Goal: Check status: Check status

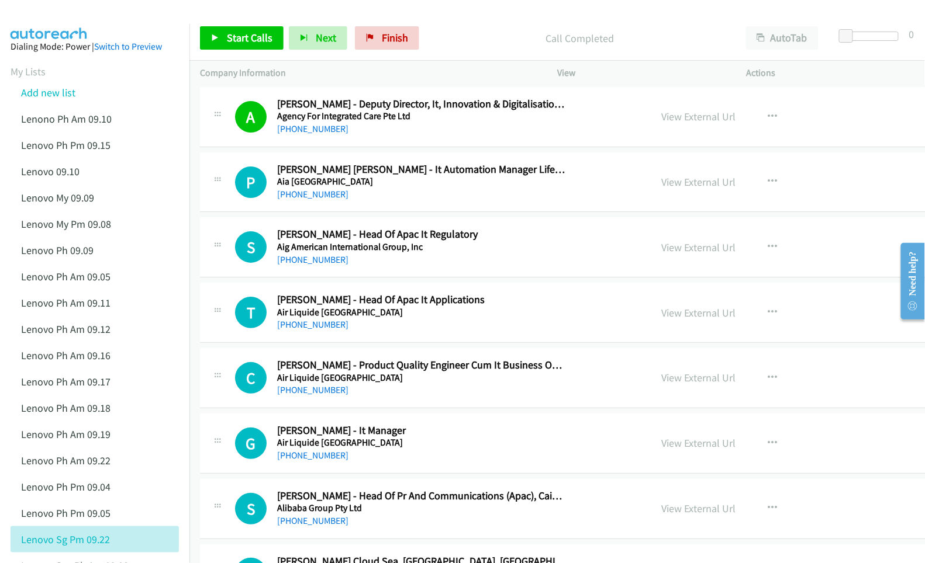
scroll to position [2727, 0]
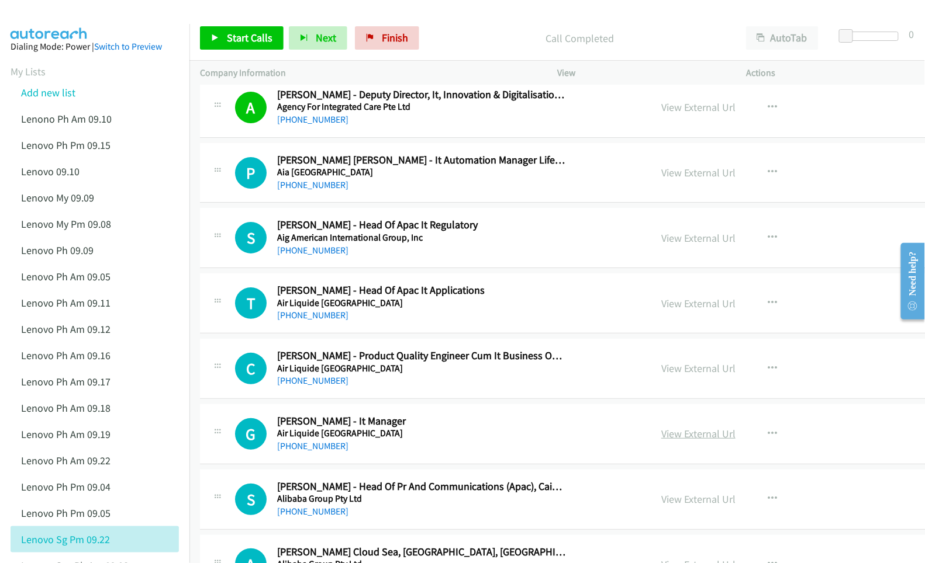
click at [661, 440] on link "View External Url" at bounding box center [698, 433] width 74 height 13
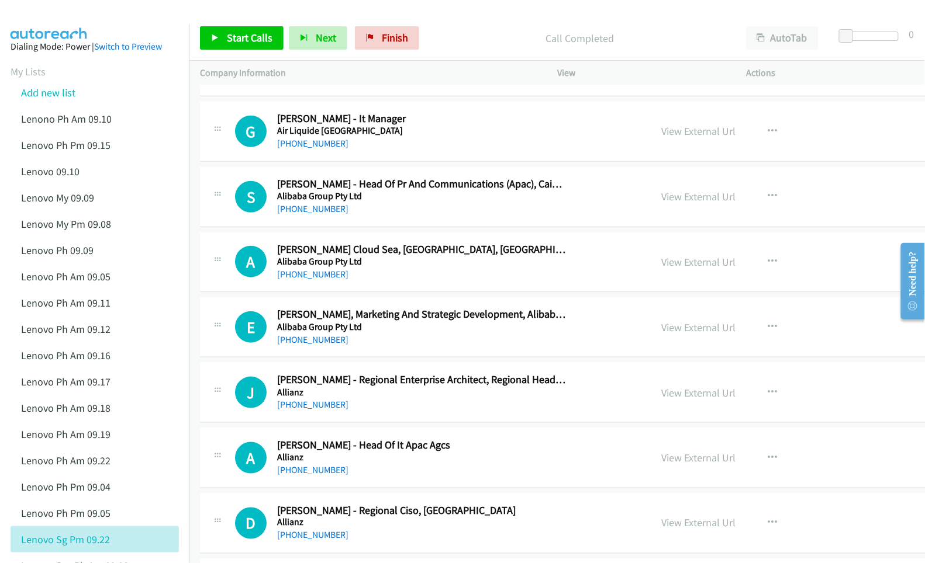
scroll to position [3039, 0]
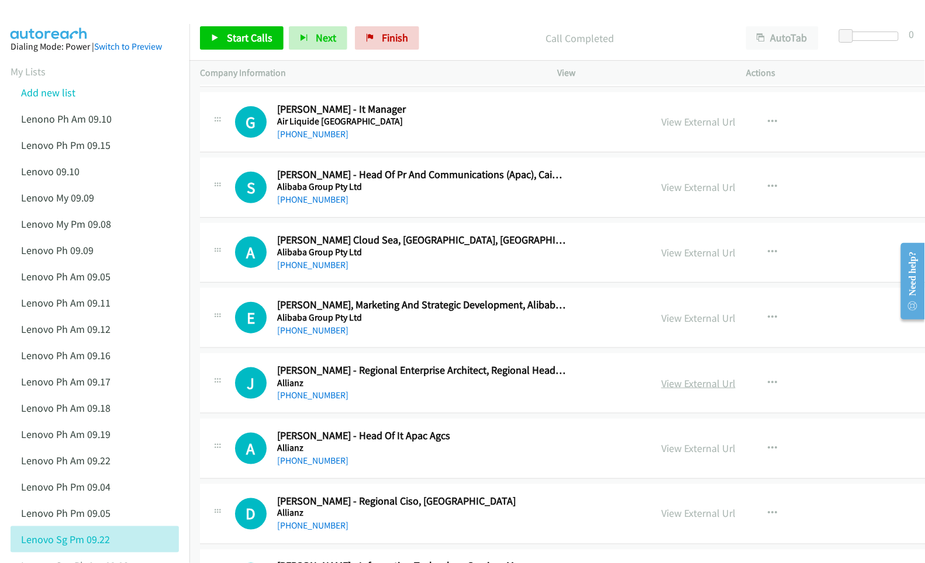
click at [661, 389] on link "View External Url" at bounding box center [698, 383] width 74 height 13
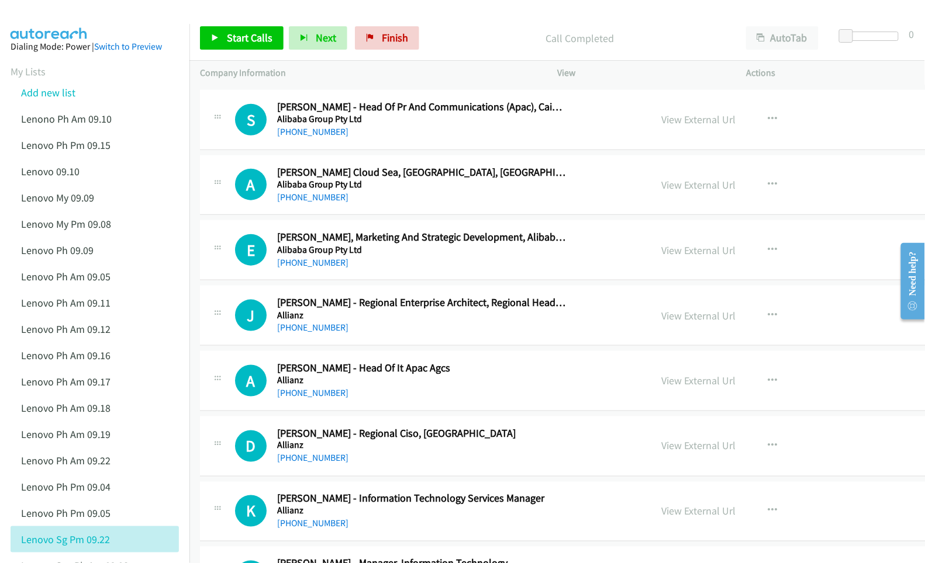
scroll to position [3117, 0]
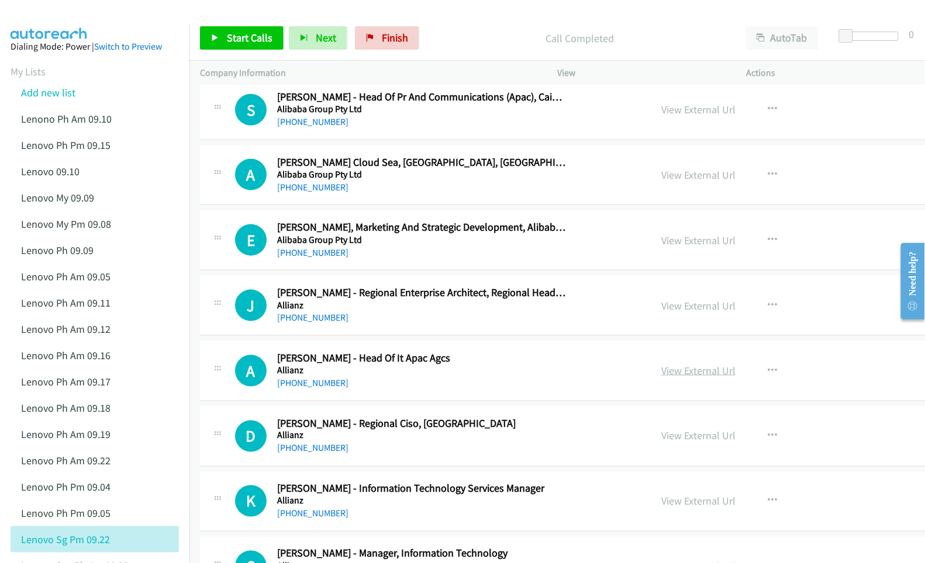
click at [661, 378] on link "View External Url" at bounding box center [698, 370] width 74 height 13
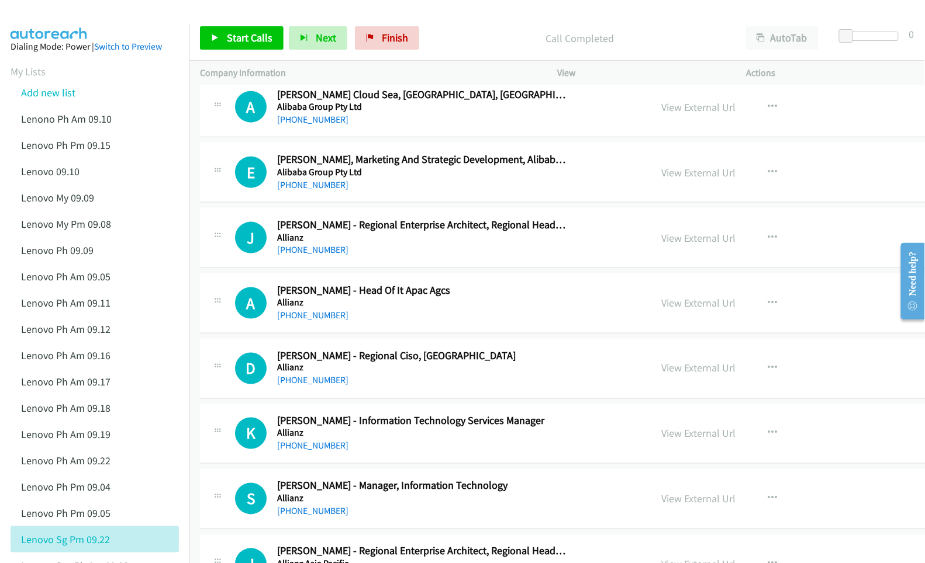
scroll to position [3195, 0]
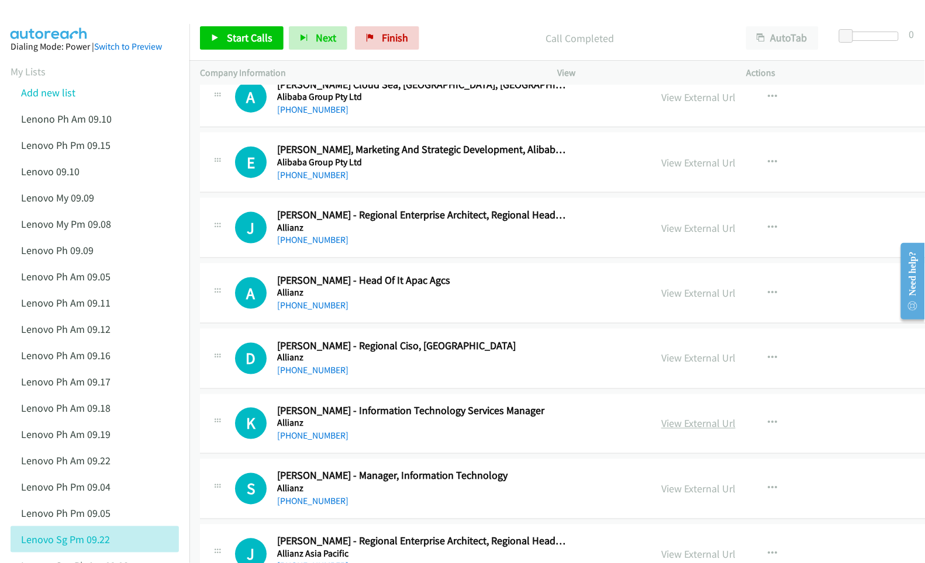
click at [672, 431] on link "View External Url" at bounding box center [698, 423] width 74 height 13
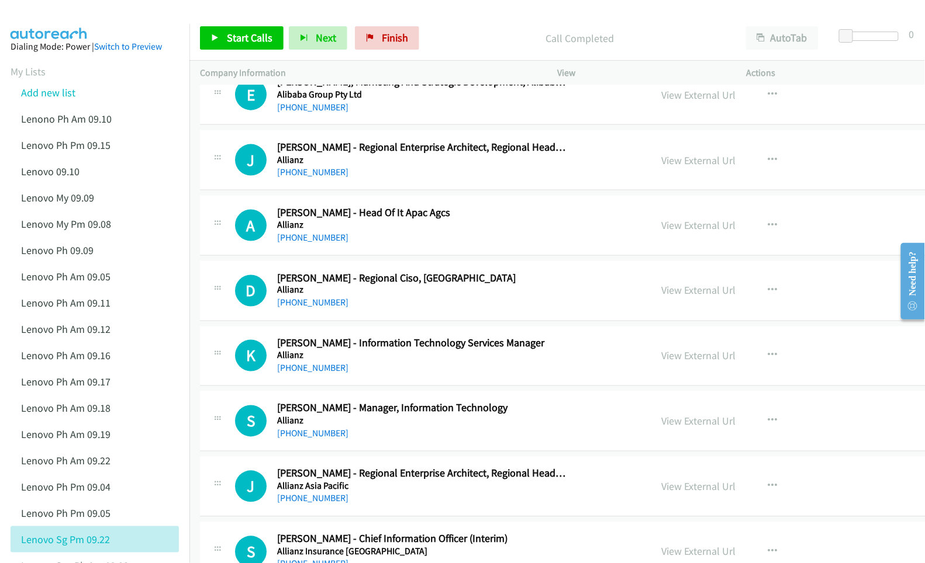
scroll to position [3273, 0]
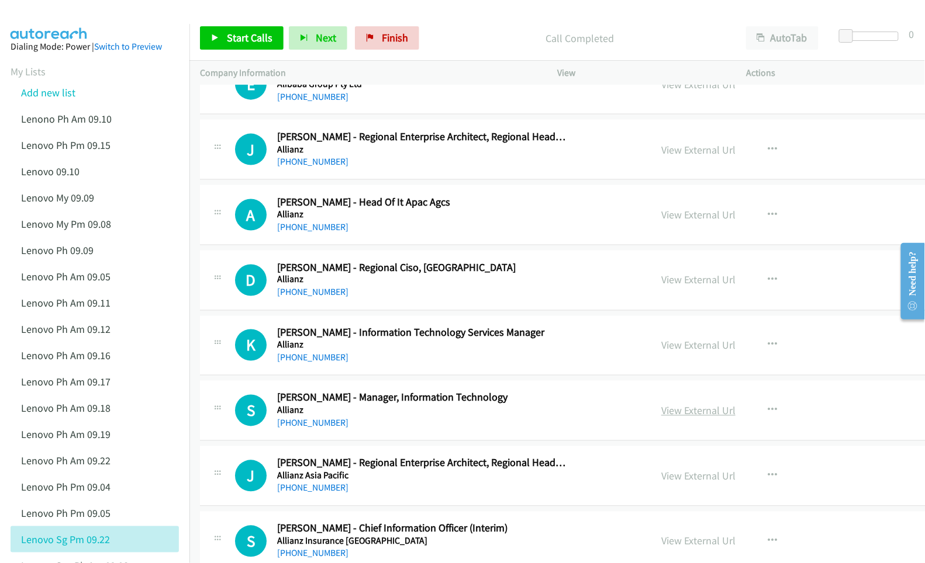
click at [661, 416] on link "View External Url" at bounding box center [698, 410] width 74 height 13
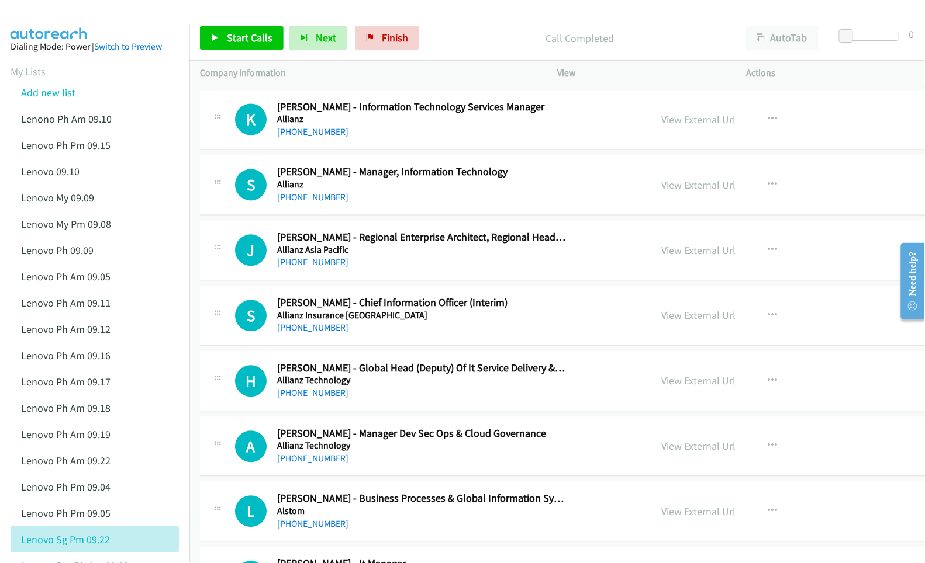
scroll to position [3507, 0]
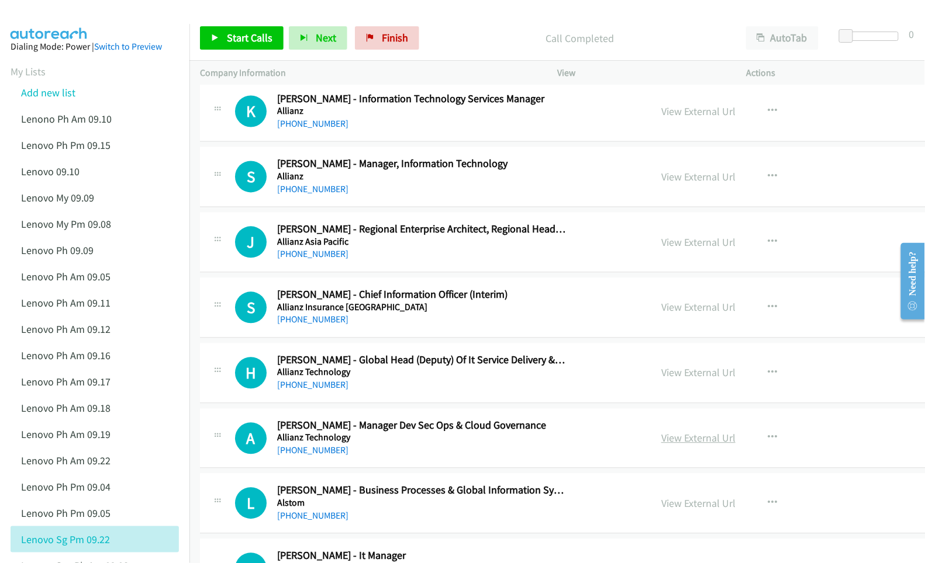
click at [661, 445] on link "View External Url" at bounding box center [698, 438] width 74 height 13
click at [661, 380] on link "View External Url" at bounding box center [698, 372] width 74 height 13
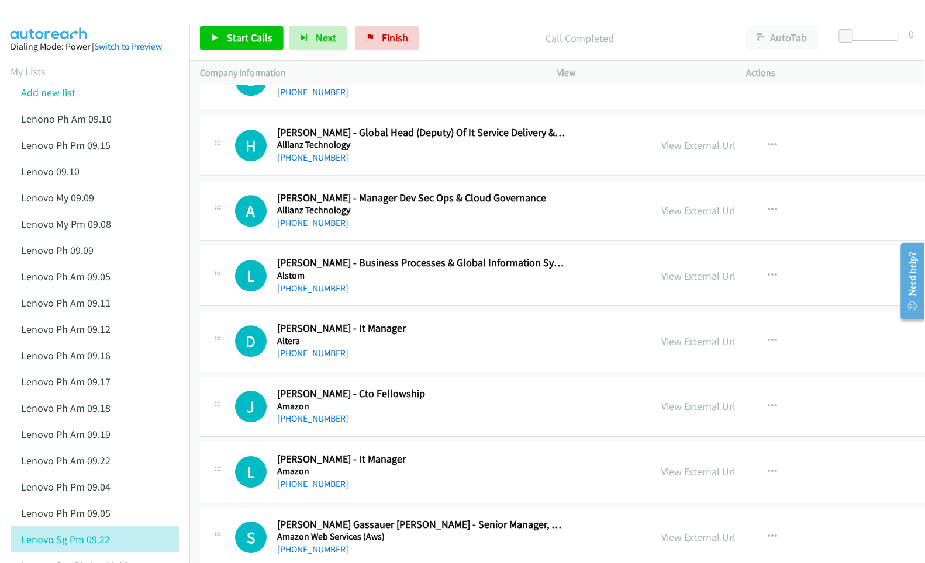
scroll to position [3741, 0]
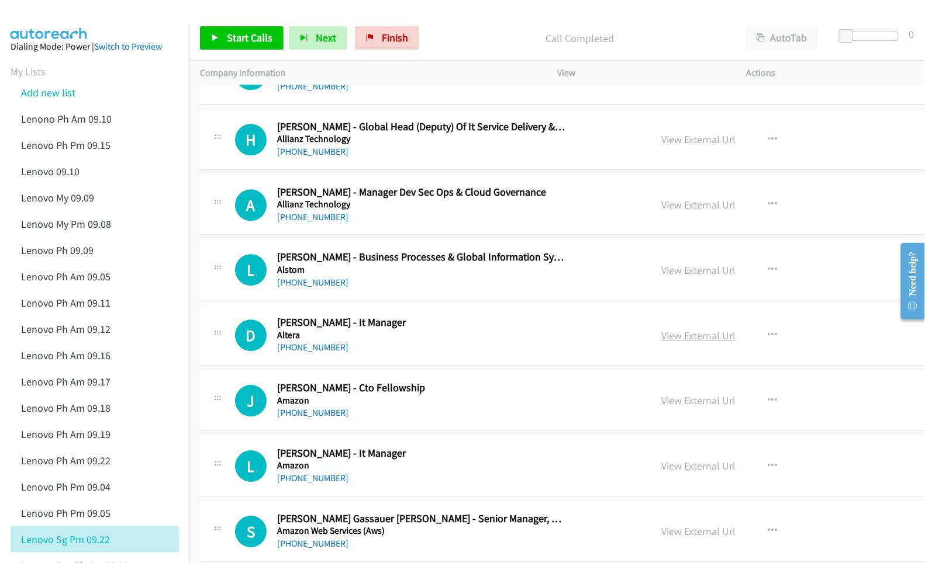
click at [677, 343] on link "View External Url" at bounding box center [698, 335] width 74 height 13
click at [666, 473] on link "View External Url" at bounding box center [698, 465] width 74 height 13
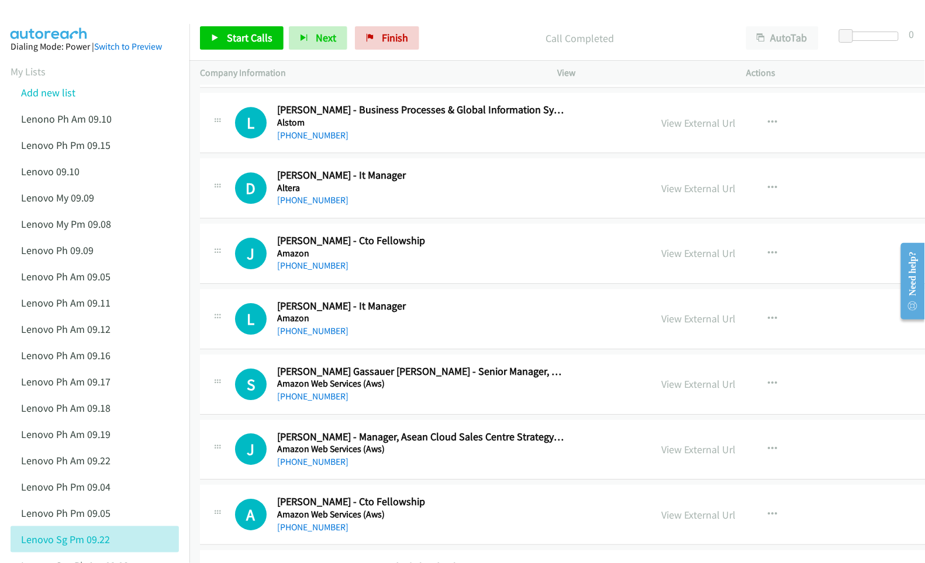
scroll to position [3896, 0]
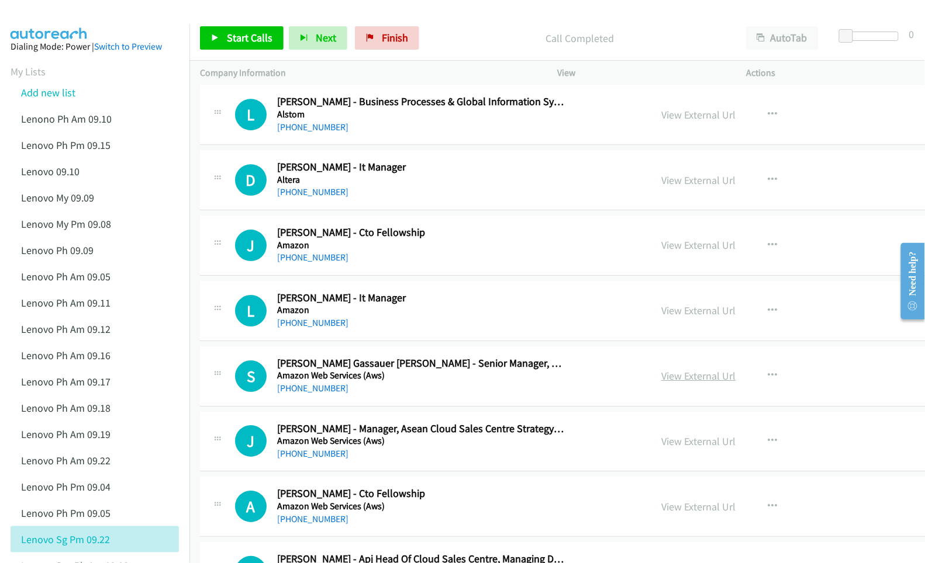
click at [661, 383] on link "View External Url" at bounding box center [698, 375] width 74 height 13
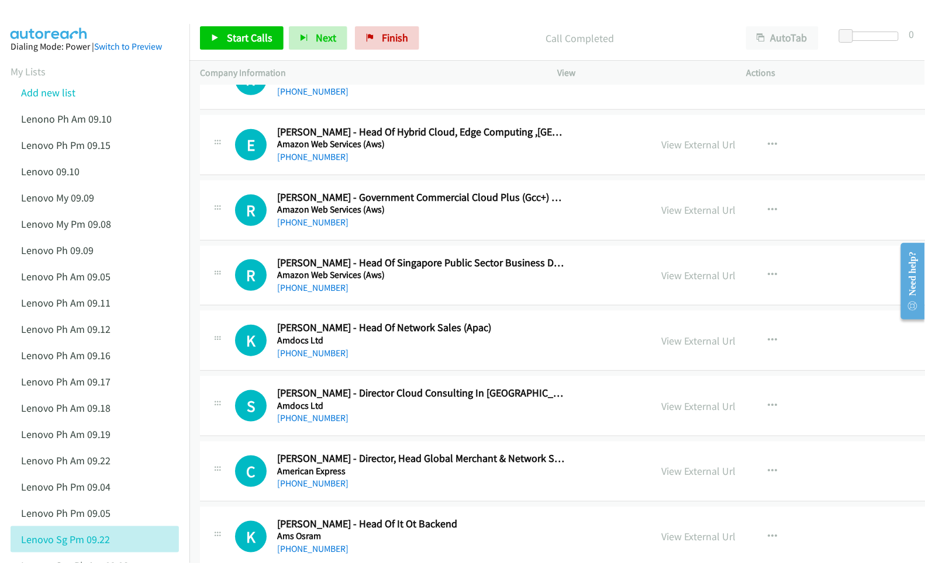
scroll to position [4442, 0]
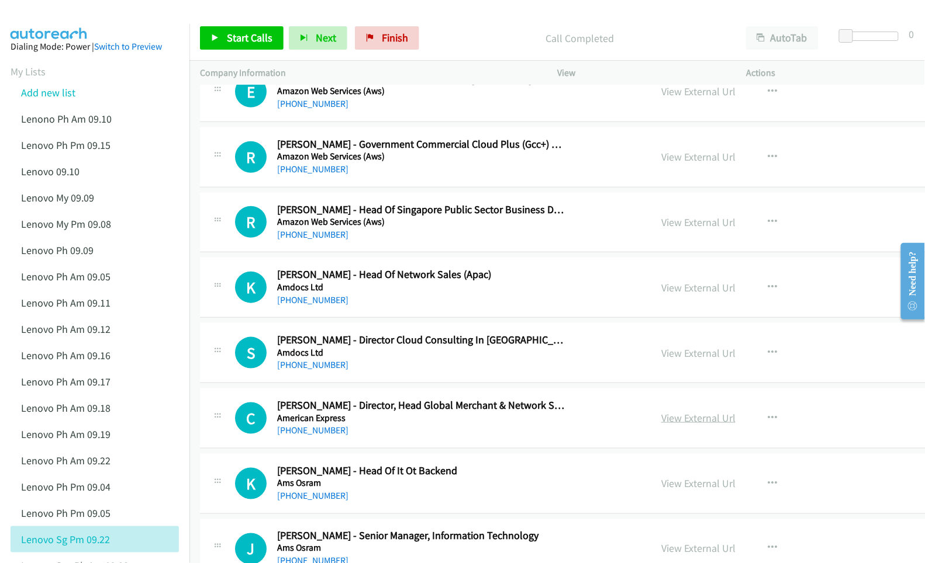
click at [661, 425] on link "View External Url" at bounding box center [698, 417] width 74 height 13
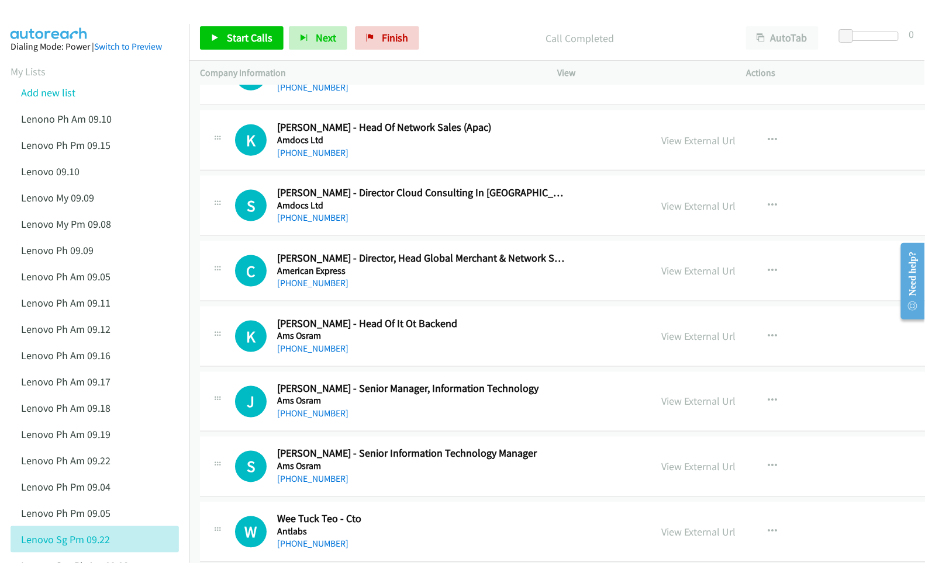
scroll to position [4598, 0]
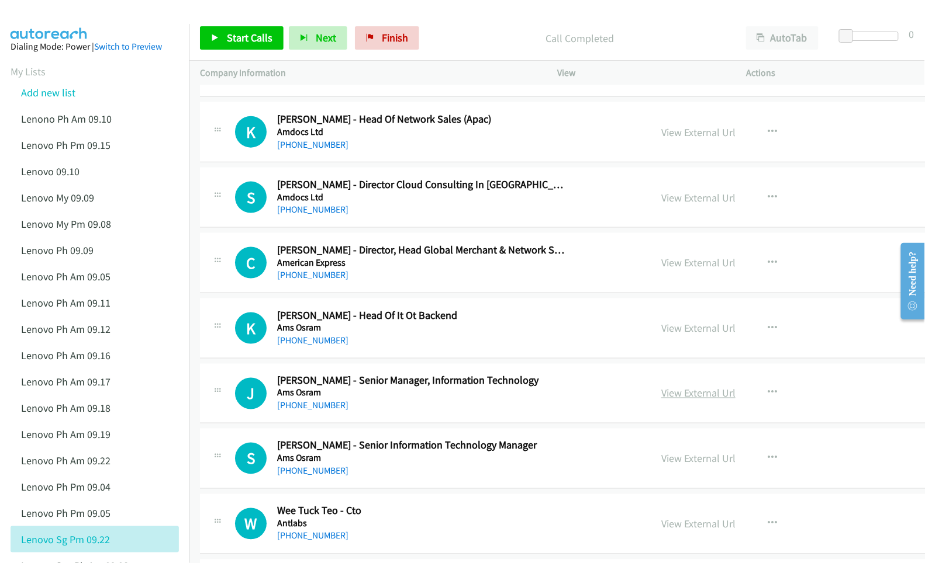
click at [661, 400] on link "View External Url" at bounding box center [698, 393] width 74 height 13
click at [664, 466] on link "View External Url" at bounding box center [698, 458] width 74 height 13
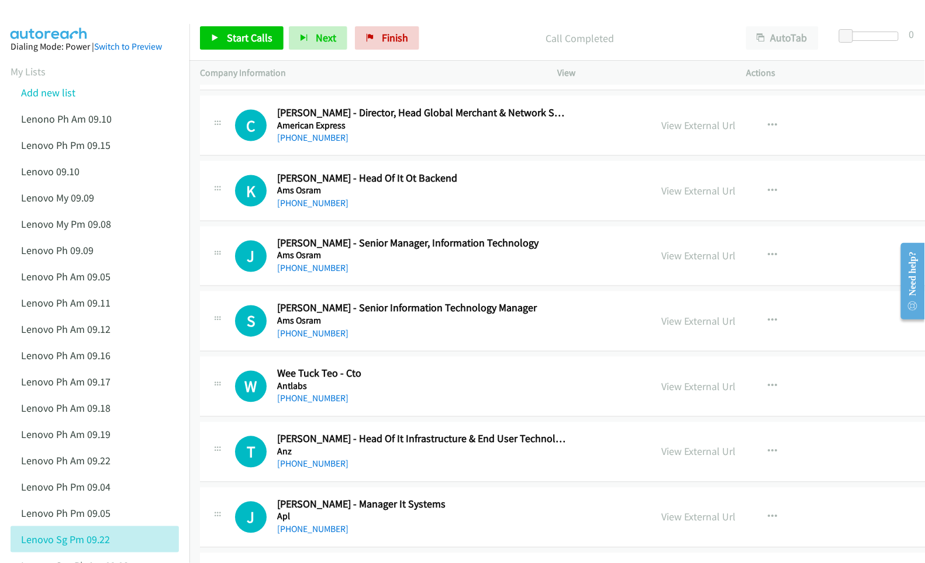
scroll to position [4754, 0]
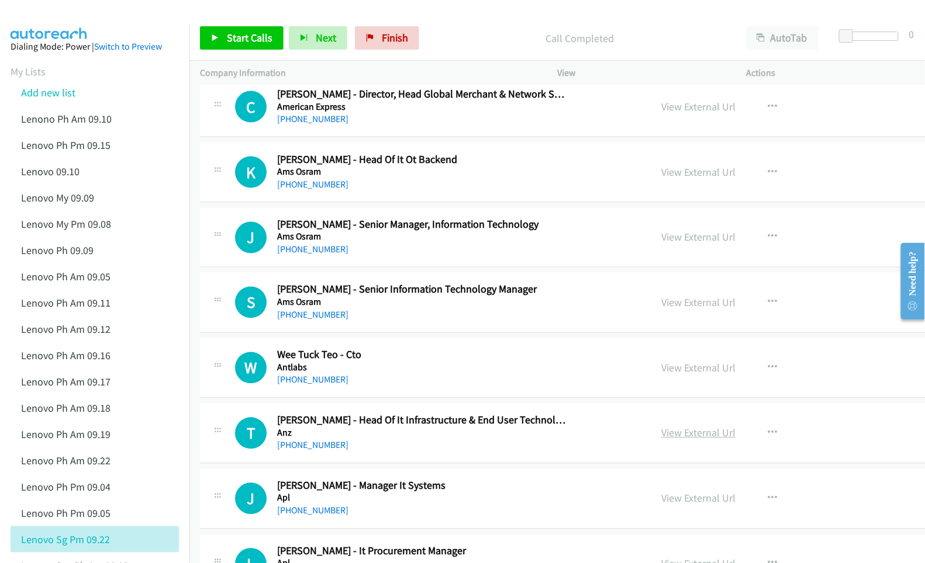
click at [661, 440] on link "View External Url" at bounding box center [698, 433] width 74 height 13
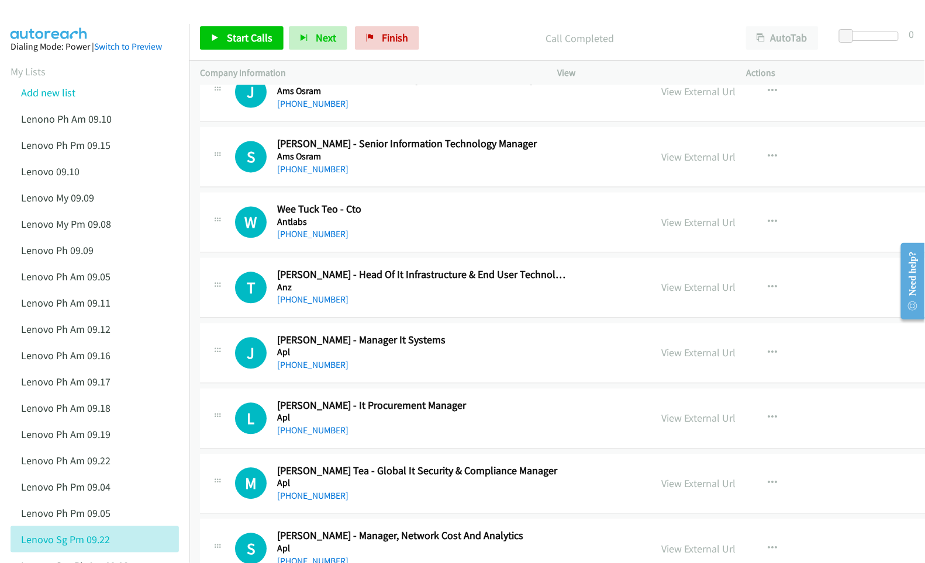
scroll to position [4910, 0]
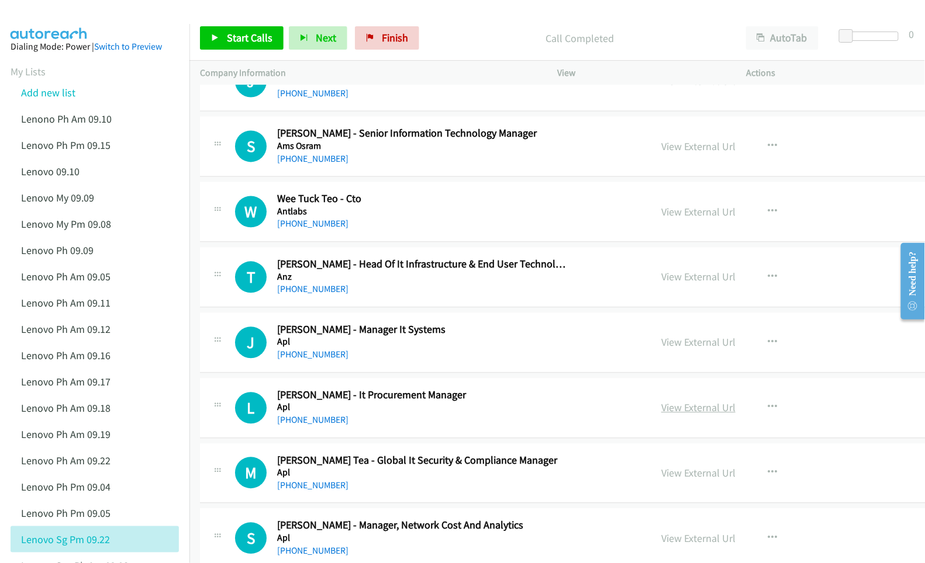
click at [661, 415] on link "View External Url" at bounding box center [698, 408] width 74 height 13
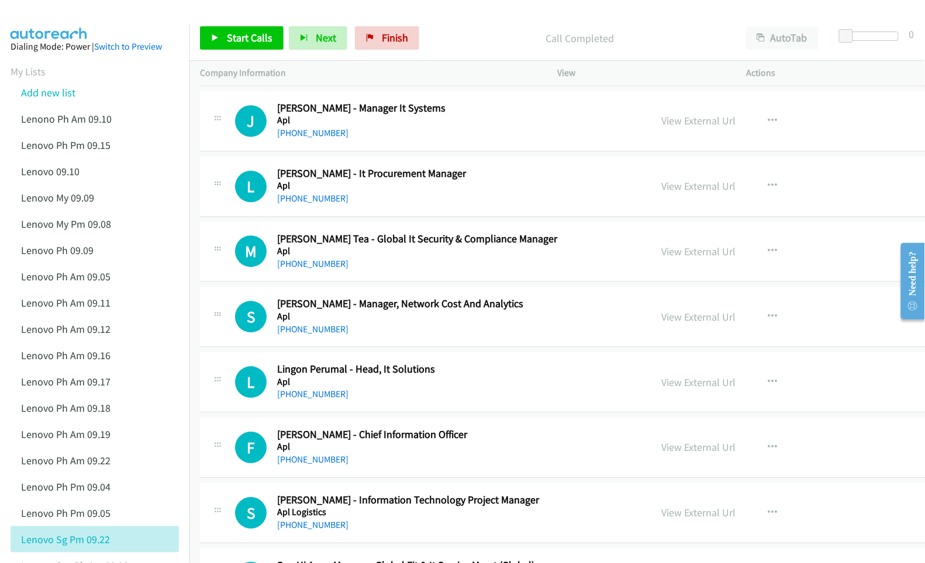
scroll to position [5144, 0]
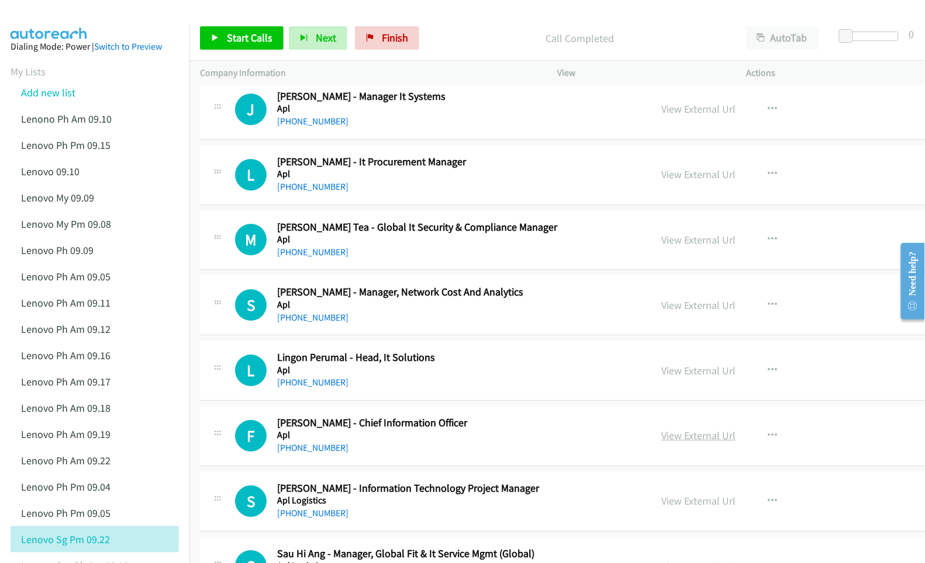
click at [665, 442] on link "View External Url" at bounding box center [698, 435] width 74 height 13
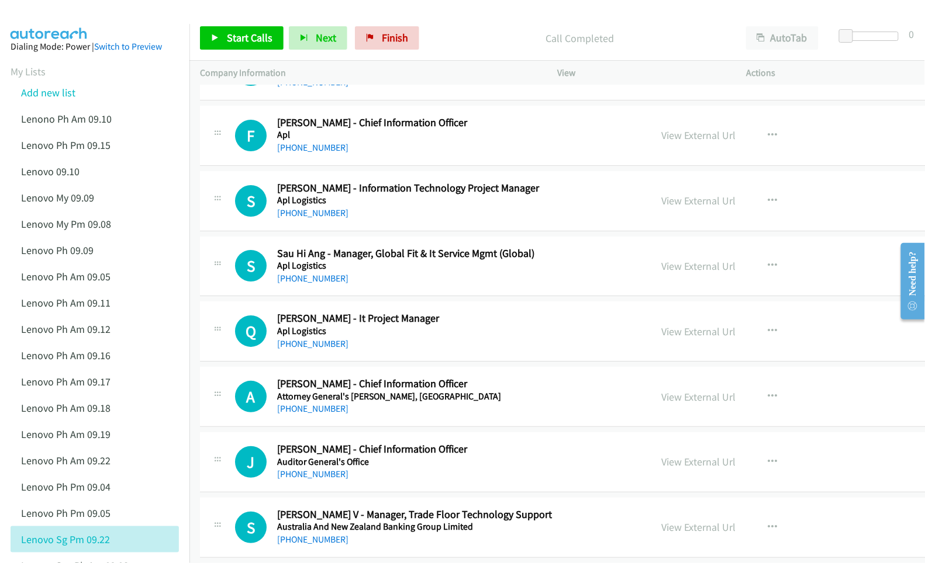
scroll to position [5455, 0]
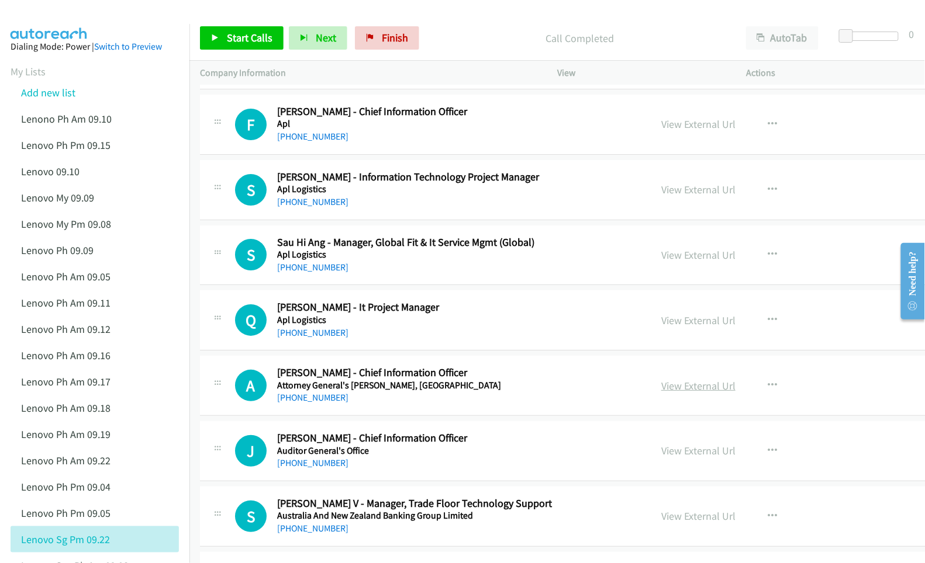
click at [661, 393] on link "View External Url" at bounding box center [698, 385] width 74 height 13
click at [661, 458] on link "View External Url" at bounding box center [698, 450] width 74 height 13
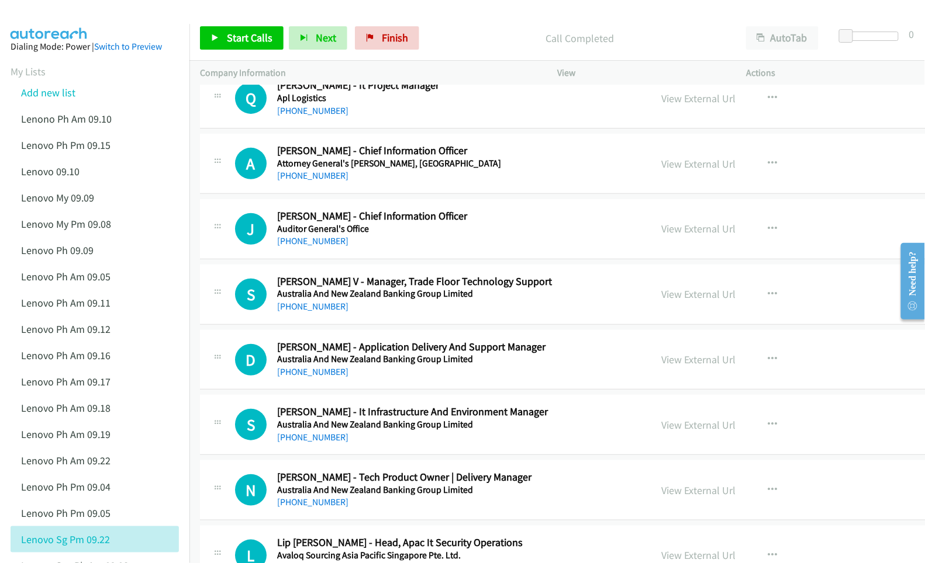
scroll to position [5689, 0]
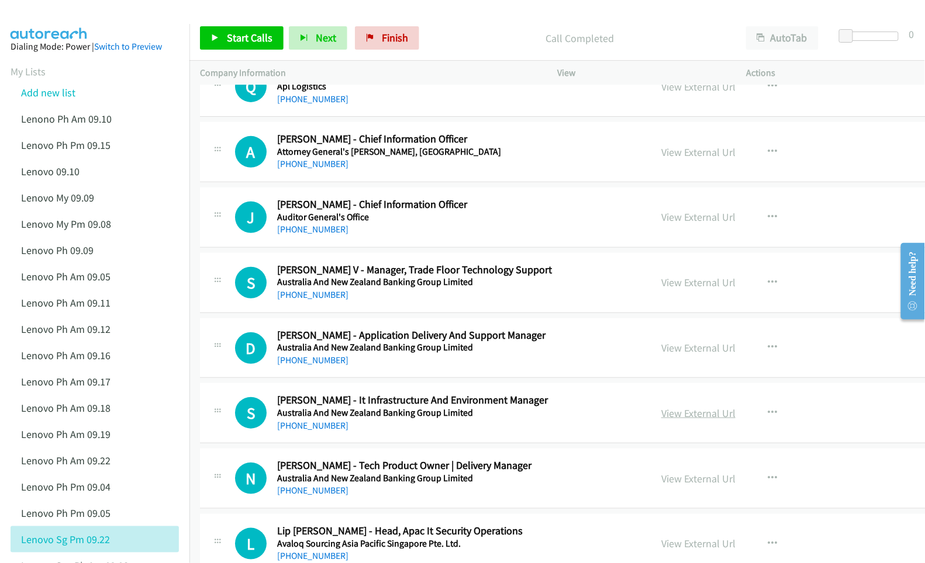
click at [670, 420] on link "View External Url" at bounding box center [698, 413] width 74 height 13
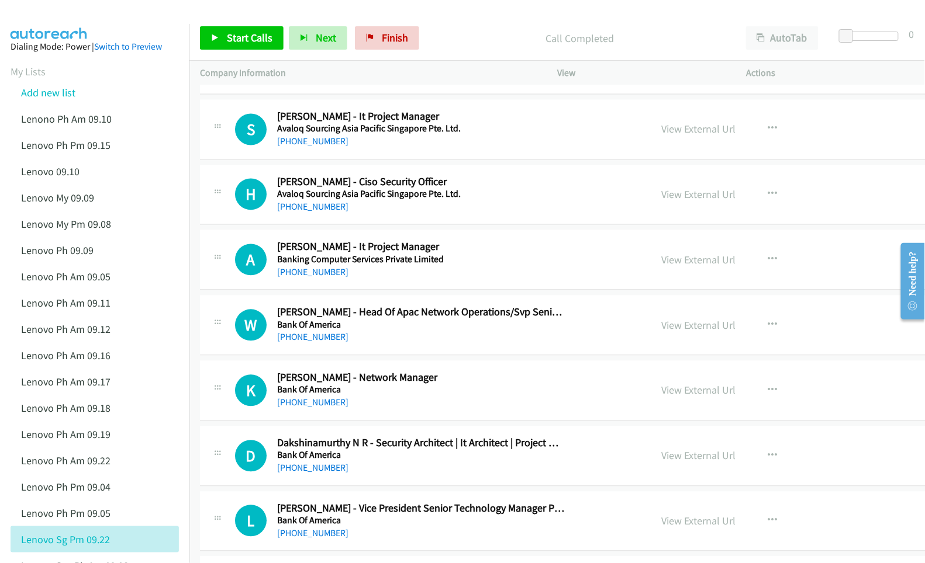
scroll to position [6313, 0]
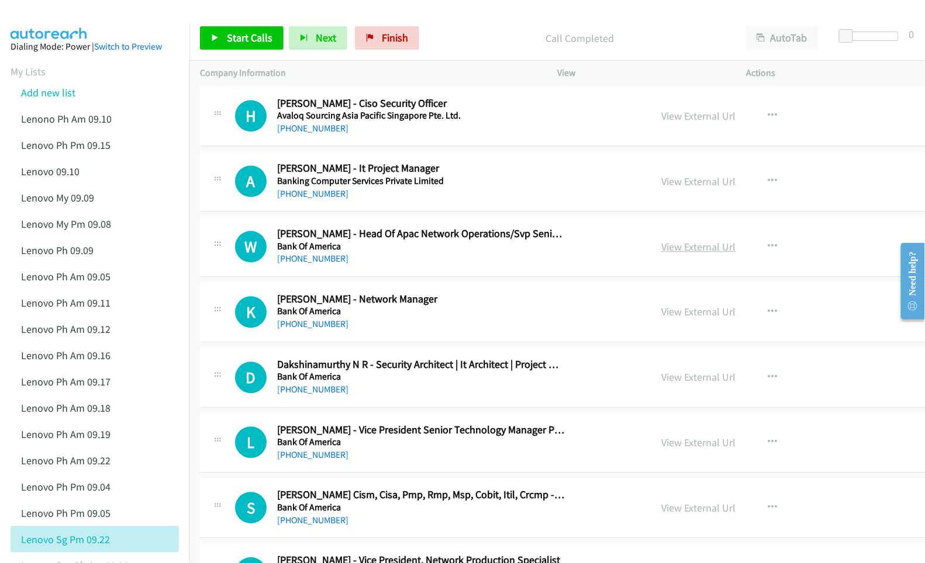
click at [661, 254] on link "View External Url" at bounding box center [698, 247] width 74 height 13
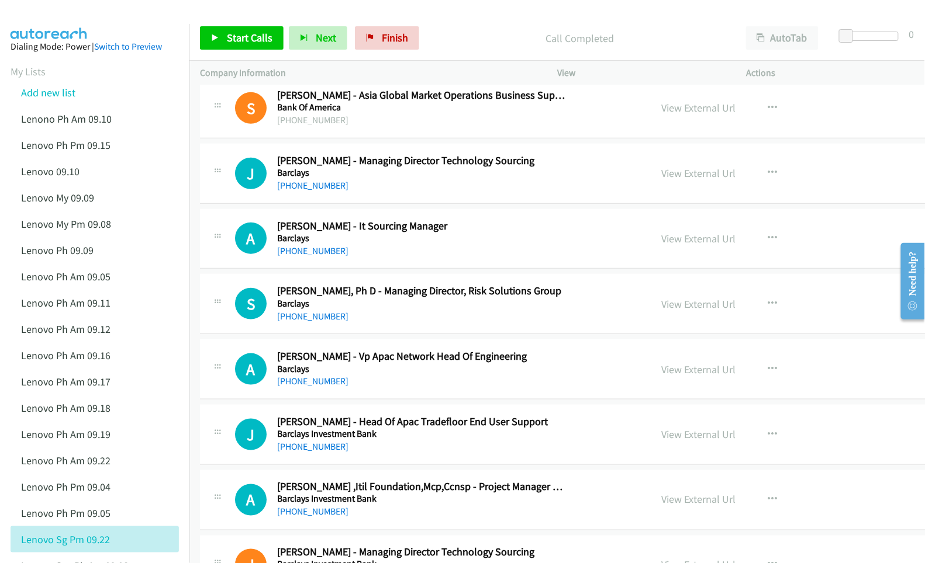
scroll to position [7248, 0]
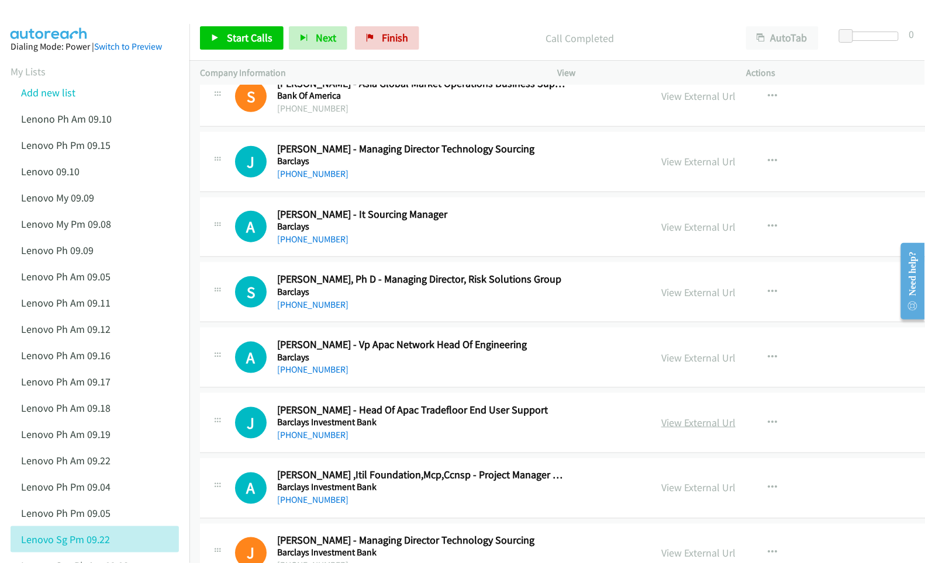
click at [661, 430] on link "View External Url" at bounding box center [698, 422] width 74 height 13
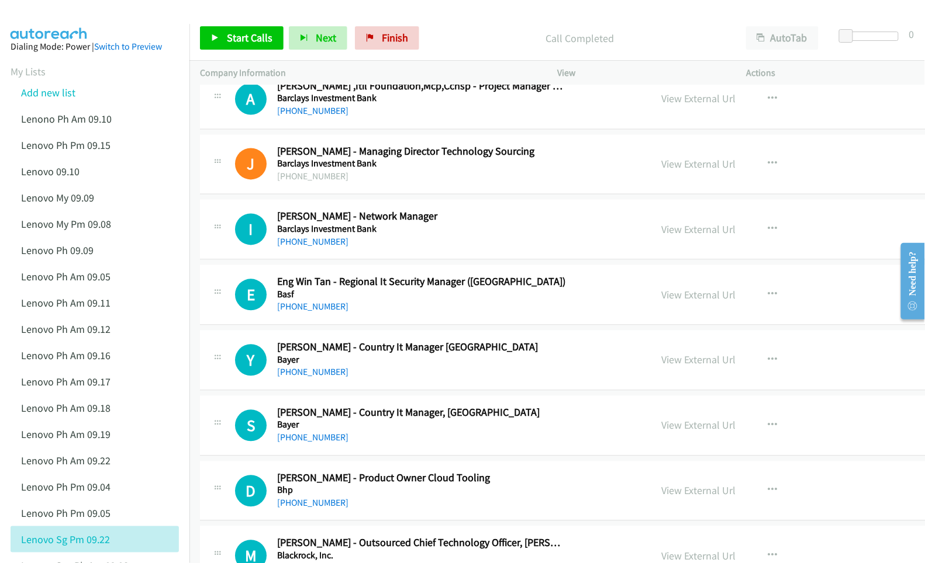
scroll to position [7716, 0]
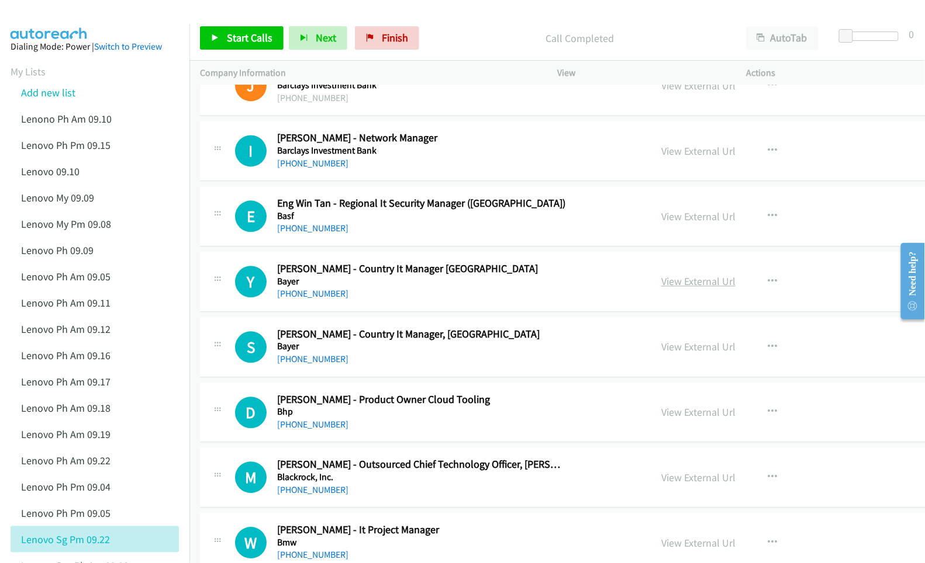
click at [661, 289] on link "View External Url" at bounding box center [698, 281] width 74 height 13
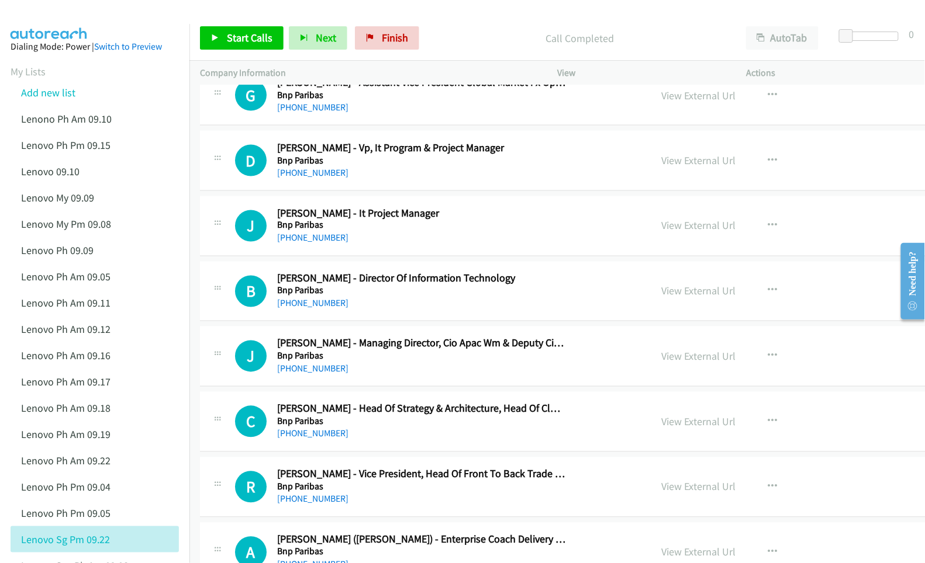
scroll to position [8885, 0]
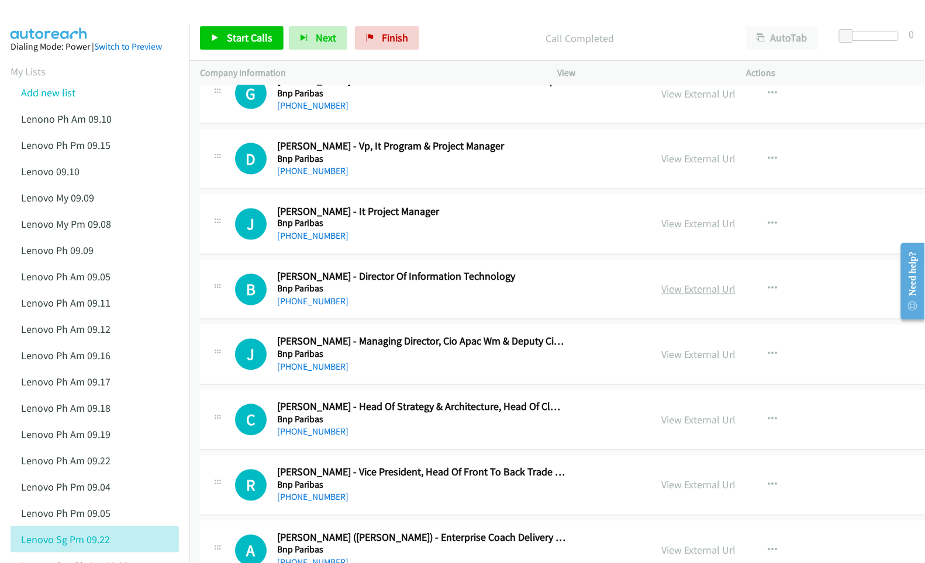
click at [661, 296] on link "View External Url" at bounding box center [698, 289] width 74 height 13
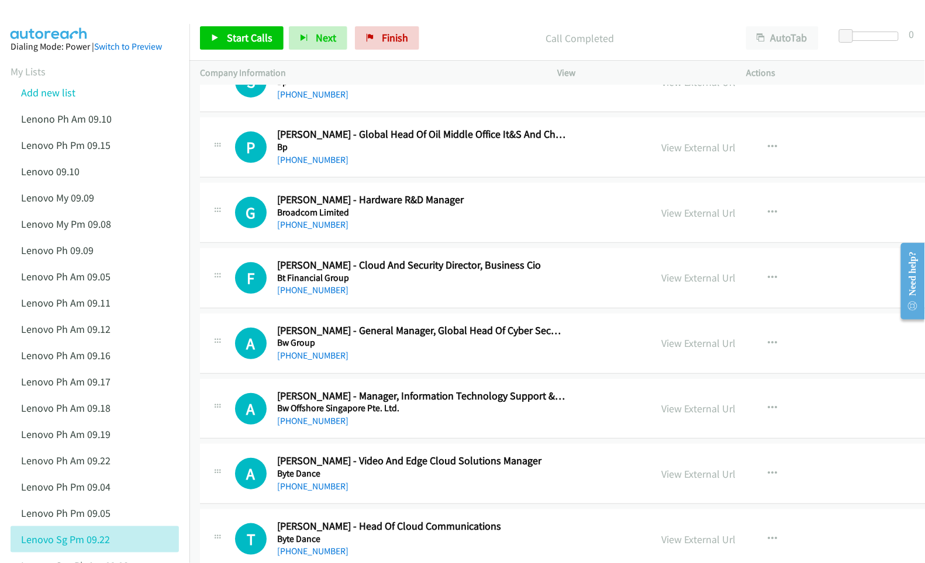
scroll to position [9820, 0]
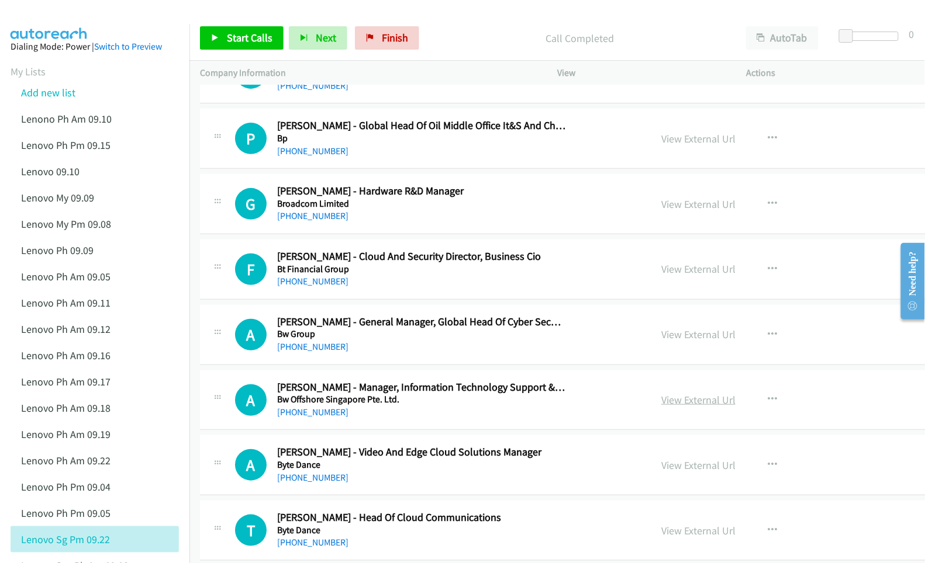
click at [679, 407] on link "View External Url" at bounding box center [698, 399] width 74 height 13
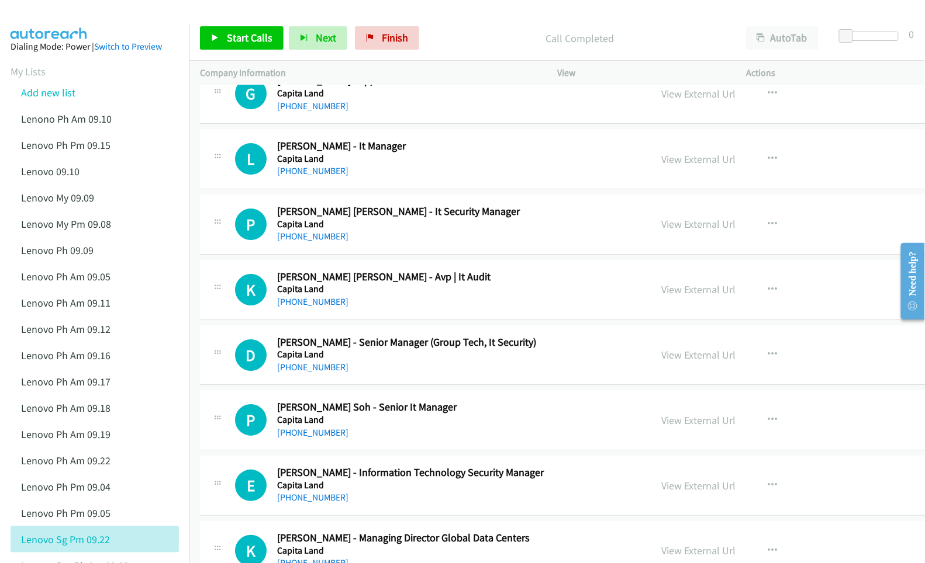
scroll to position [10989, 0]
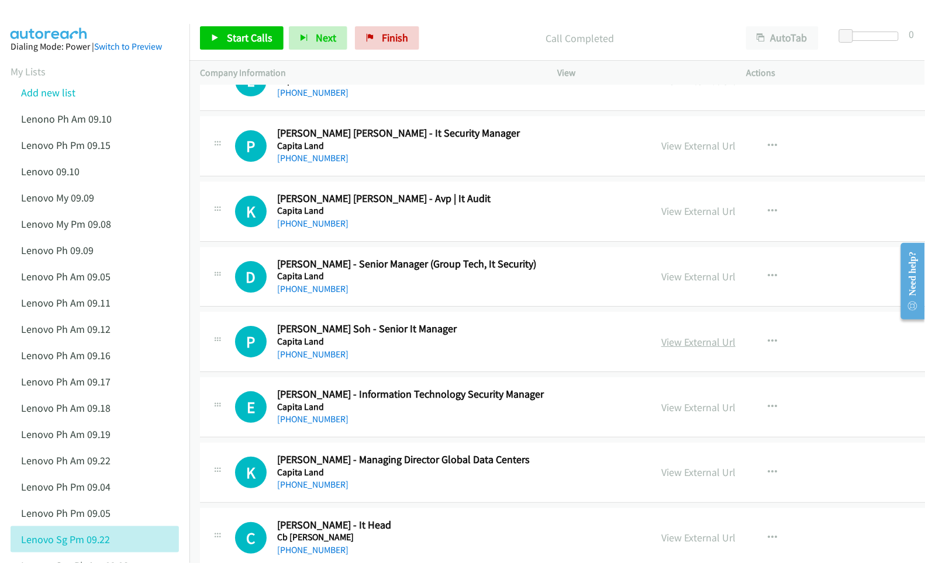
click at [662, 349] on link "View External Url" at bounding box center [698, 342] width 74 height 13
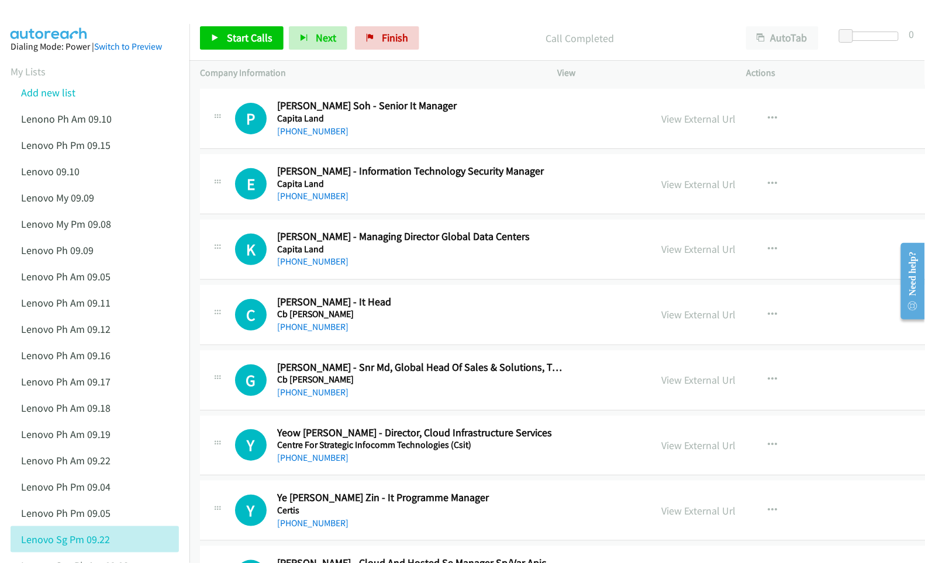
scroll to position [11223, 0]
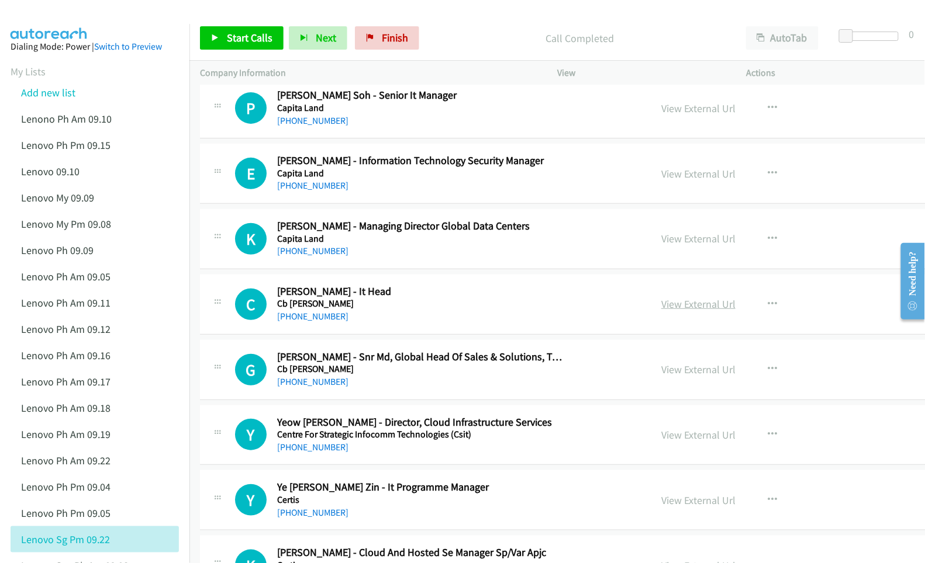
click at [678, 311] on link "View External Url" at bounding box center [698, 304] width 74 height 13
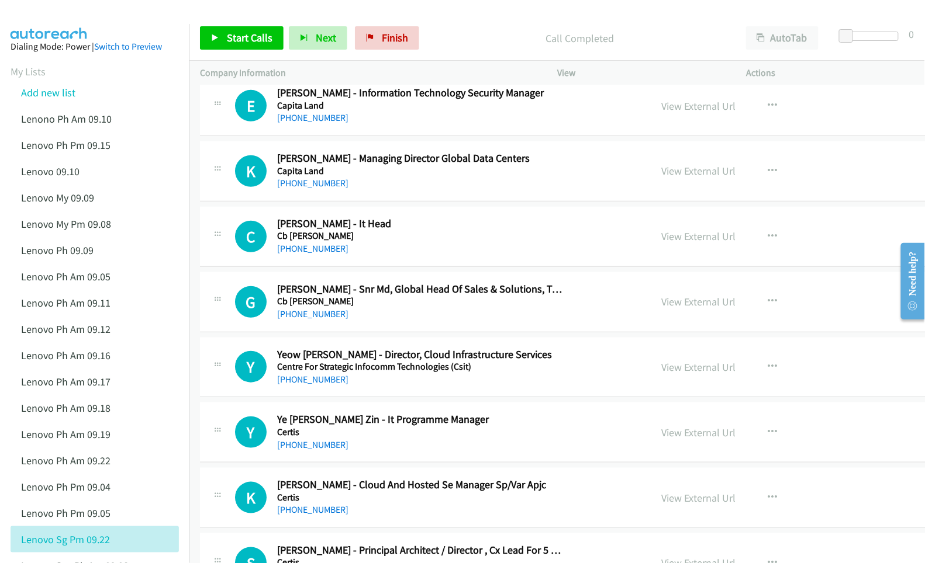
scroll to position [11300, 0]
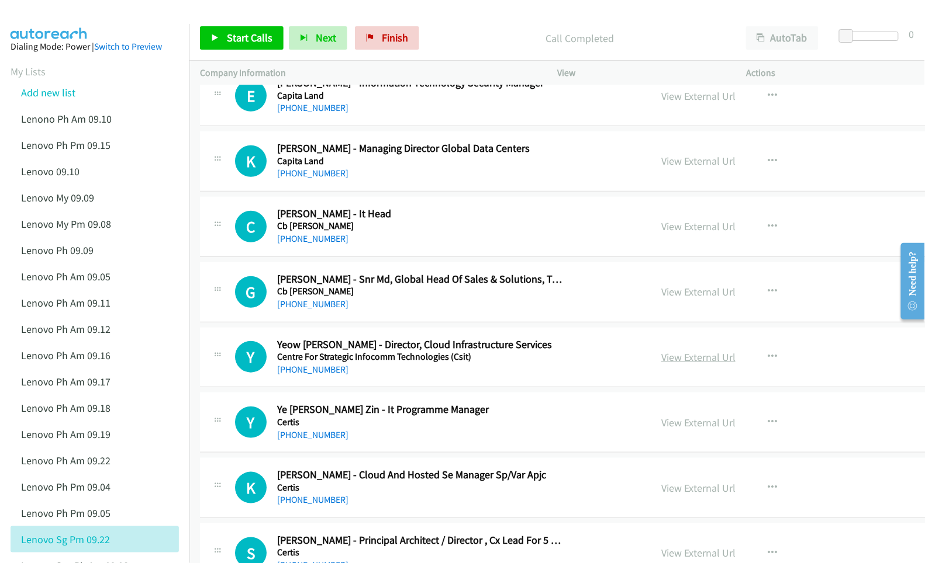
click at [661, 364] on link "View External Url" at bounding box center [698, 357] width 74 height 13
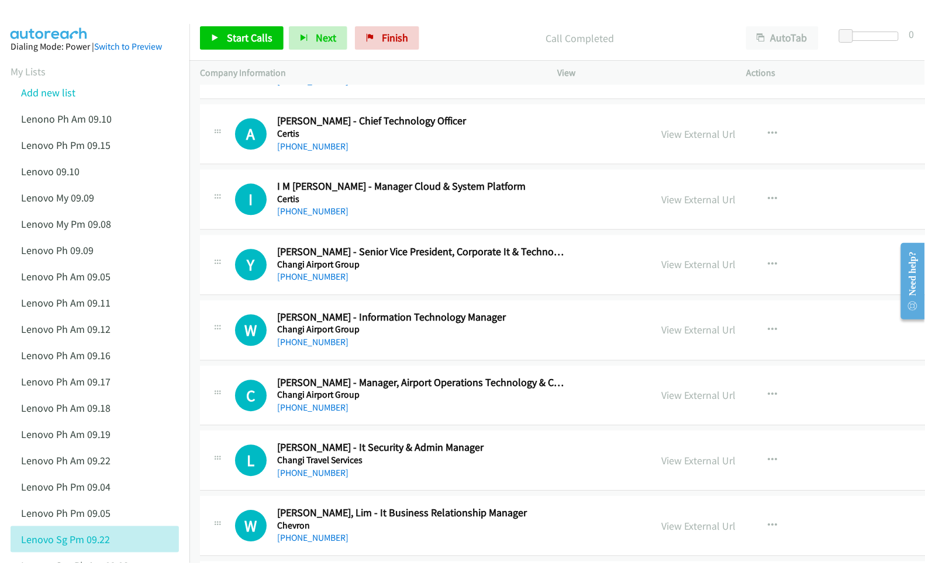
scroll to position [11924, 0]
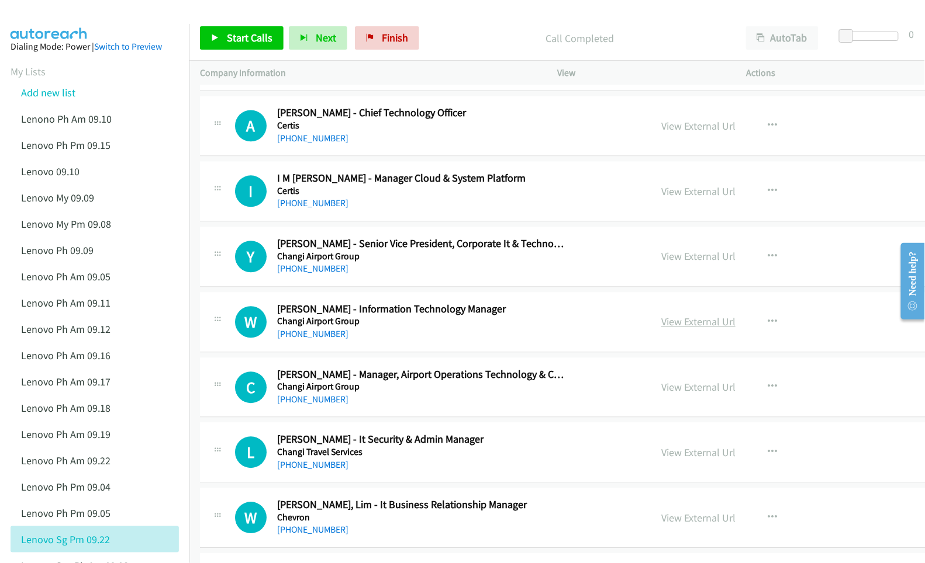
click at [665, 328] on link "View External Url" at bounding box center [698, 321] width 74 height 13
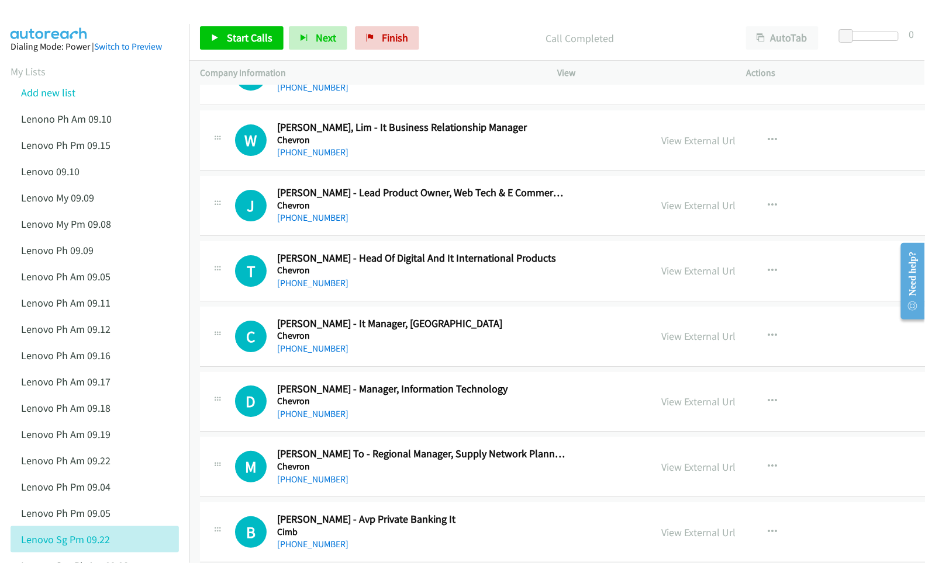
scroll to position [12313, 0]
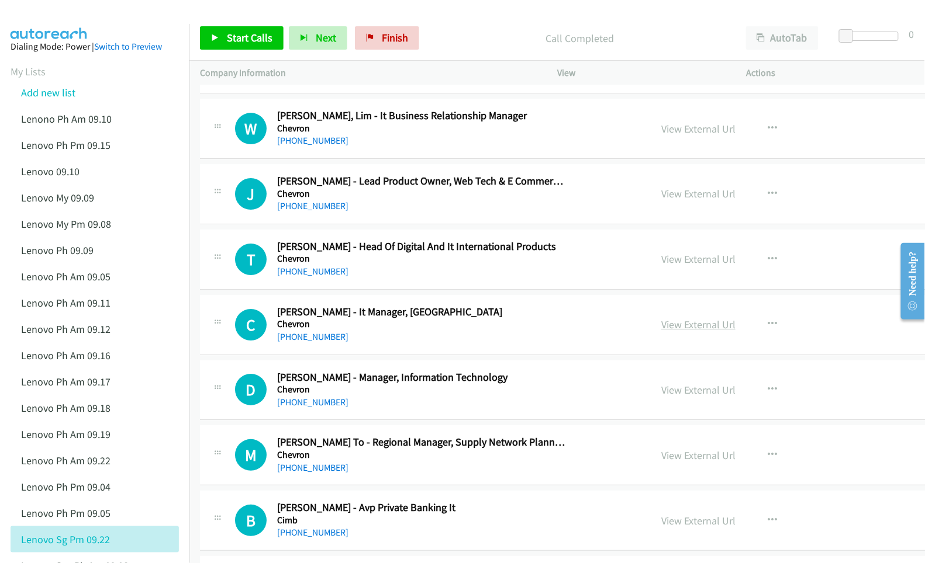
click at [668, 331] on link "View External Url" at bounding box center [698, 324] width 74 height 13
click at [661, 397] on link "View External Url" at bounding box center [698, 389] width 74 height 13
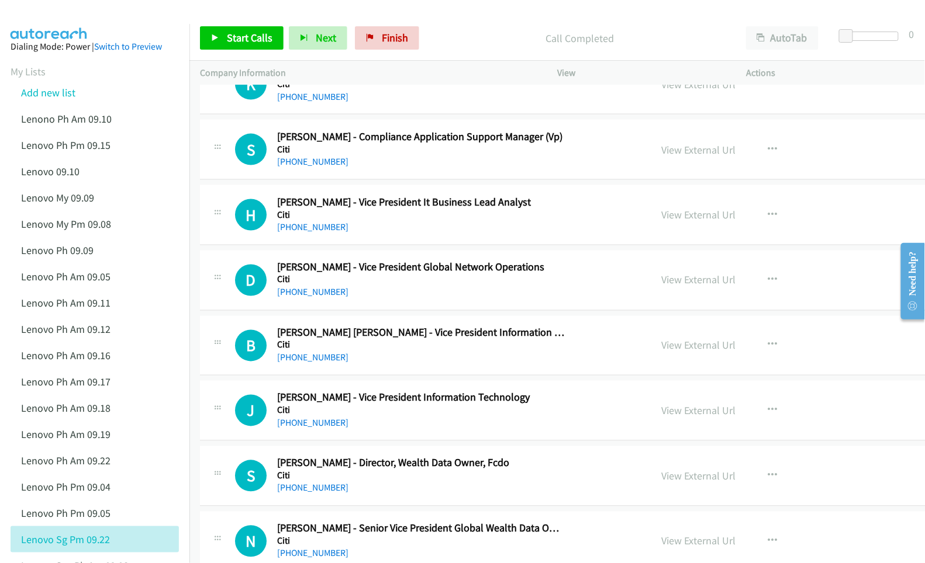
scroll to position [13015, 0]
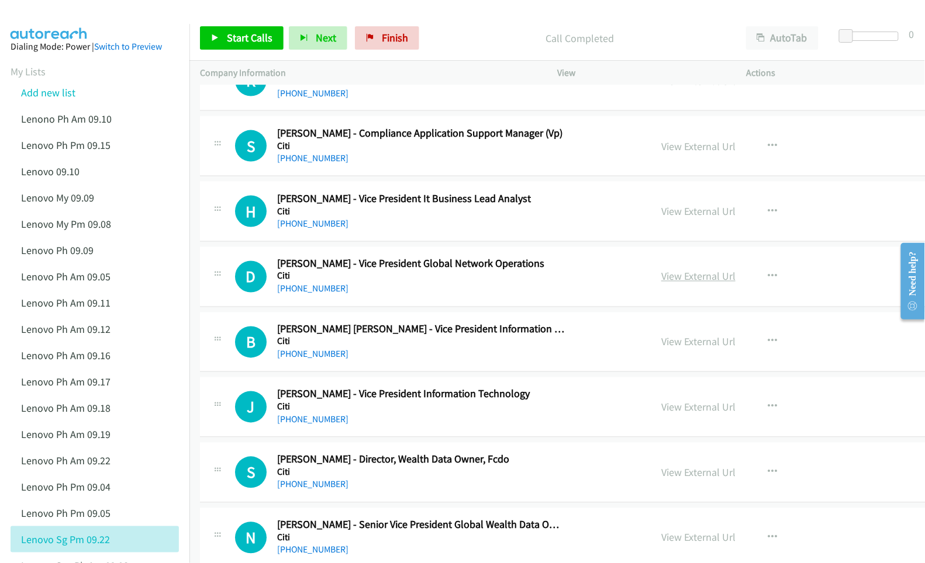
click at [679, 283] on link "View External Url" at bounding box center [698, 276] width 74 height 13
click at [661, 349] on link "View External Url" at bounding box center [698, 342] width 74 height 13
click at [661, 414] on link "View External Url" at bounding box center [698, 407] width 74 height 13
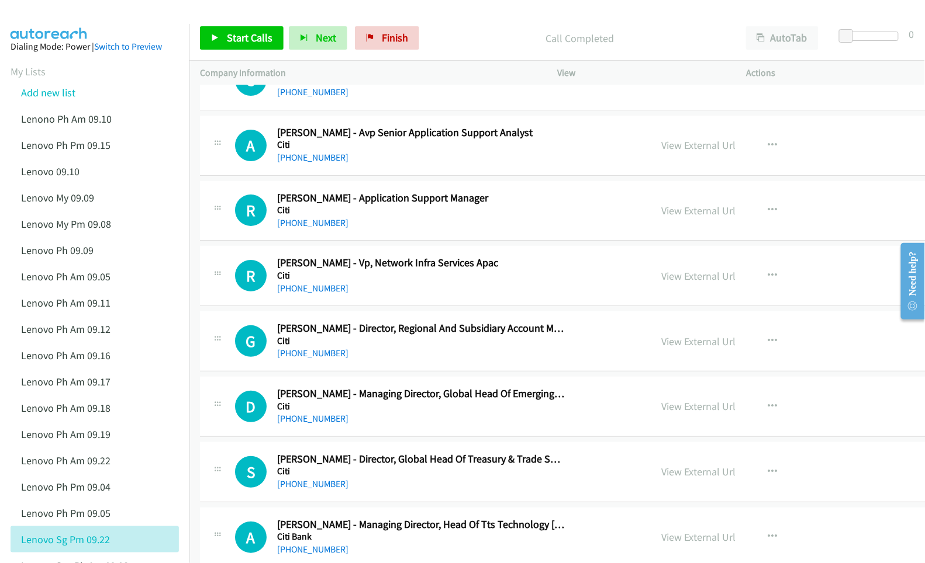
scroll to position [13872, 0]
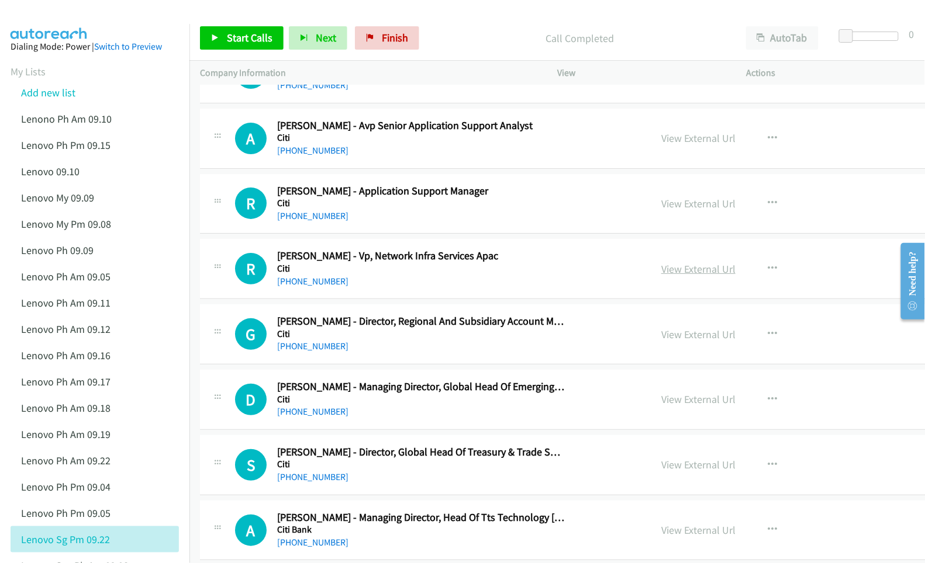
click at [665, 276] on link "View External Url" at bounding box center [698, 268] width 74 height 13
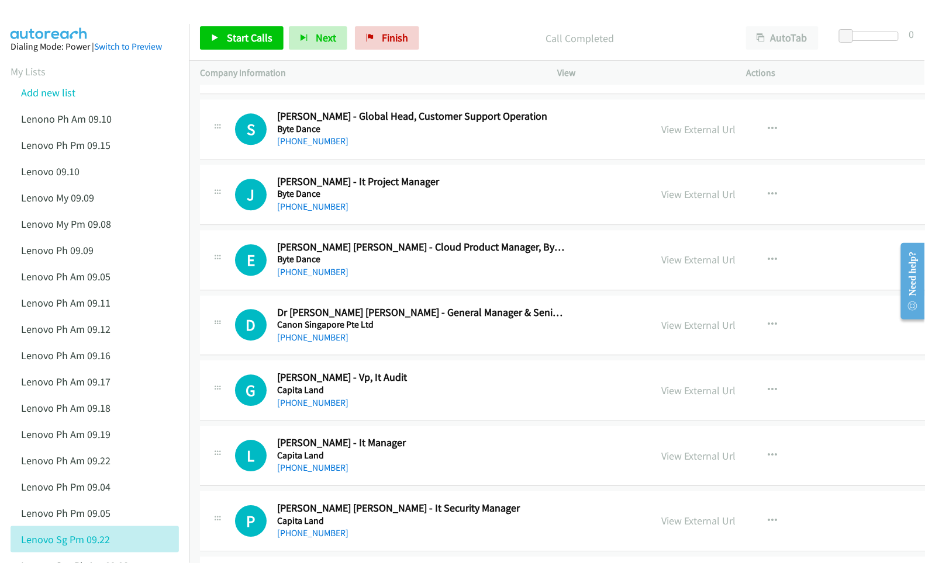
scroll to position [10599, 0]
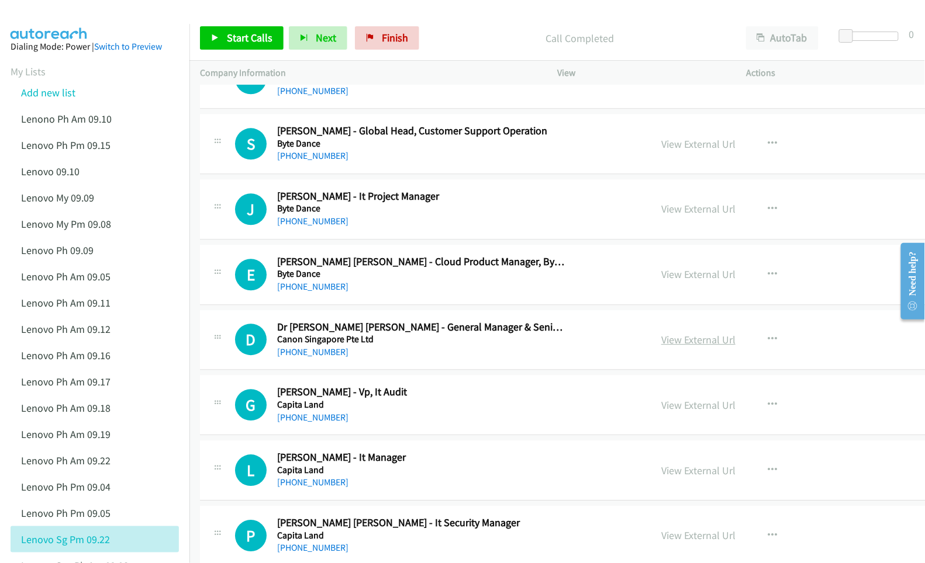
click at [669, 347] on link "View External Url" at bounding box center [698, 339] width 74 height 13
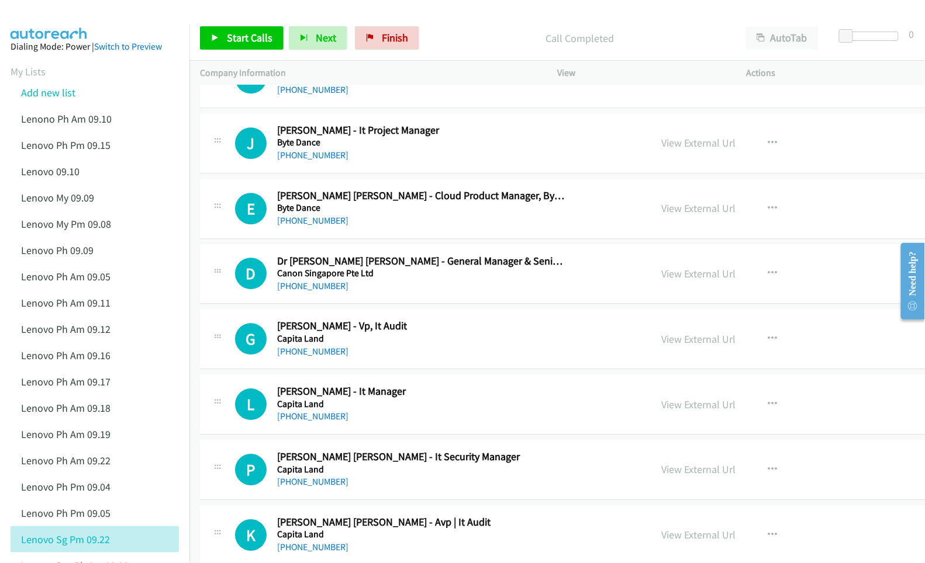
scroll to position [10677, 0]
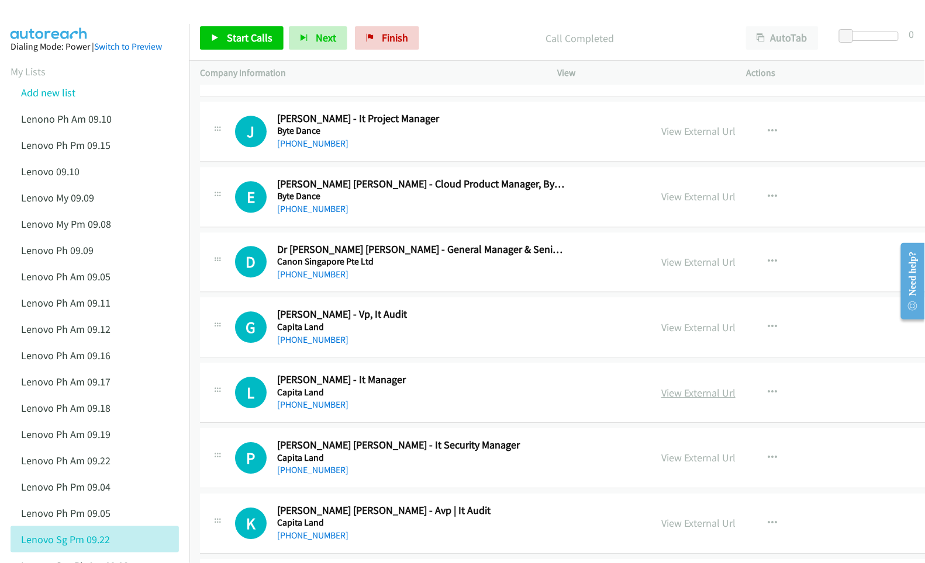
click at [668, 400] on link "View External Url" at bounding box center [698, 392] width 74 height 13
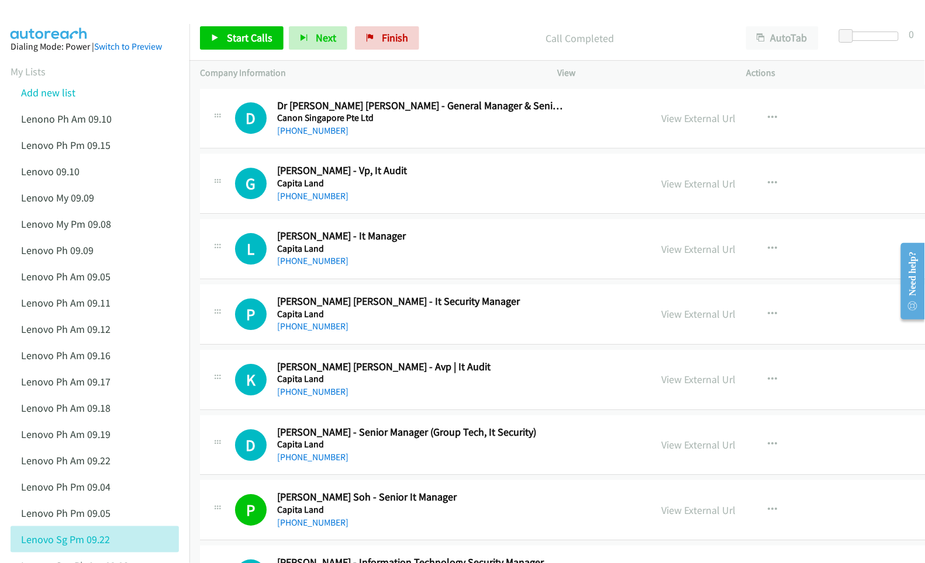
scroll to position [10833, 0]
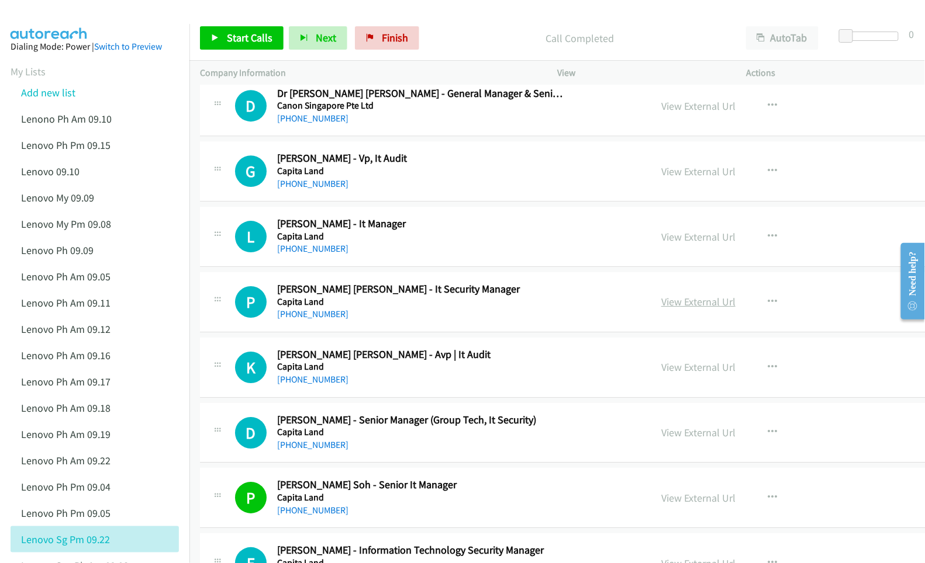
click at [661, 309] on link "View External Url" at bounding box center [698, 301] width 74 height 13
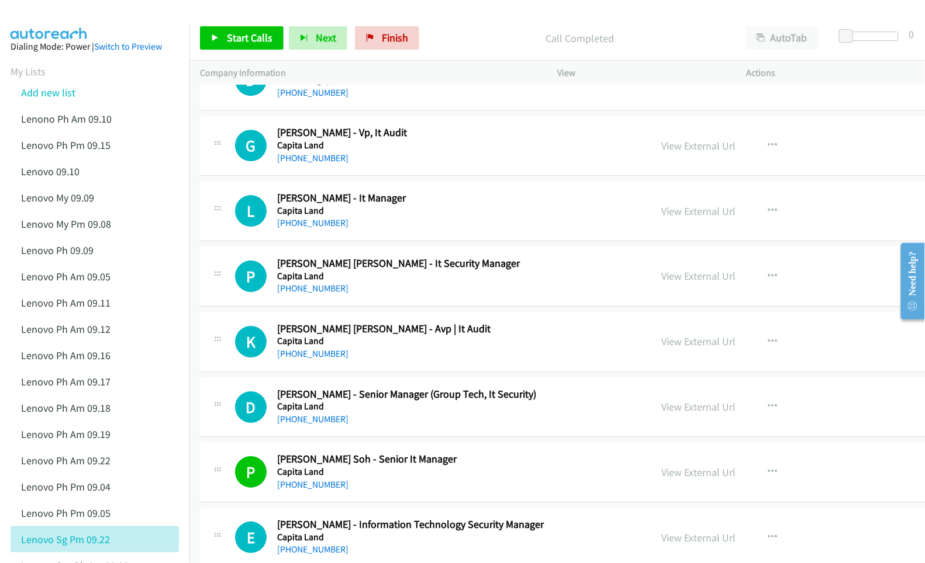
scroll to position [10911, 0]
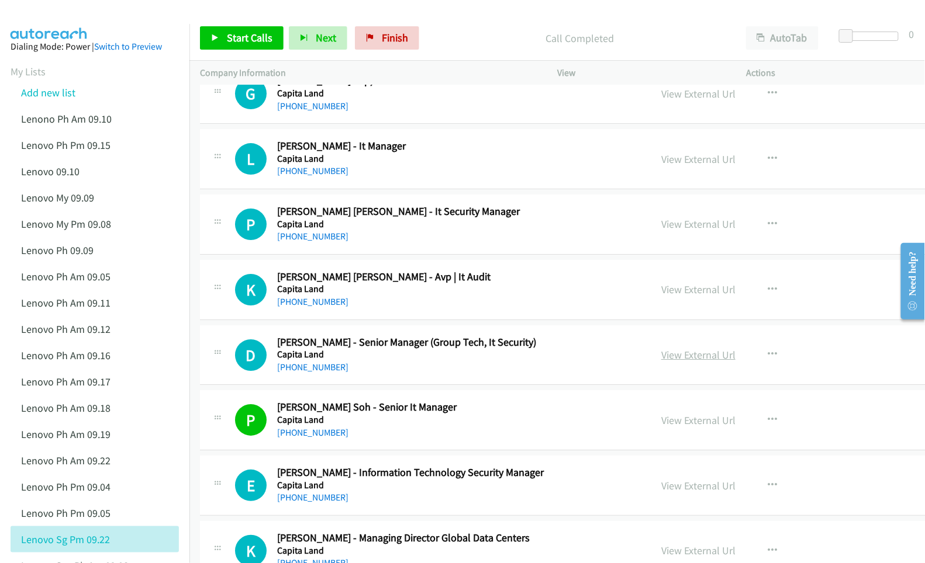
click at [661, 362] on link "View External Url" at bounding box center [698, 354] width 74 height 13
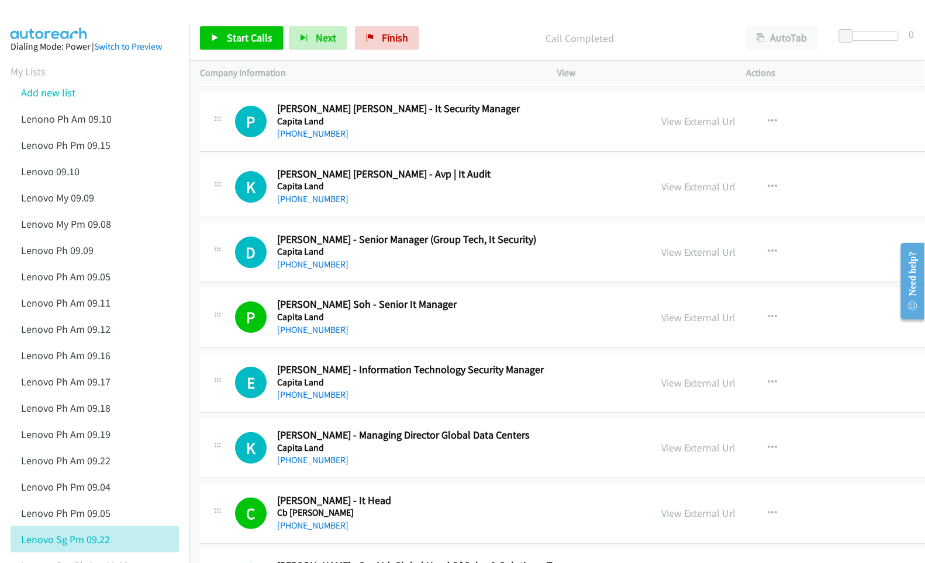
scroll to position [11067, 0]
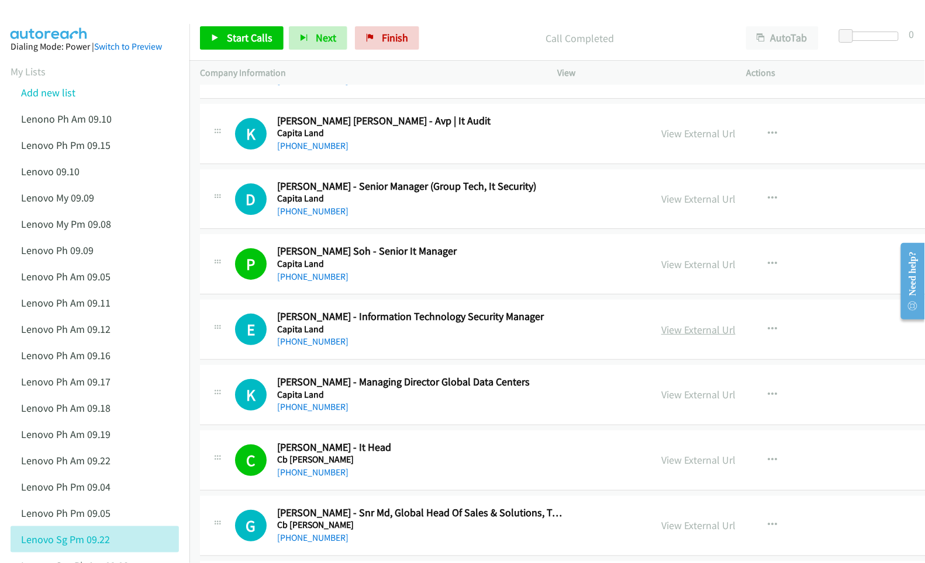
click at [667, 337] on link "View External Url" at bounding box center [698, 329] width 74 height 13
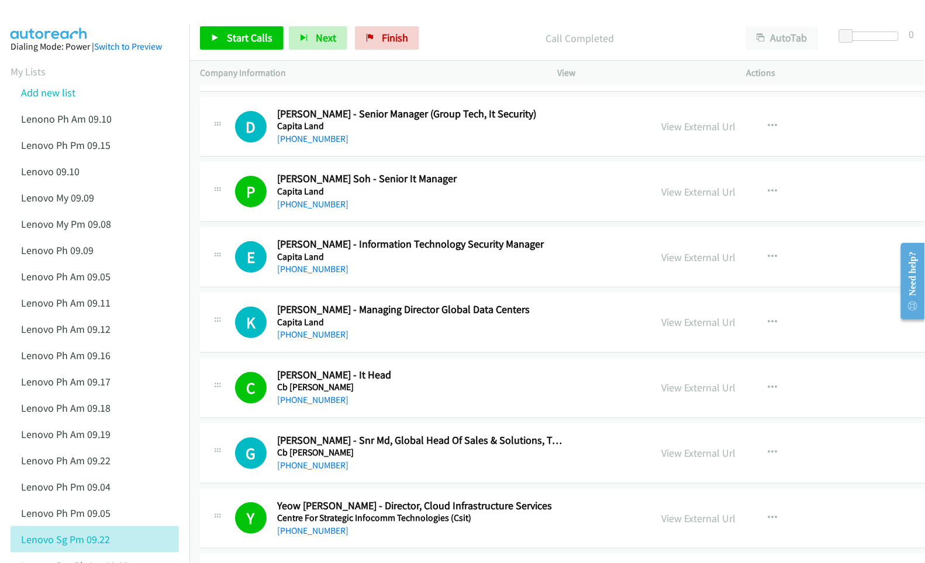
scroll to position [11144, 0]
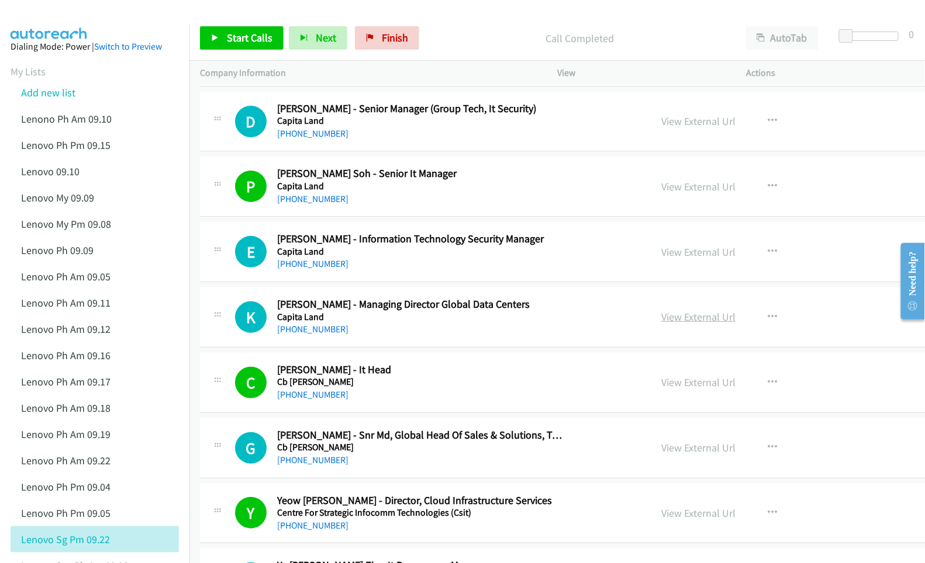
click at [661, 324] on link "View External Url" at bounding box center [698, 316] width 74 height 13
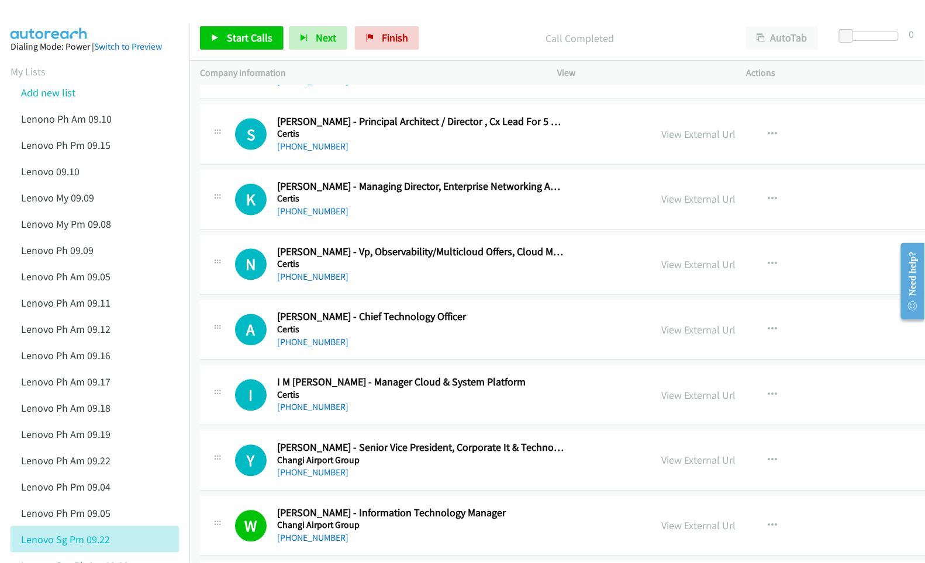
scroll to position [11768, 0]
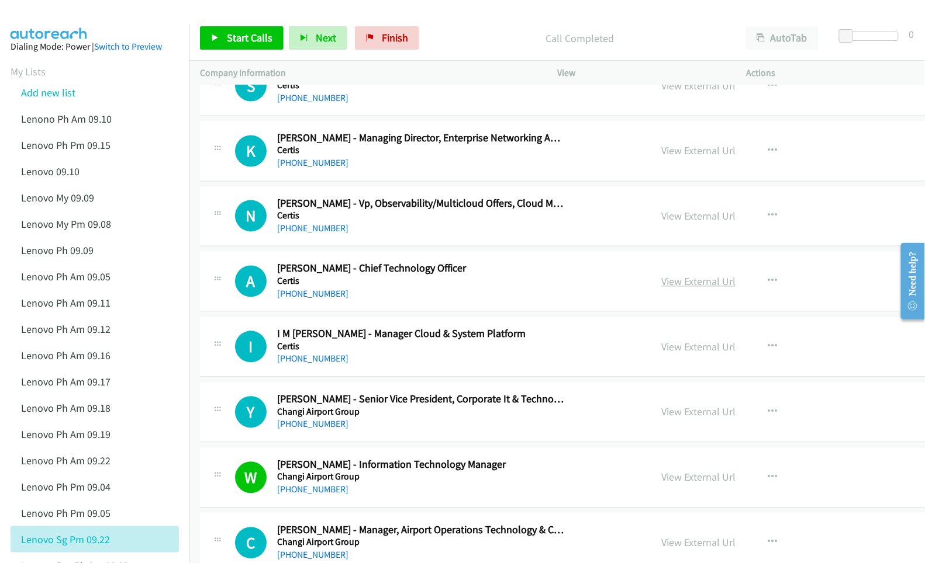
click at [683, 289] on link "View External Url" at bounding box center [698, 281] width 74 height 13
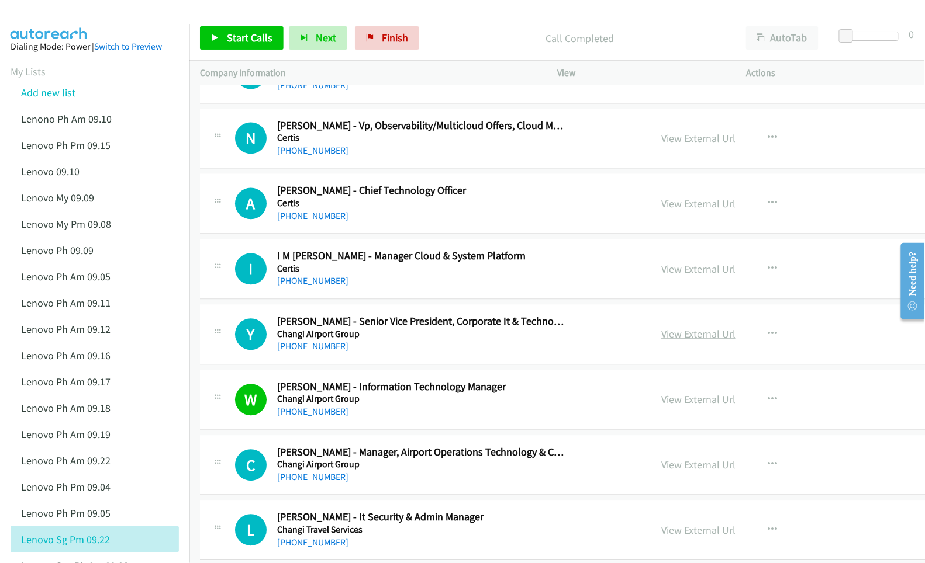
click at [661, 341] on link "View External Url" at bounding box center [698, 334] width 74 height 13
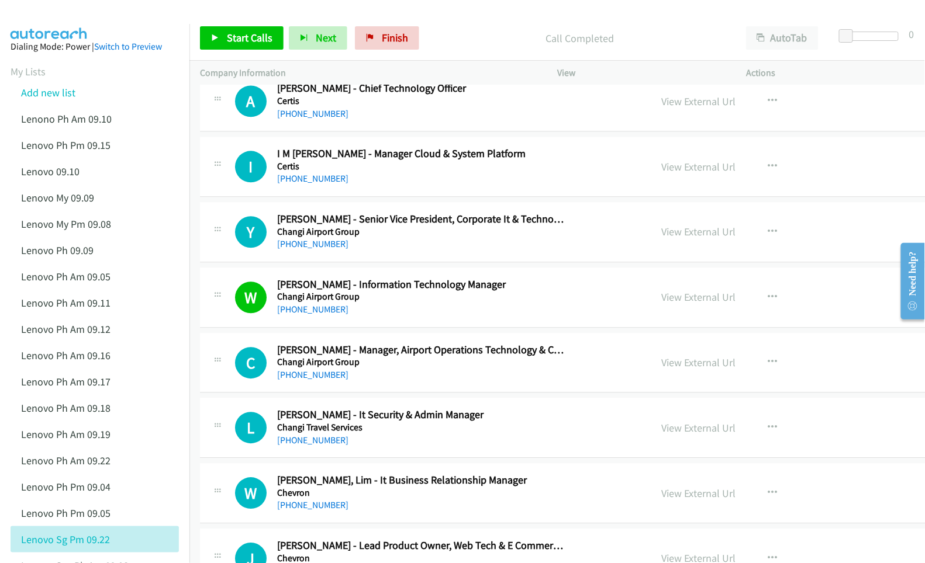
scroll to position [12002, 0]
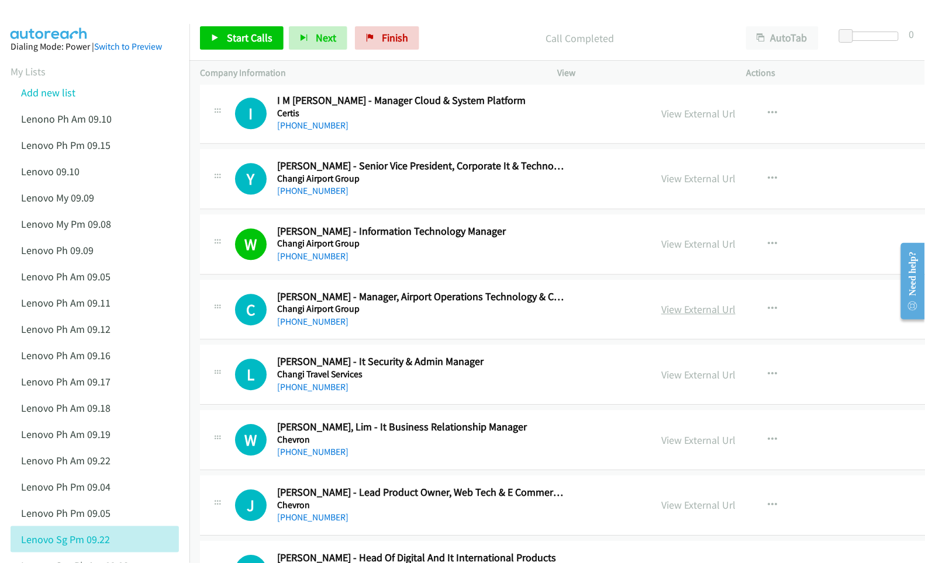
click at [669, 316] on link "View External Url" at bounding box center [698, 309] width 74 height 13
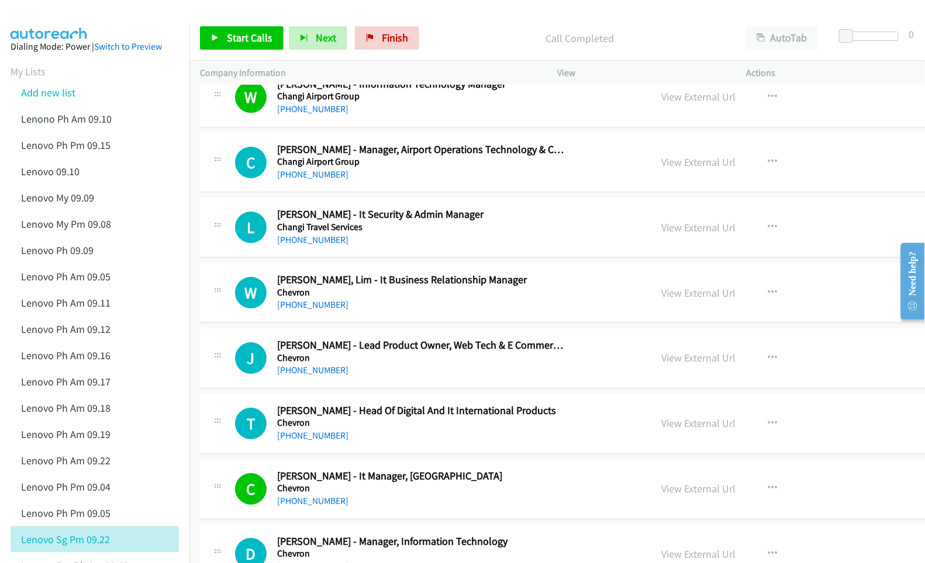
scroll to position [12158, 0]
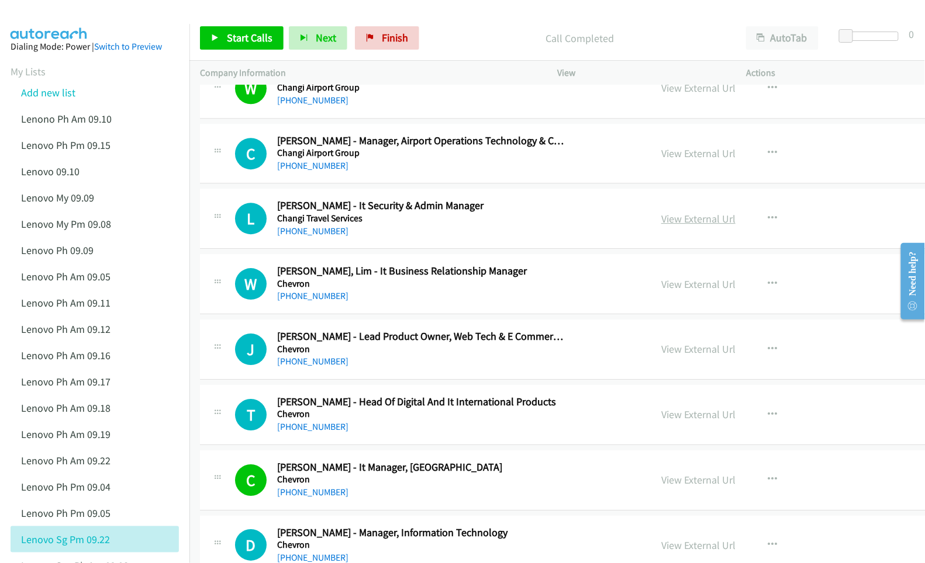
click at [668, 226] on link "View External Url" at bounding box center [698, 218] width 74 height 13
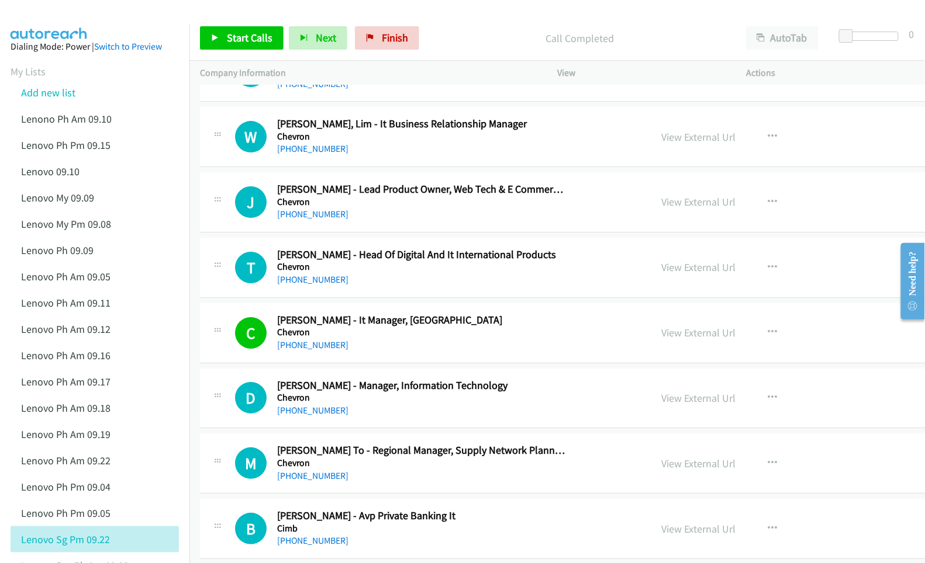
scroll to position [12313, 0]
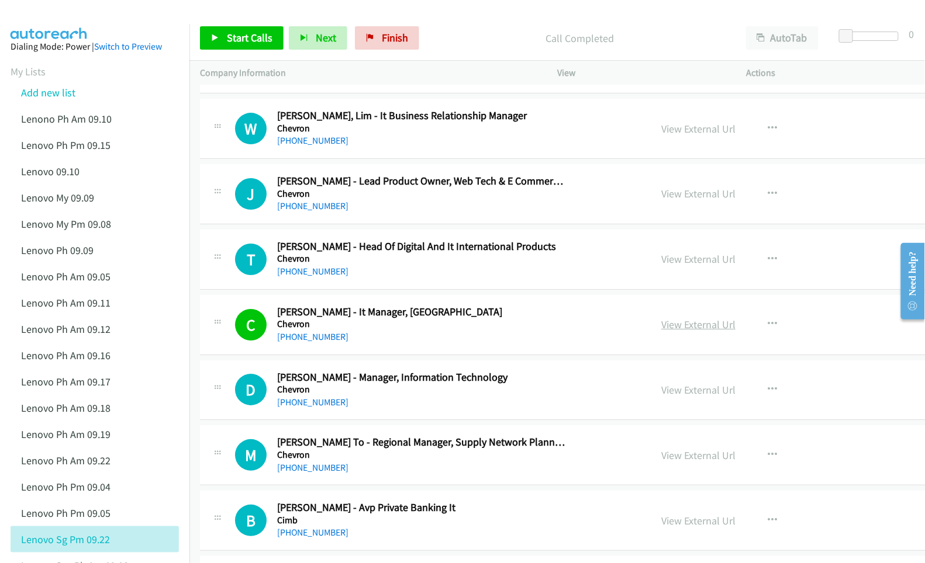
click at [661, 331] on link "View External Url" at bounding box center [698, 324] width 74 height 13
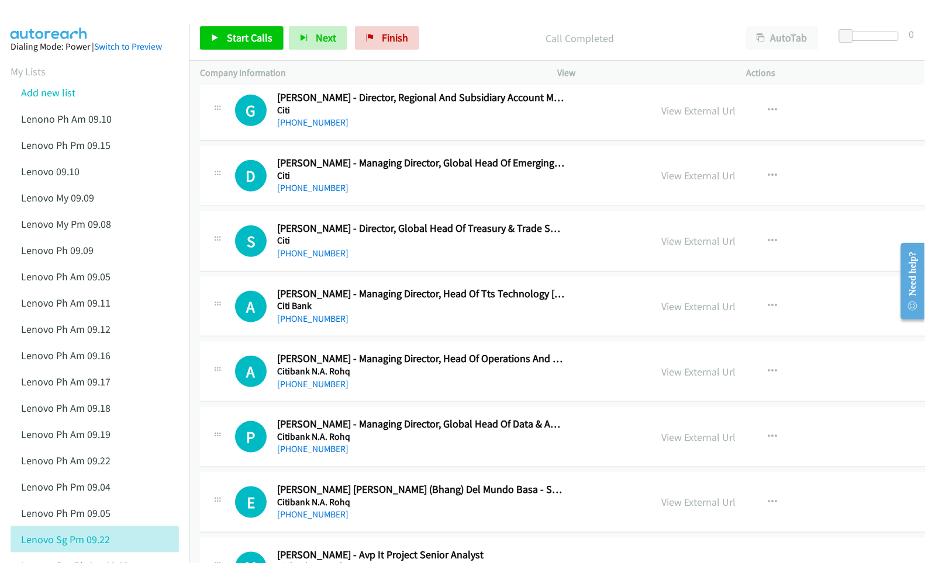
scroll to position [14106, 0]
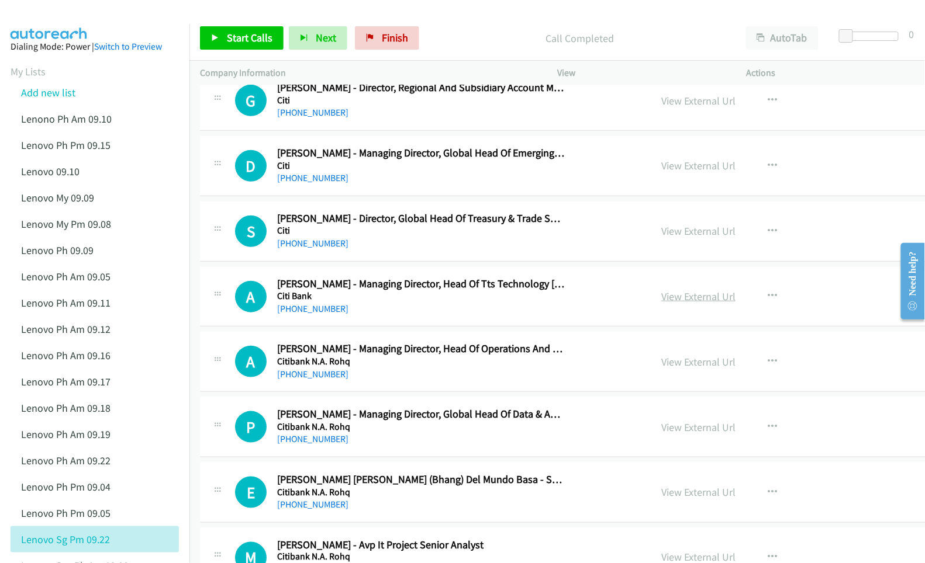
click at [673, 303] on link "View External Url" at bounding box center [698, 296] width 74 height 13
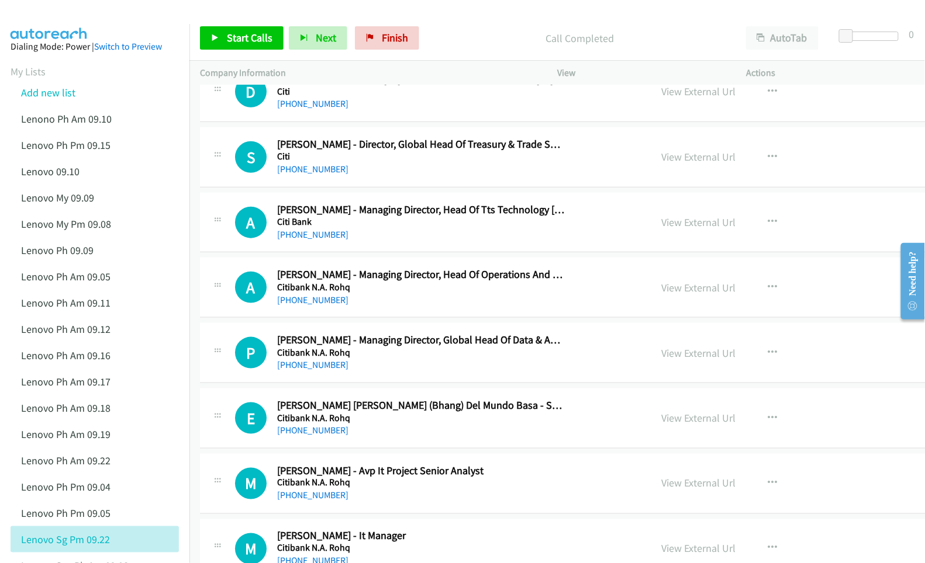
scroll to position [14184, 0]
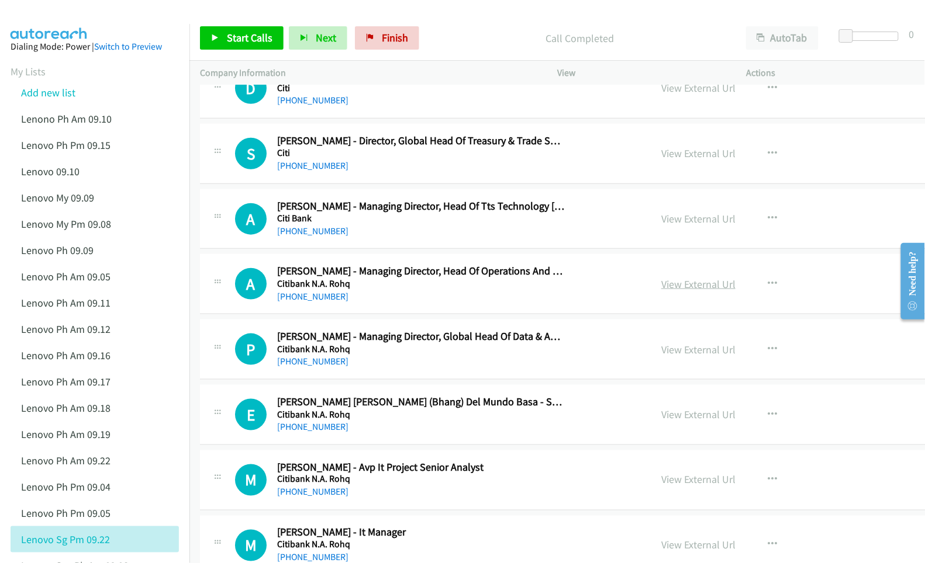
click at [661, 291] on link "View External Url" at bounding box center [698, 284] width 74 height 13
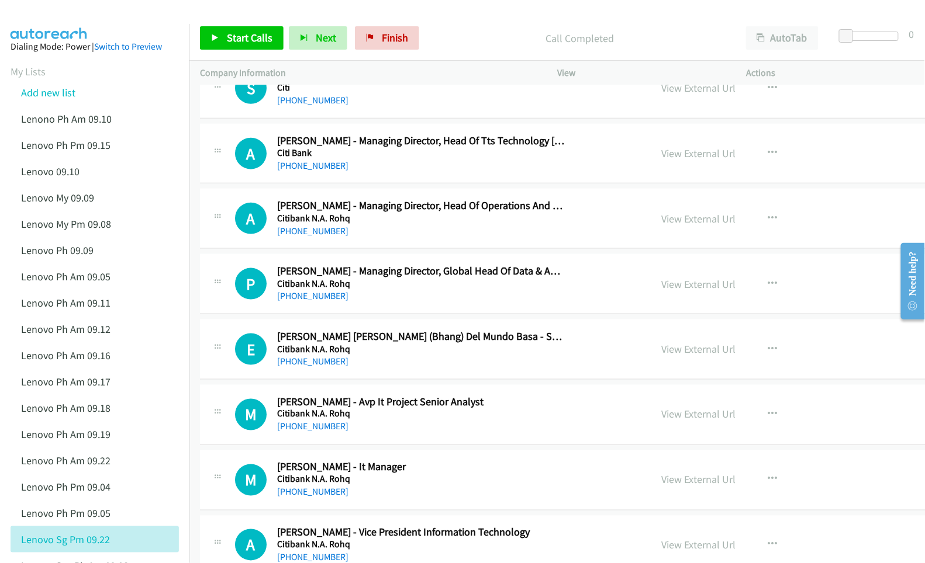
scroll to position [14262, 0]
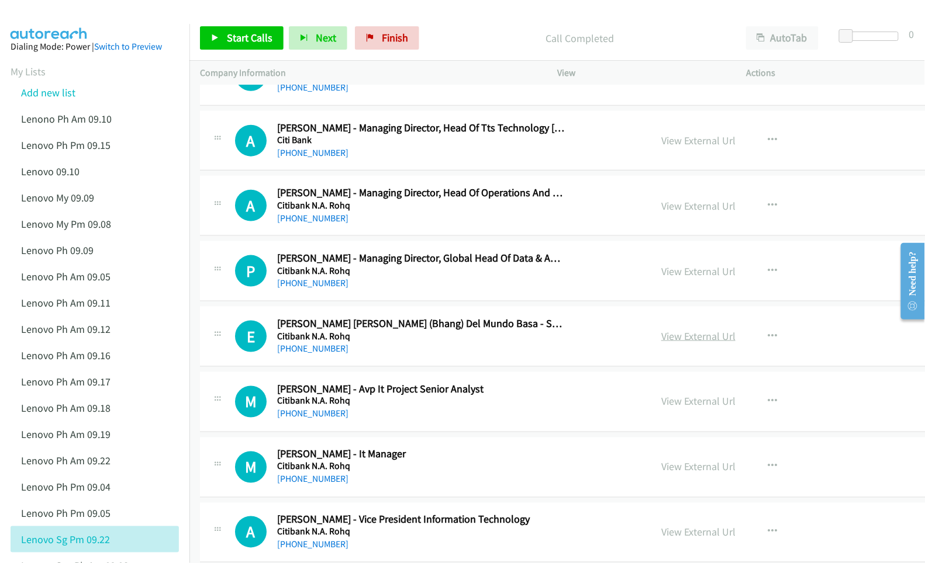
click at [661, 343] on link "View External Url" at bounding box center [698, 336] width 74 height 13
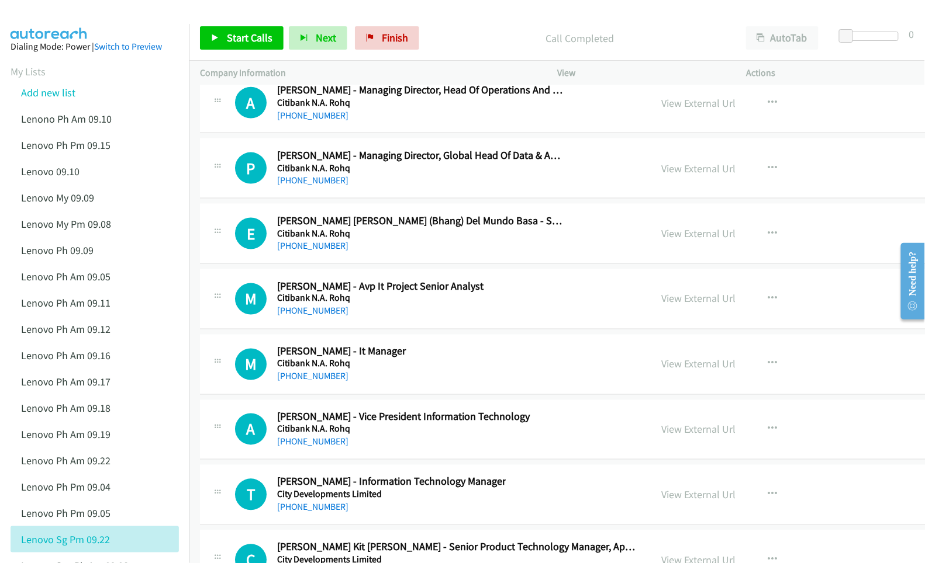
scroll to position [14418, 0]
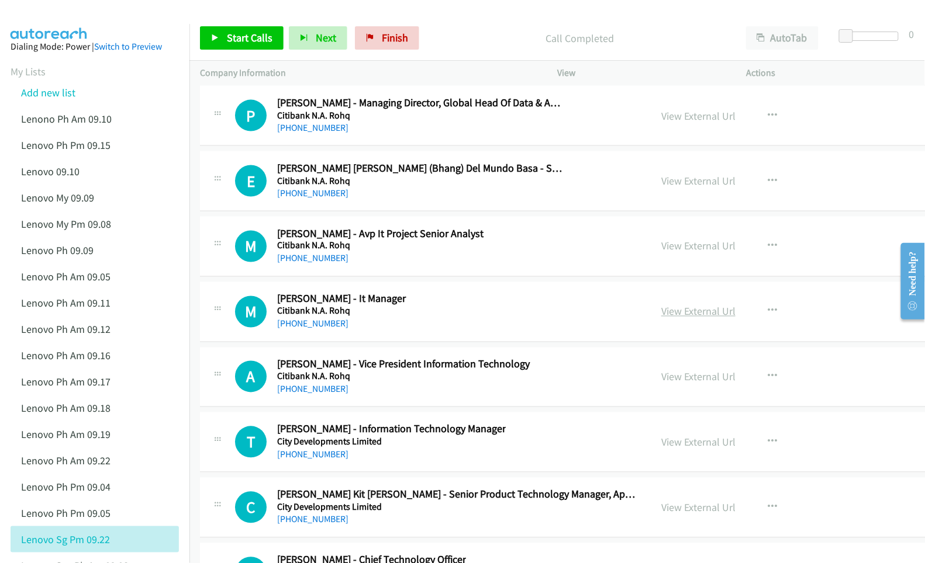
click at [663, 319] on link "View External Url" at bounding box center [698, 311] width 74 height 13
click at [661, 384] on link "View External Url" at bounding box center [698, 377] width 74 height 13
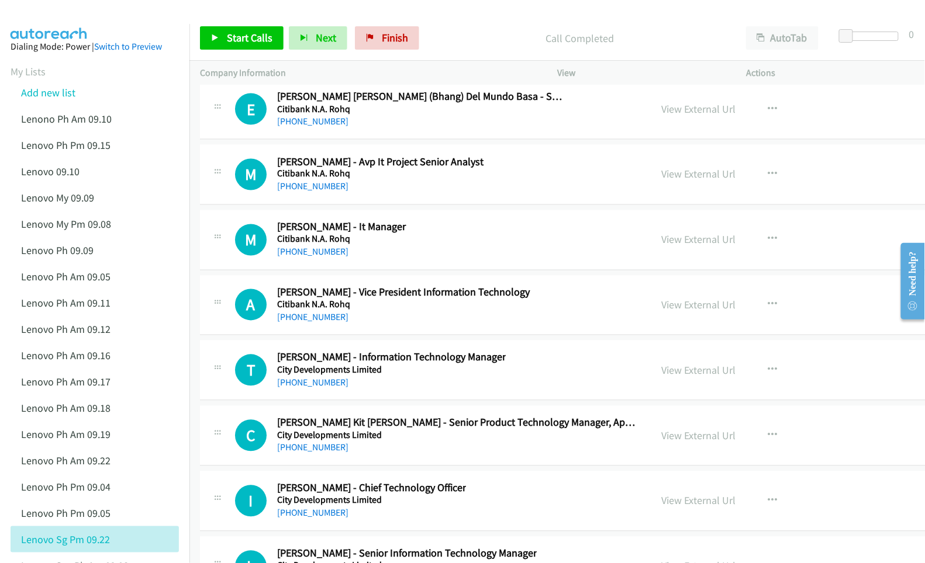
scroll to position [14496, 0]
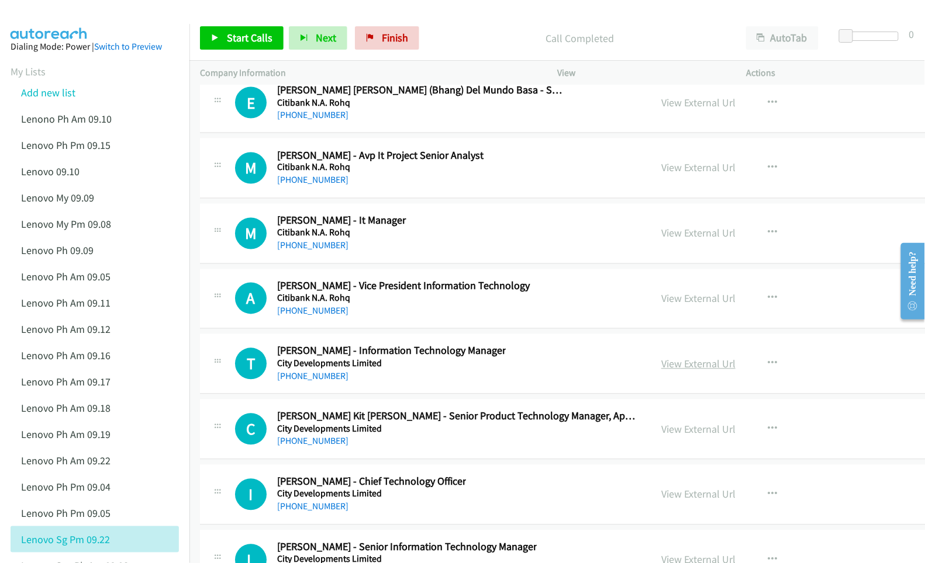
click at [661, 371] on link "View External Url" at bounding box center [698, 364] width 74 height 13
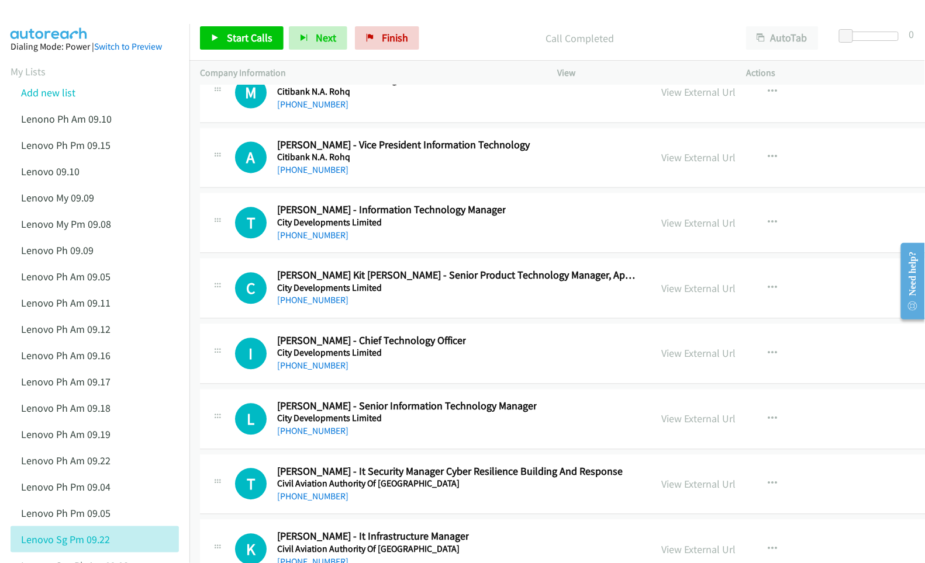
scroll to position [14651, 0]
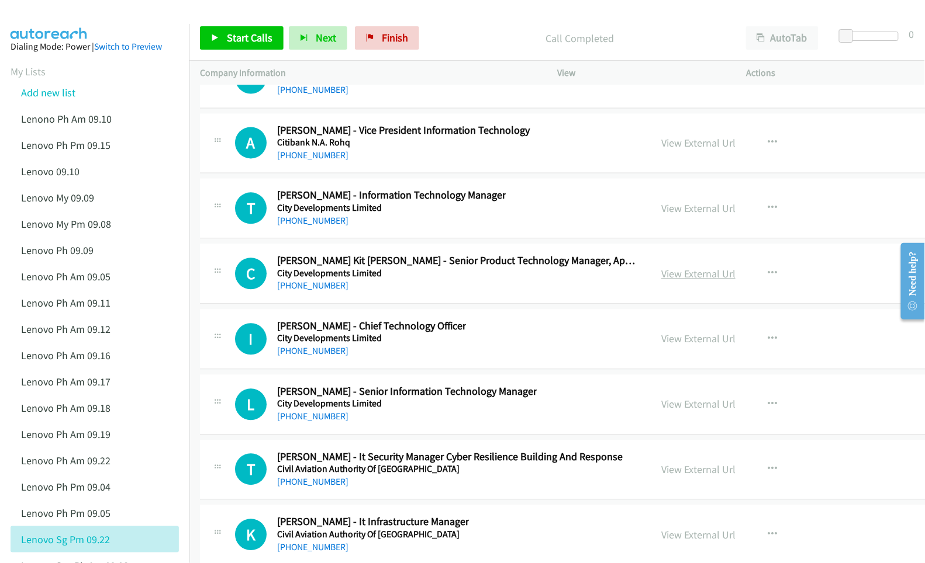
click at [661, 281] on link "View External Url" at bounding box center [698, 274] width 74 height 13
click at [661, 346] on link "View External Url" at bounding box center [698, 339] width 74 height 13
click at [661, 411] on link "View External Url" at bounding box center [698, 404] width 74 height 13
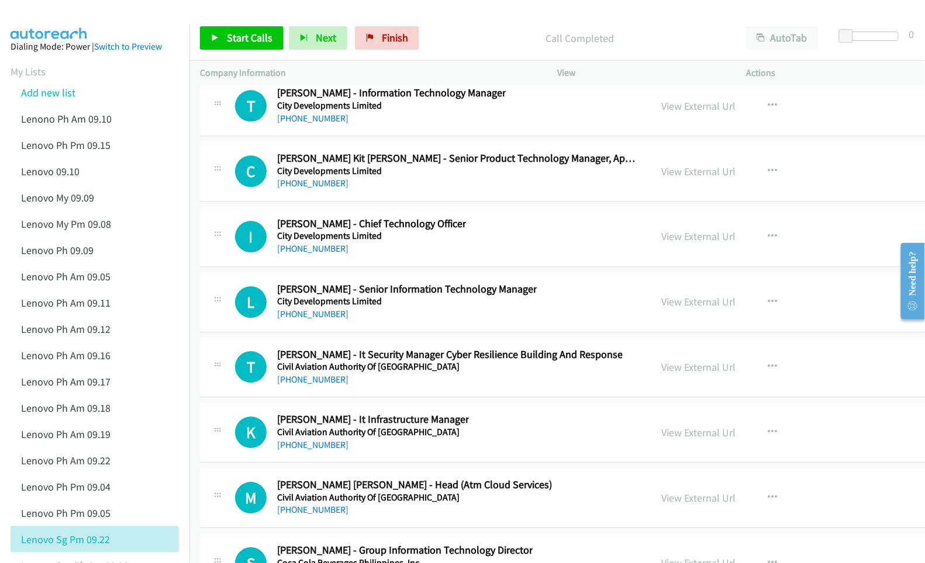
scroll to position [14807, 0]
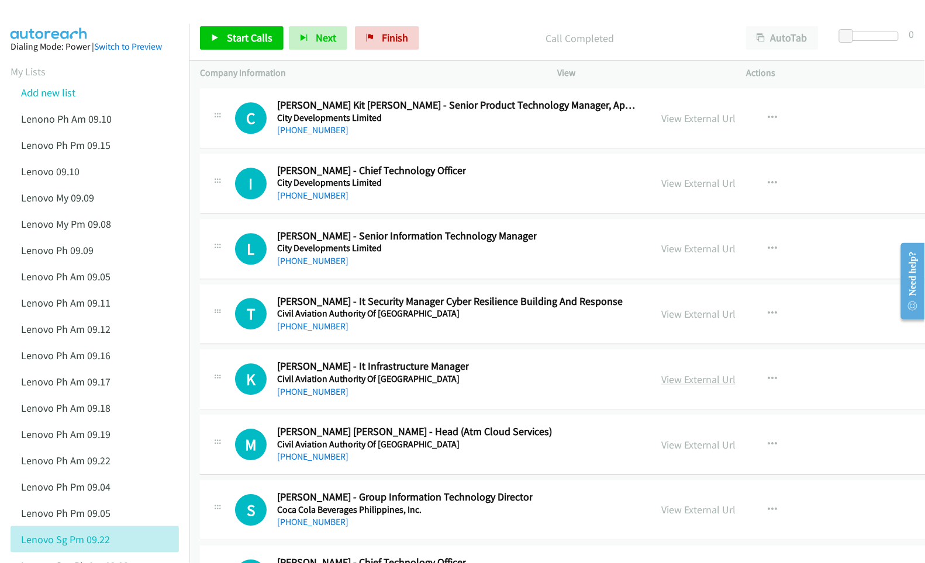
click at [661, 386] on link "View External Url" at bounding box center [698, 379] width 74 height 13
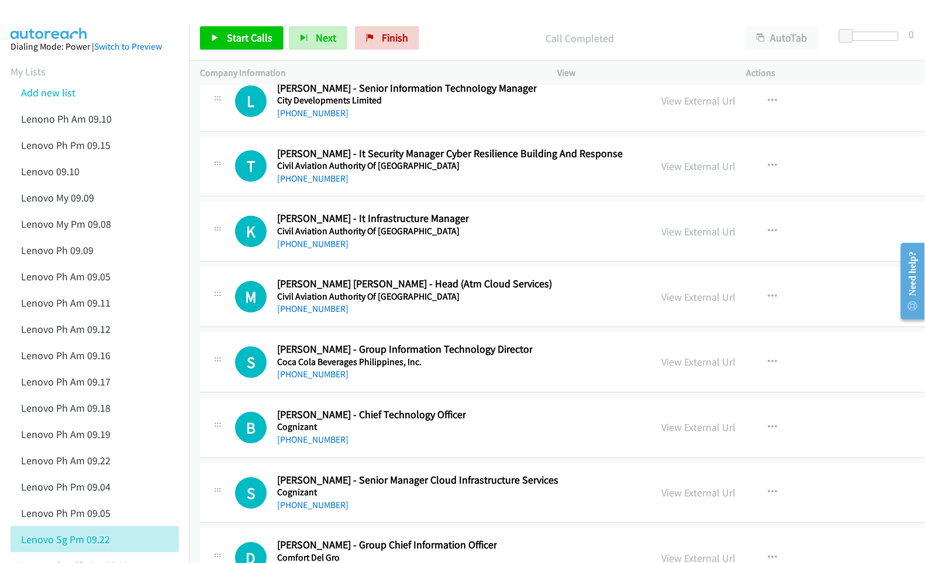
scroll to position [14964, 0]
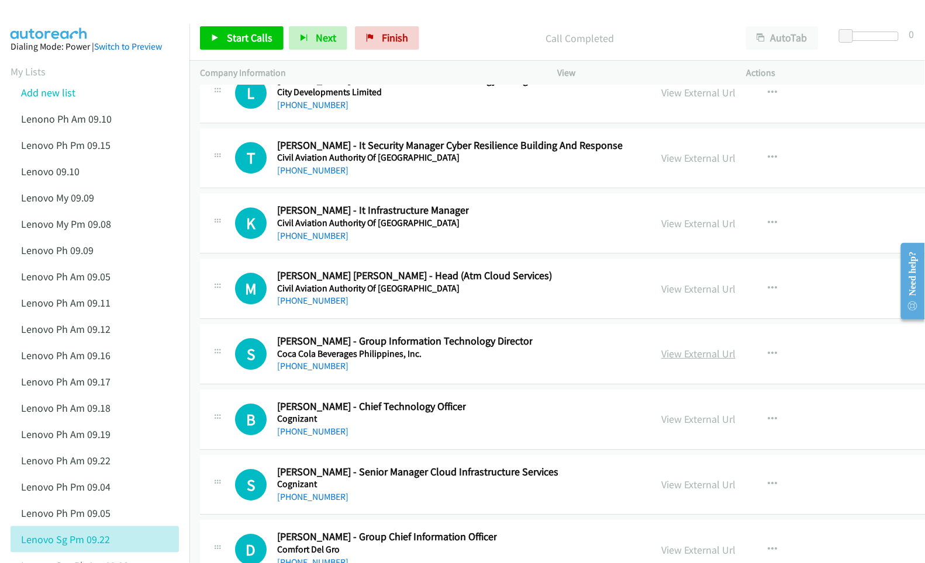
click at [675, 361] on link "View External Url" at bounding box center [698, 353] width 74 height 13
click at [661, 426] on link "View External Url" at bounding box center [698, 419] width 74 height 13
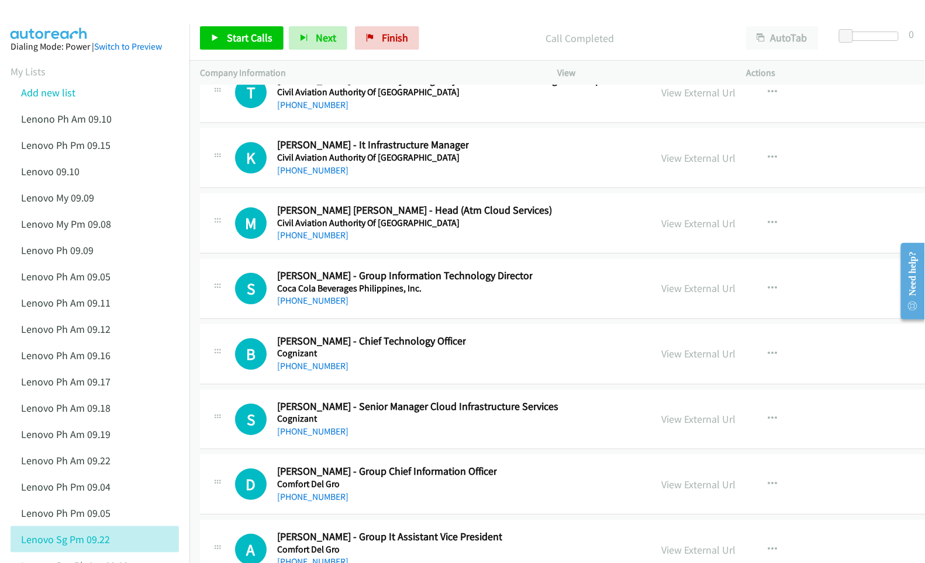
scroll to position [15041, 0]
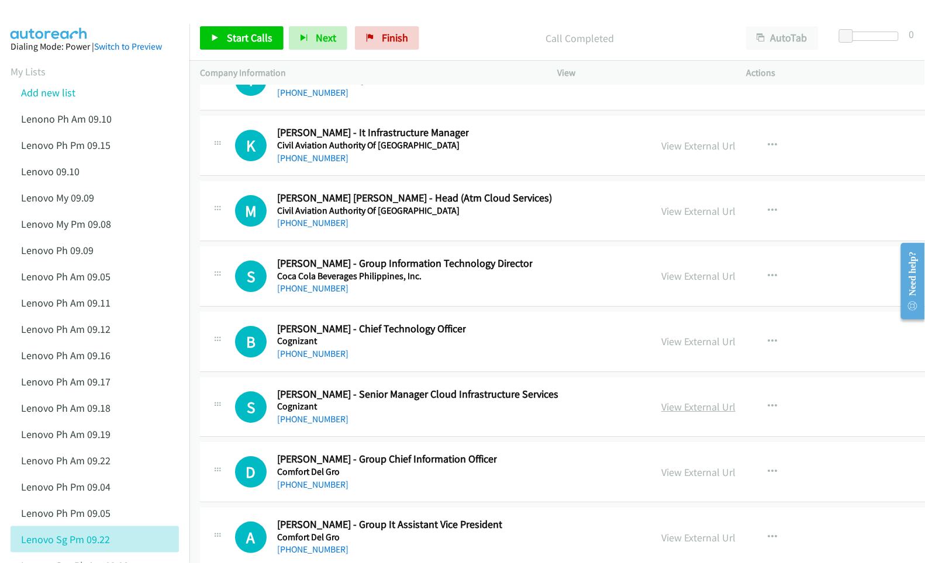
click at [661, 414] on link "View External Url" at bounding box center [698, 406] width 74 height 13
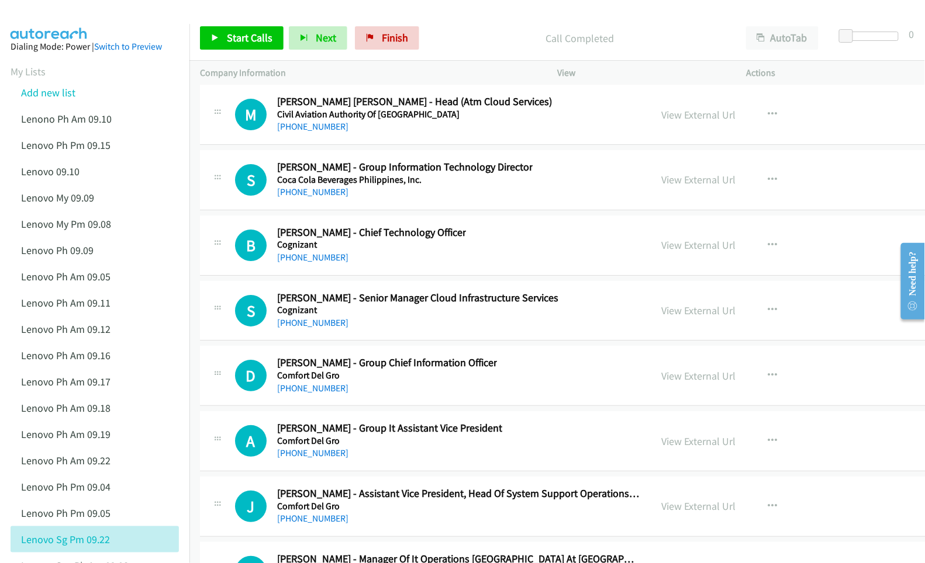
scroll to position [15197, 0]
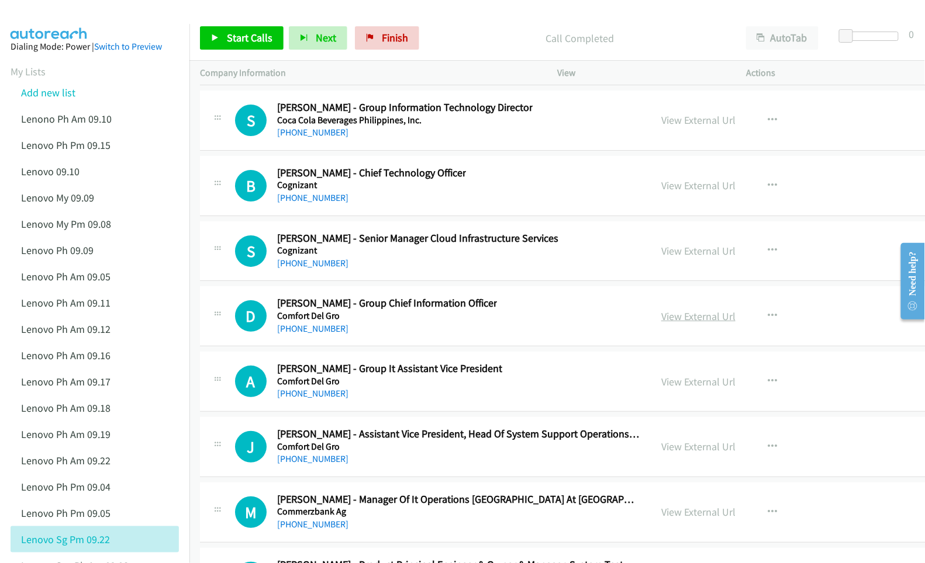
click at [661, 323] on link "View External Url" at bounding box center [698, 316] width 74 height 13
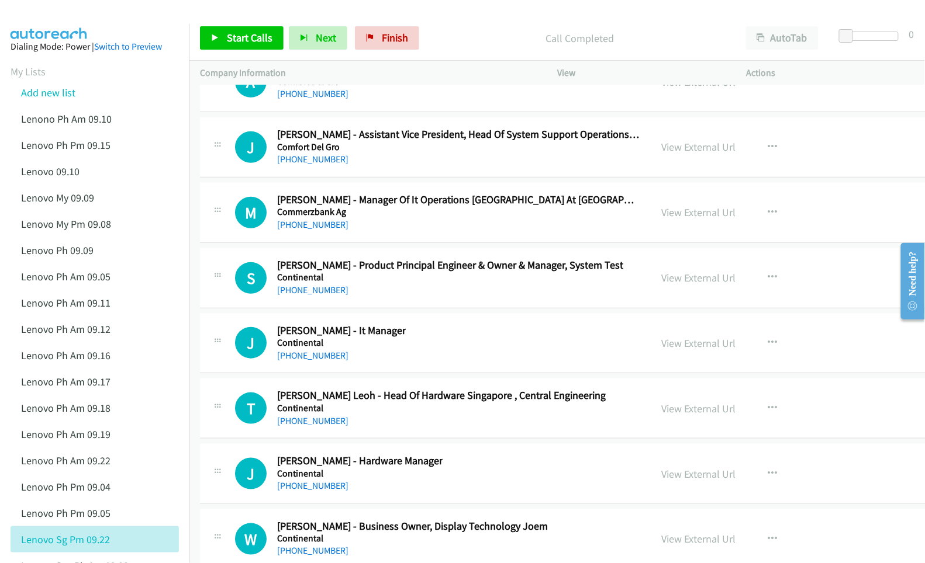
scroll to position [15509, 0]
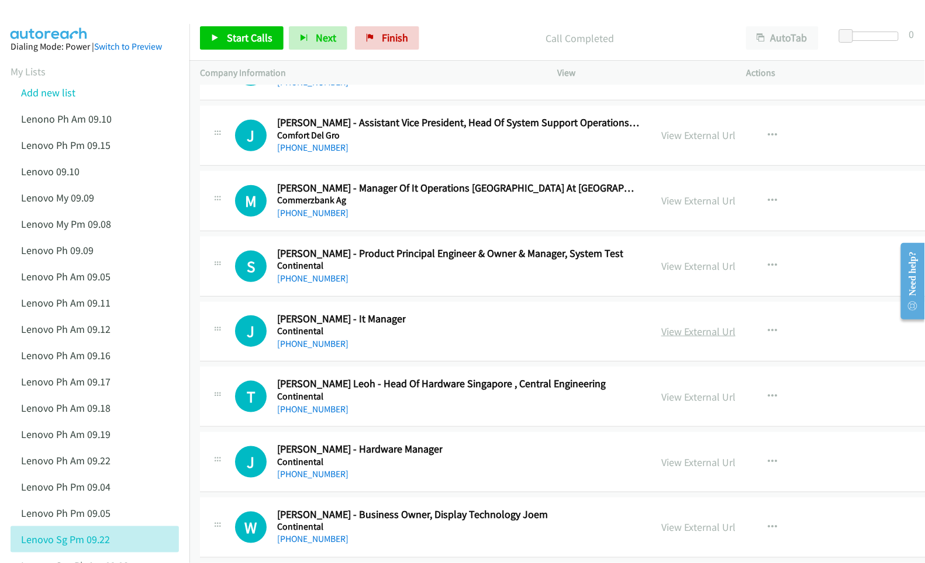
click at [661, 338] on link "View External Url" at bounding box center [698, 331] width 74 height 13
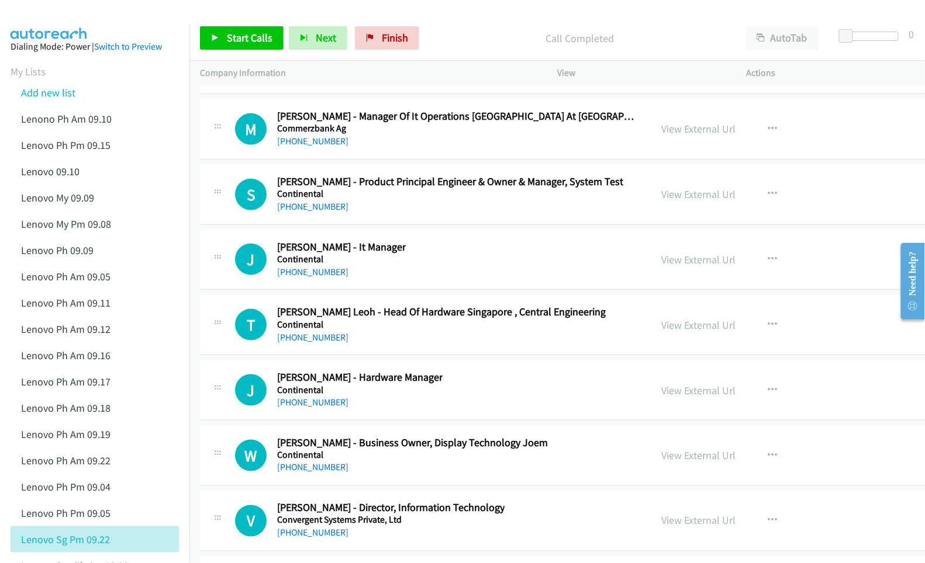
scroll to position [15587, 0]
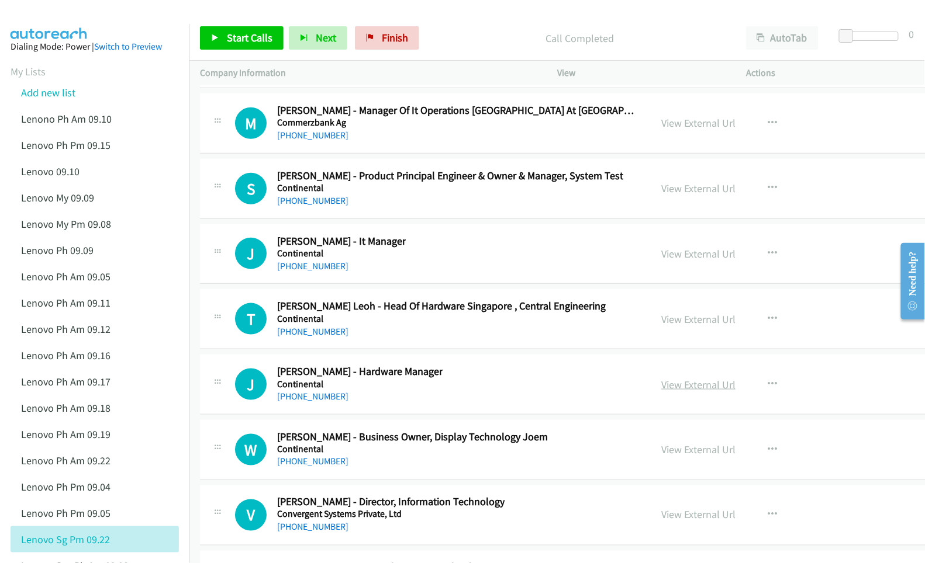
click at [665, 392] on link "View External Url" at bounding box center [698, 384] width 74 height 13
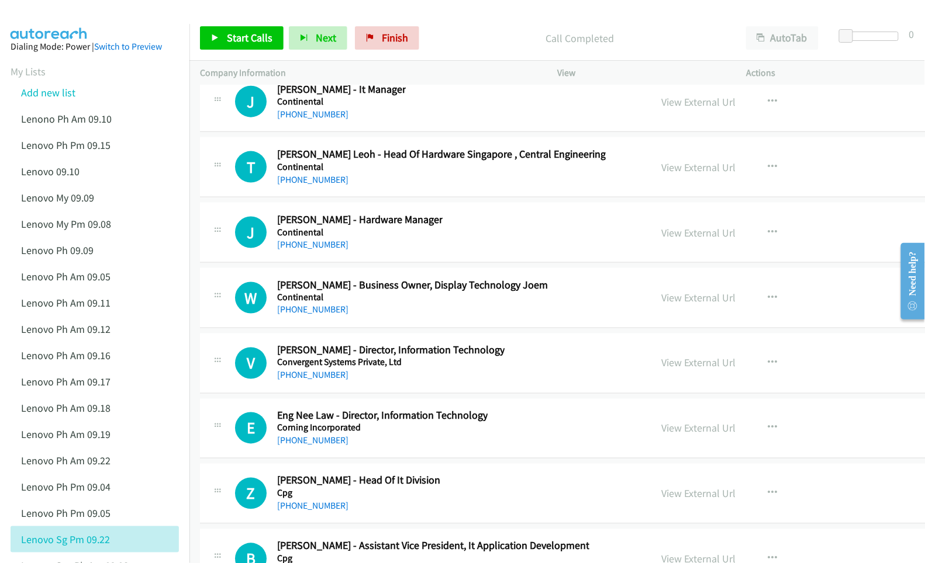
scroll to position [15743, 0]
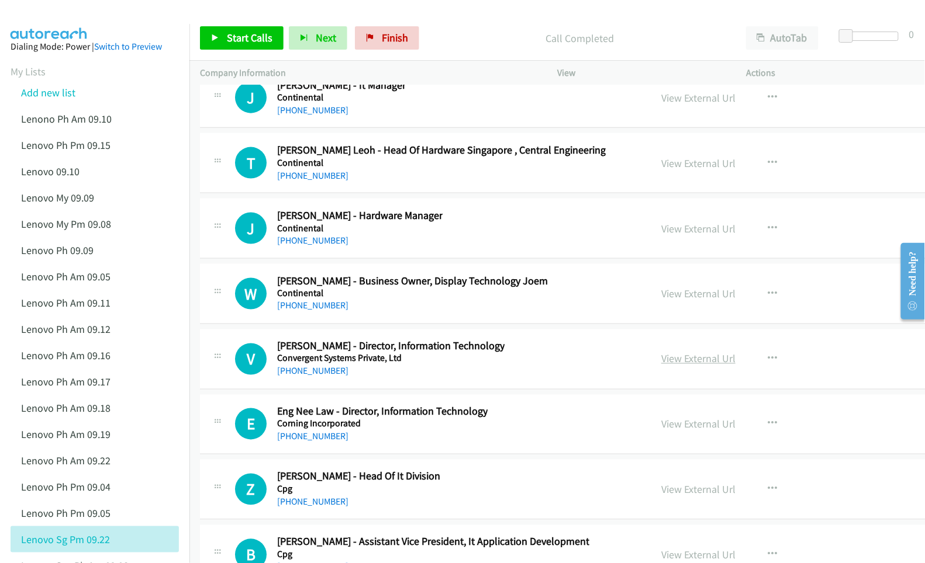
click at [661, 366] on link "View External Url" at bounding box center [698, 358] width 74 height 13
click at [661, 431] on link "View External Url" at bounding box center [698, 424] width 74 height 13
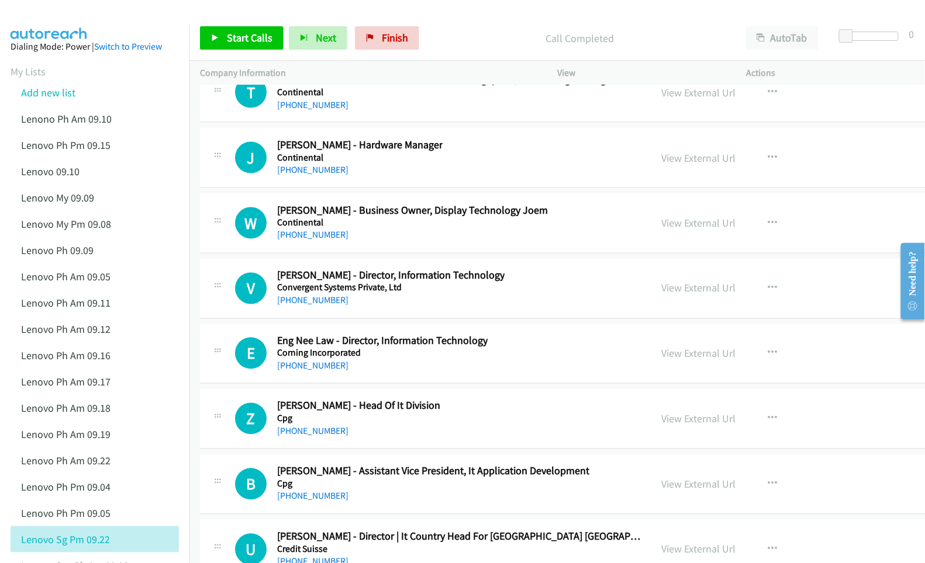
scroll to position [15820, 0]
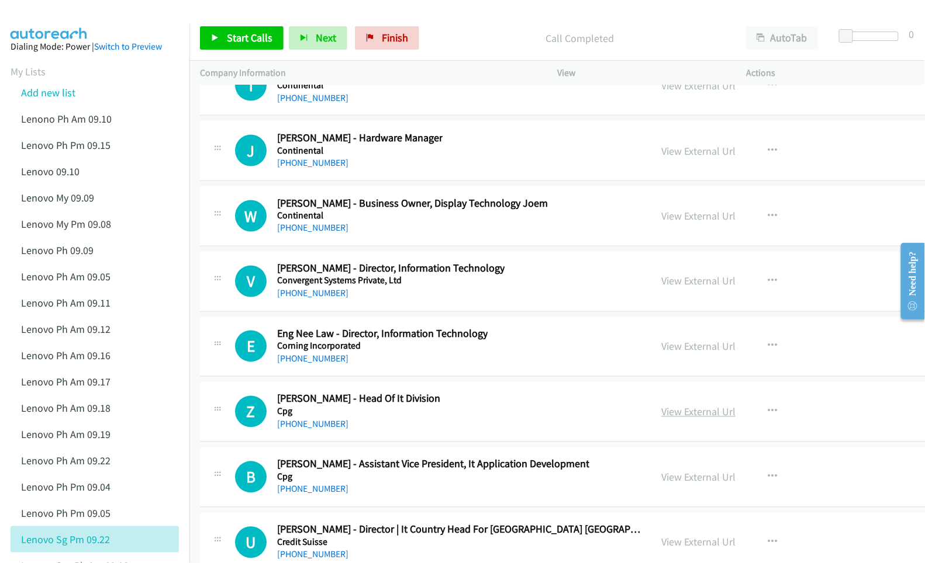
click at [661, 419] on link "View External Url" at bounding box center [698, 412] width 74 height 13
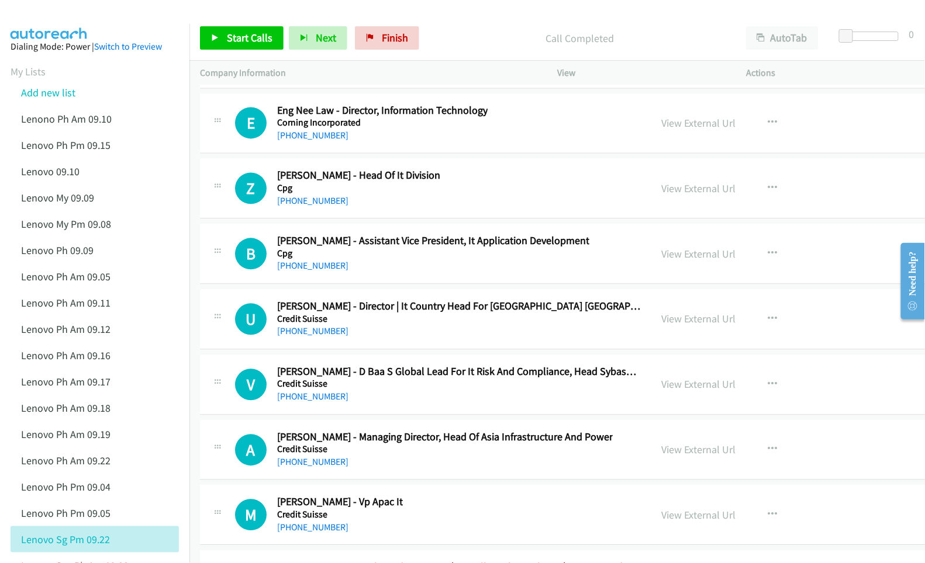
scroll to position [16054, 0]
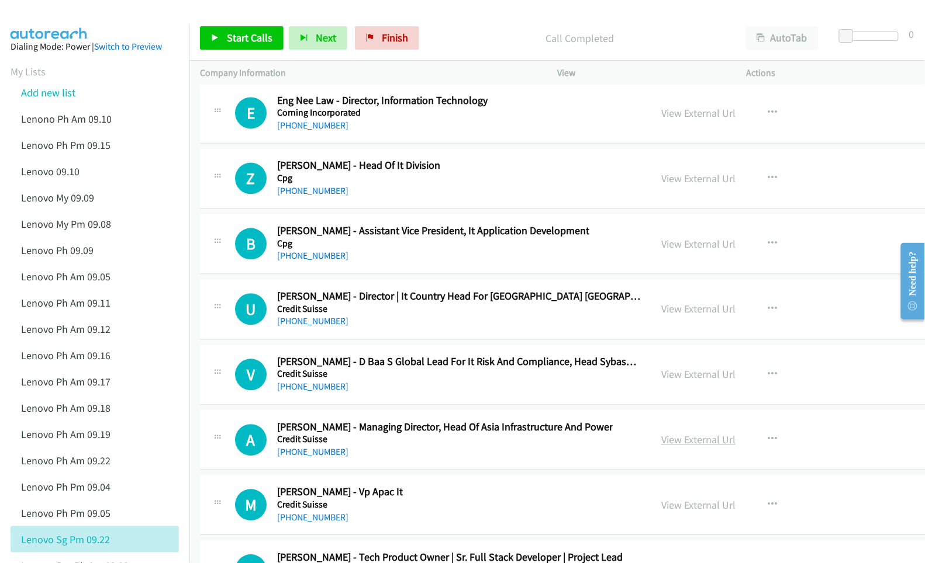
click at [673, 447] on link "View External Url" at bounding box center [698, 439] width 74 height 13
click at [661, 316] on link "View External Url" at bounding box center [698, 308] width 74 height 13
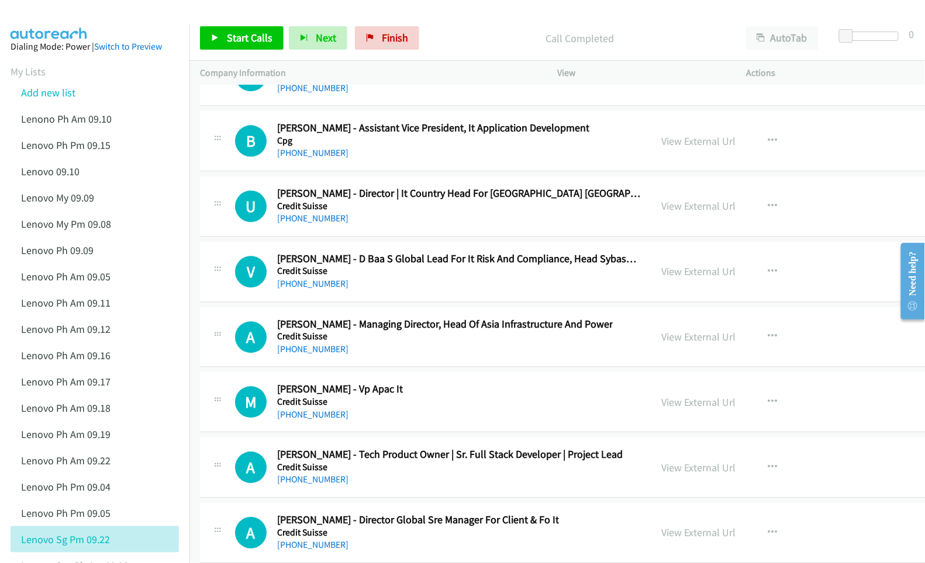
scroll to position [16210, 0]
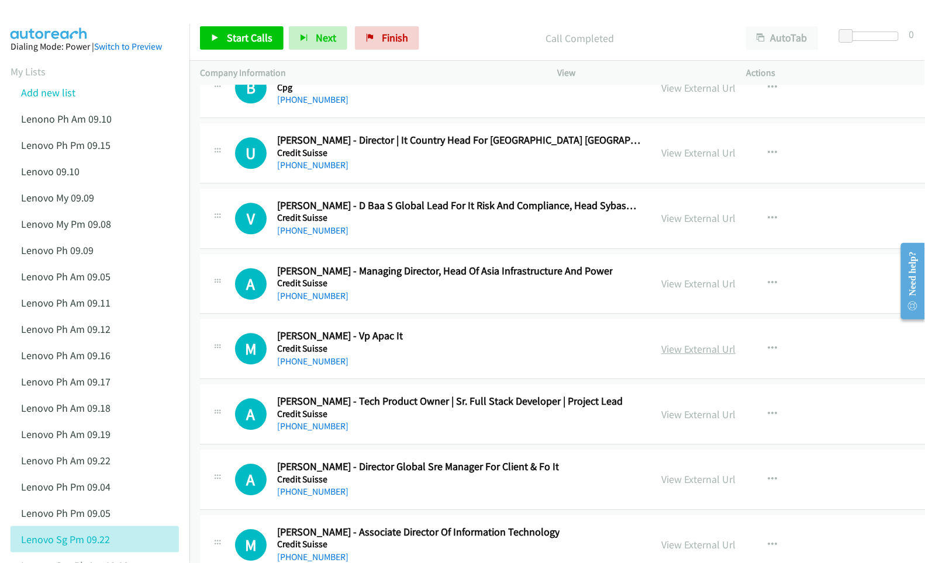
click at [672, 356] on link "View External Url" at bounding box center [698, 349] width 74 height 13
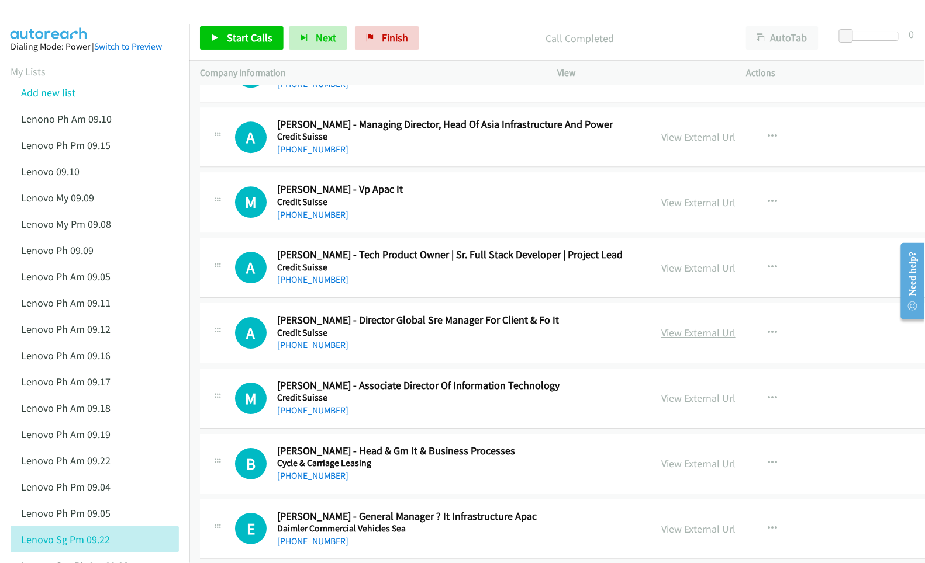
scroll to position [16366, 0]
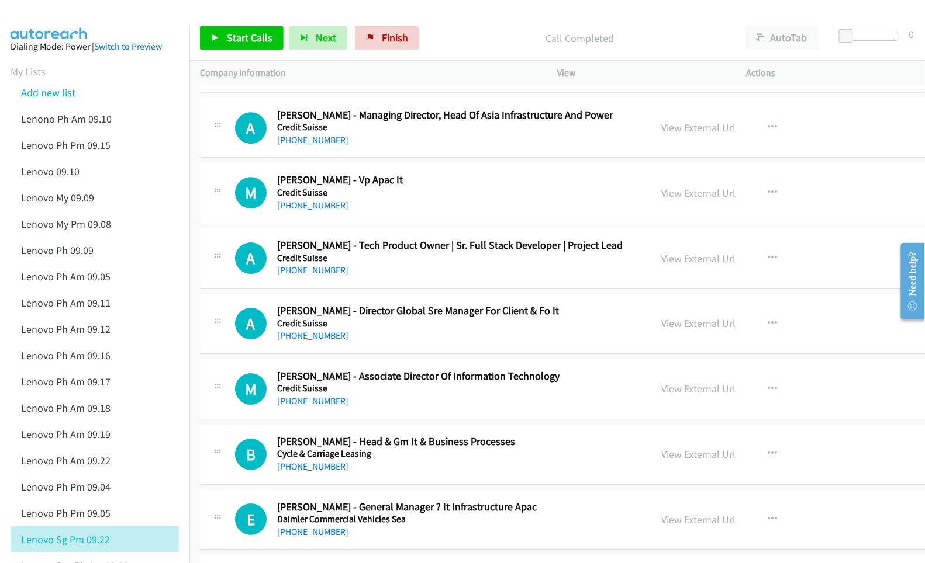
click at [662, 330] on link "View External Url" at bounding box center [698, 323] width 74 height 13
click at [661, 396] on link "View External Url" at bounding box center [698, 388] width 74 height 13
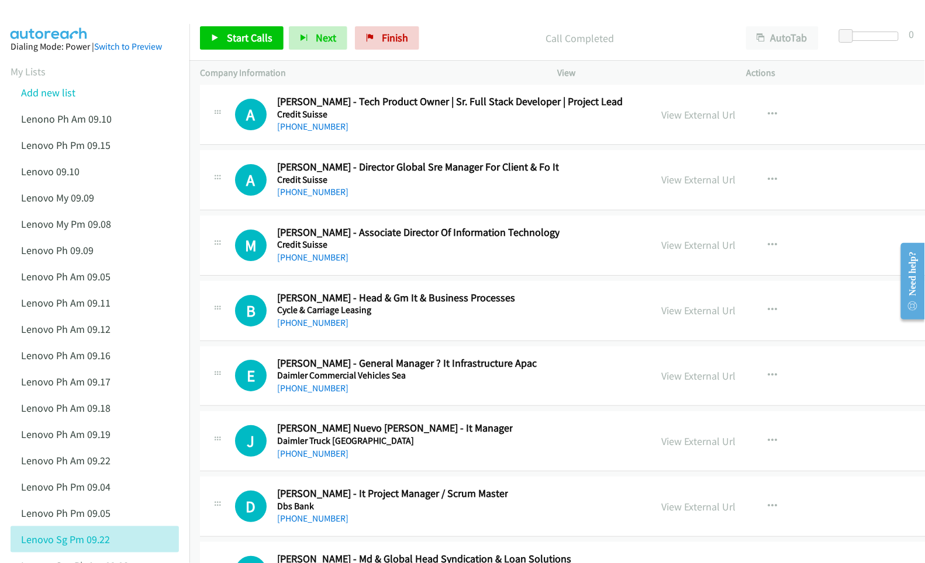
scroll to position [16522, 0]
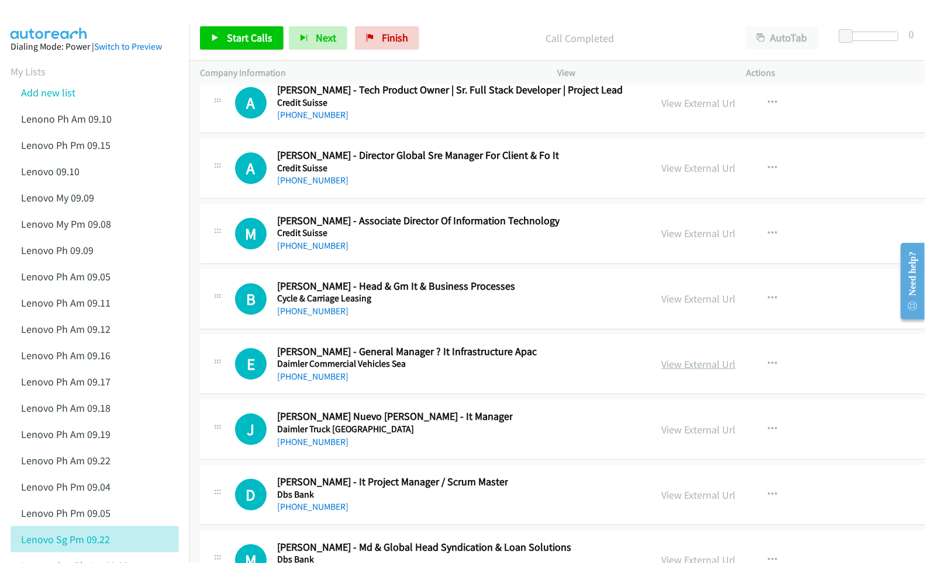
click at [662, 371] on link "View External Url" at bounding box center [698, 364] width 74 height 13
click at [661, 437] on link "View External Url" at bounding box center [698, 429] width 74 height 13
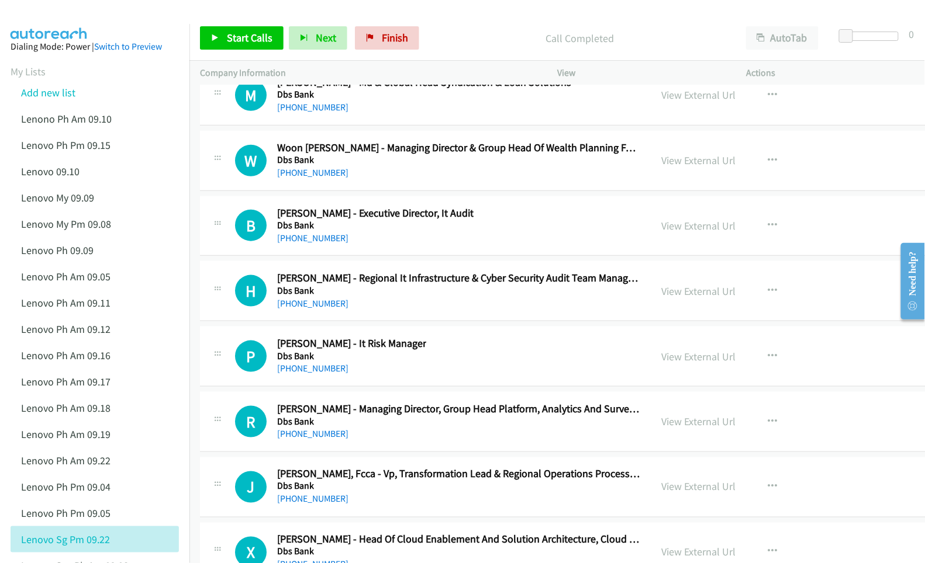
scroll to position [16989, 0]
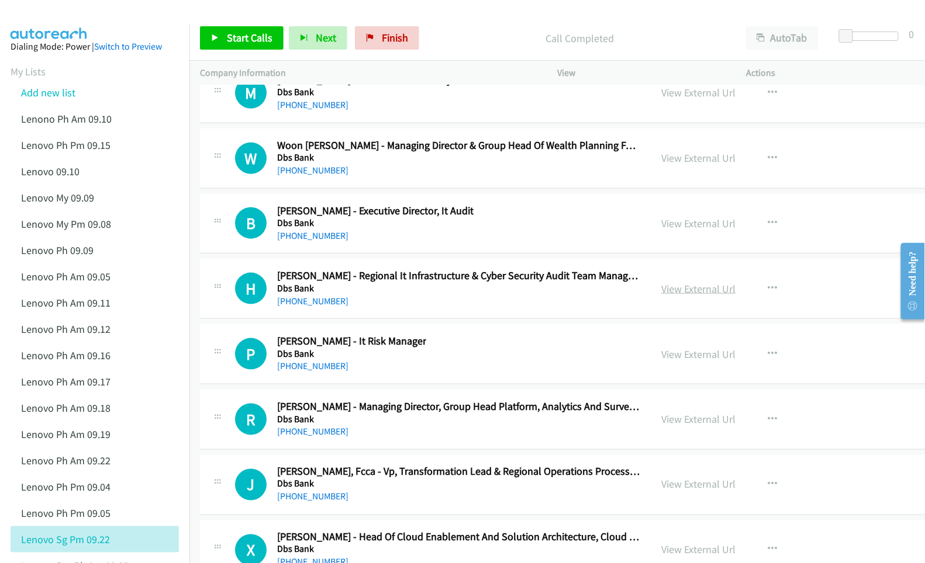
click at [661, 296] on link "View External Url" at bounding box center [698, 288] width 74 height 13
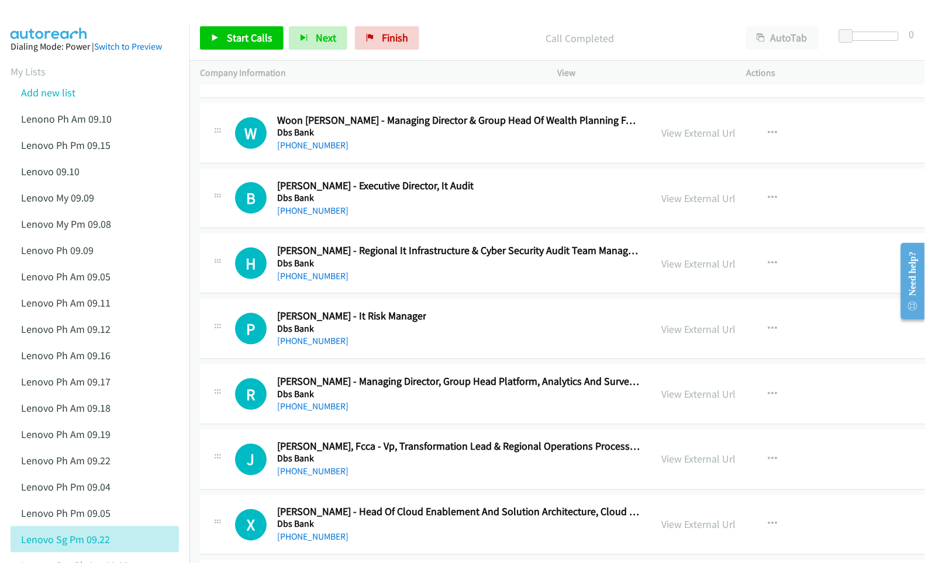
scroll to position [17068, 0]
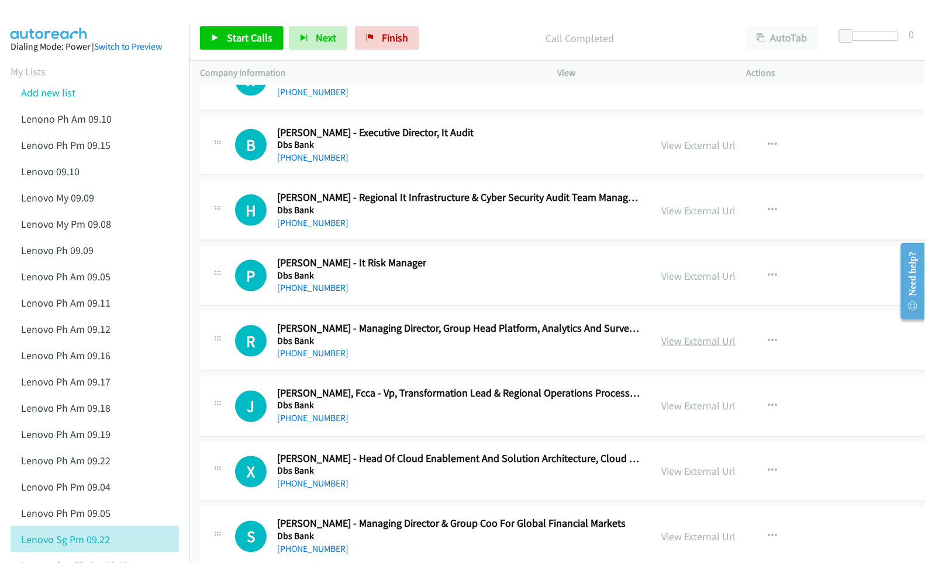
click at [661, 348] on link "View External Url" at bounding box center [698, 340] width 74 height 13
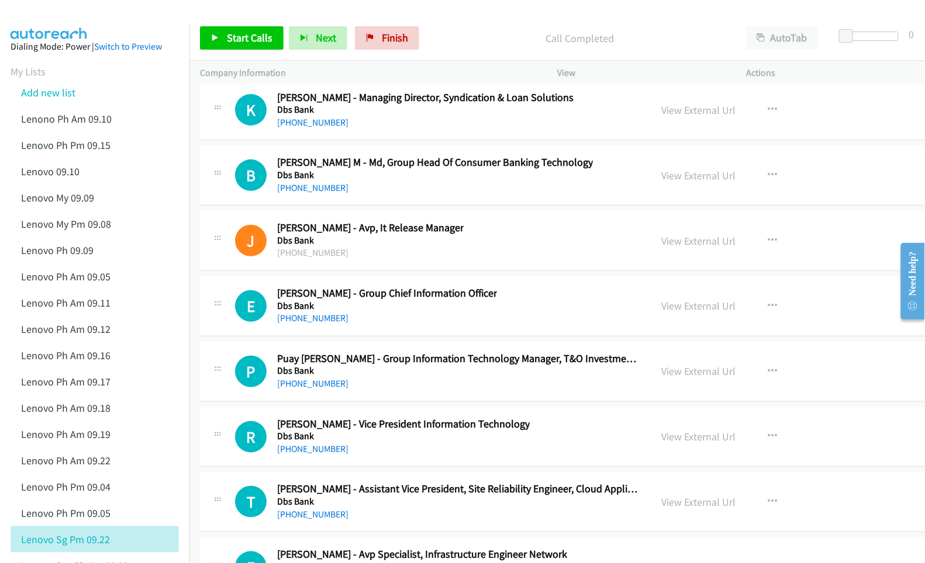
scroll to position [18158, 0]
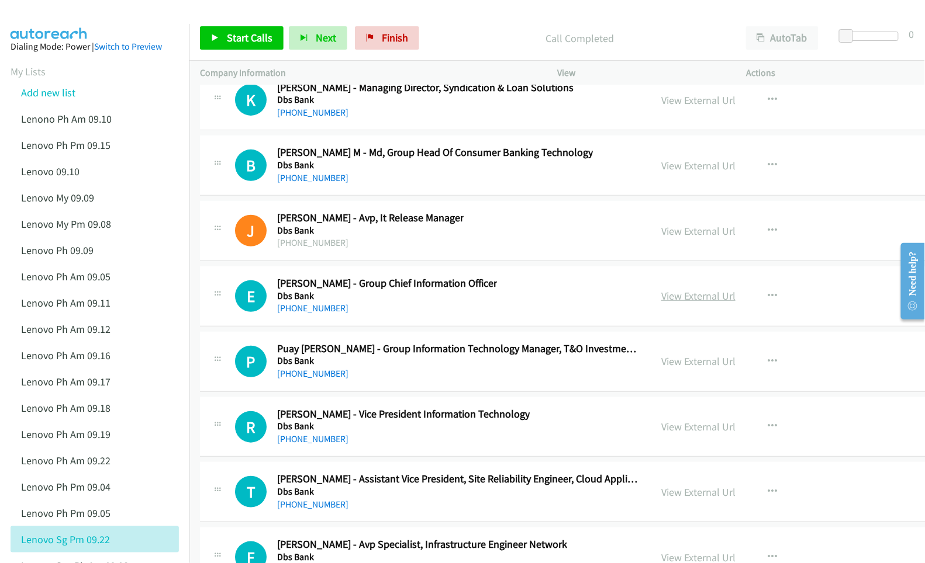
click at [661, 303] on link "View External Url" at bounding box center [698, 295] width 74 height 13
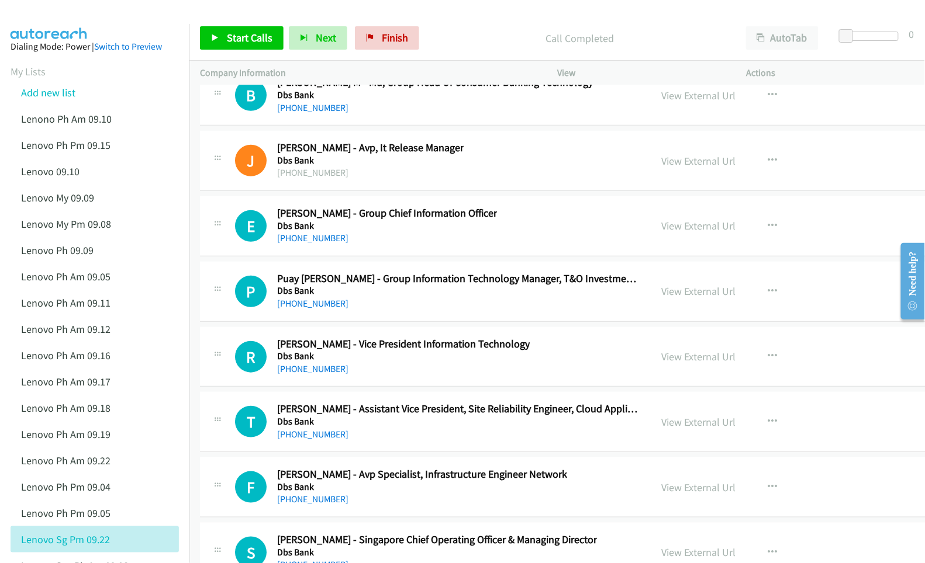
scroll to position [18237, 0]
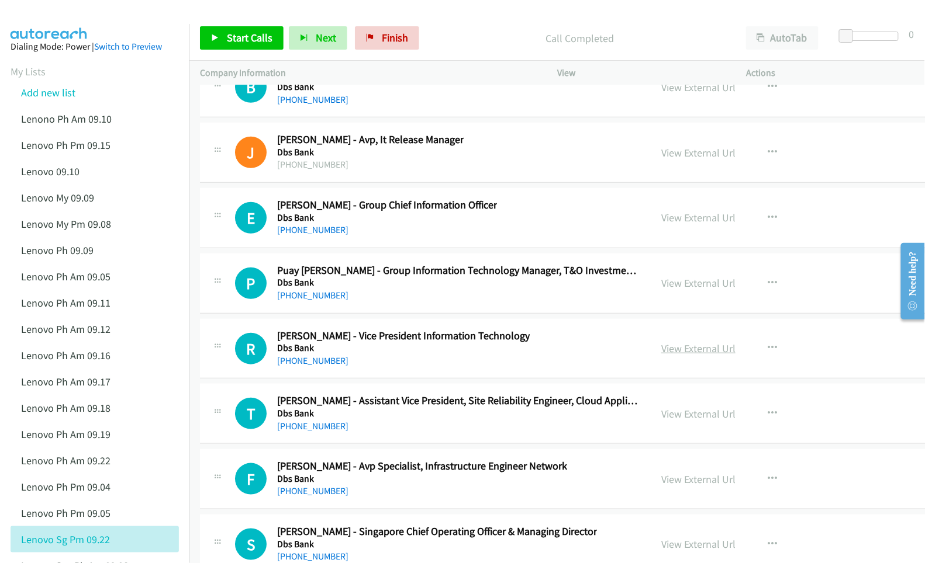
click at [661, 355] on link "View External Url" at bounding box center [698, 348] width 74 height 13
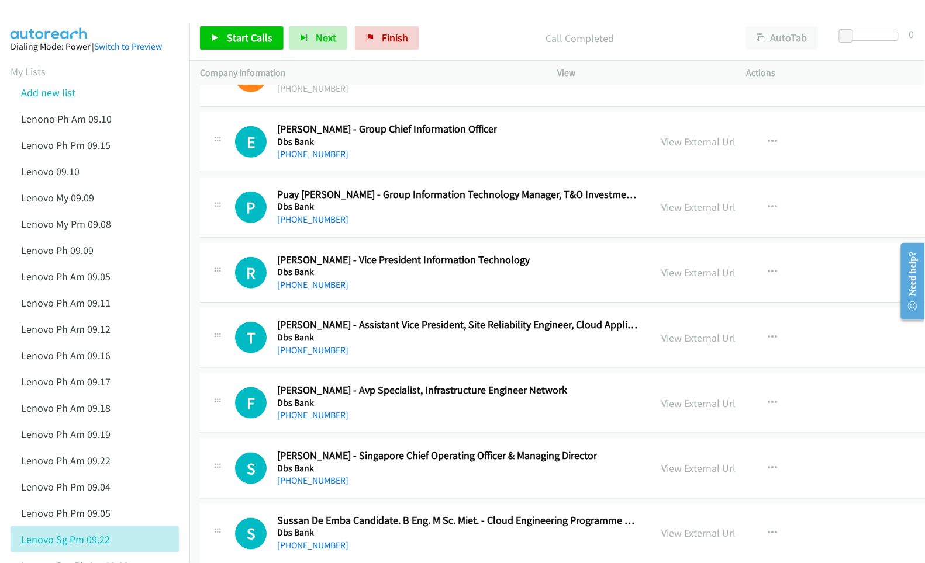
scroll to position [18315, 0]
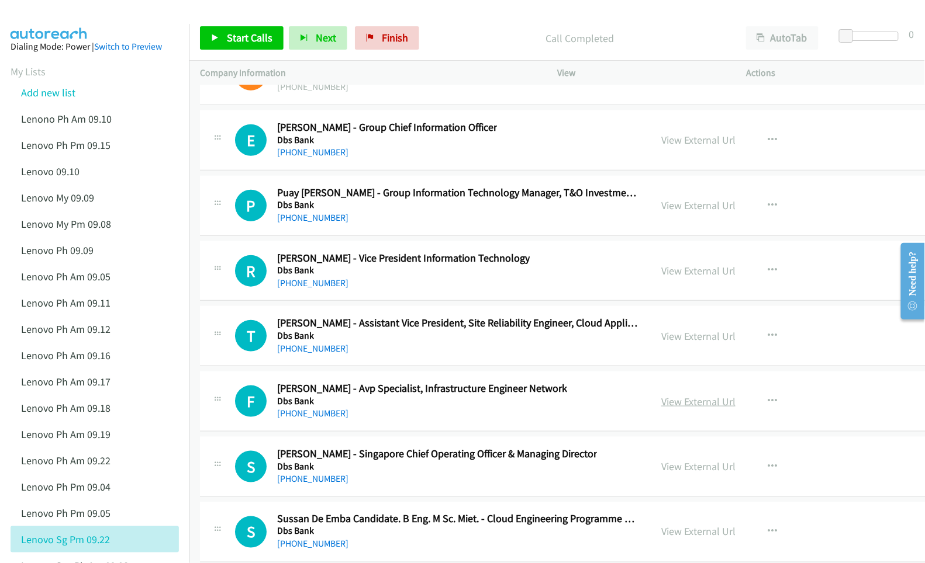
click at [662, 409] on link "View External Url" at bounding box center [698, 401] width 74 height 13
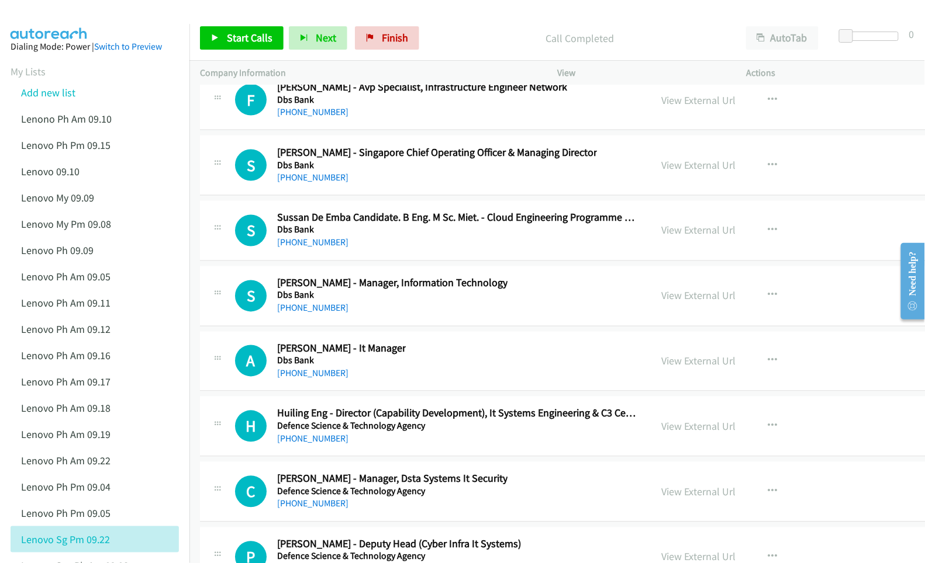
scroll to position [18626, 0]
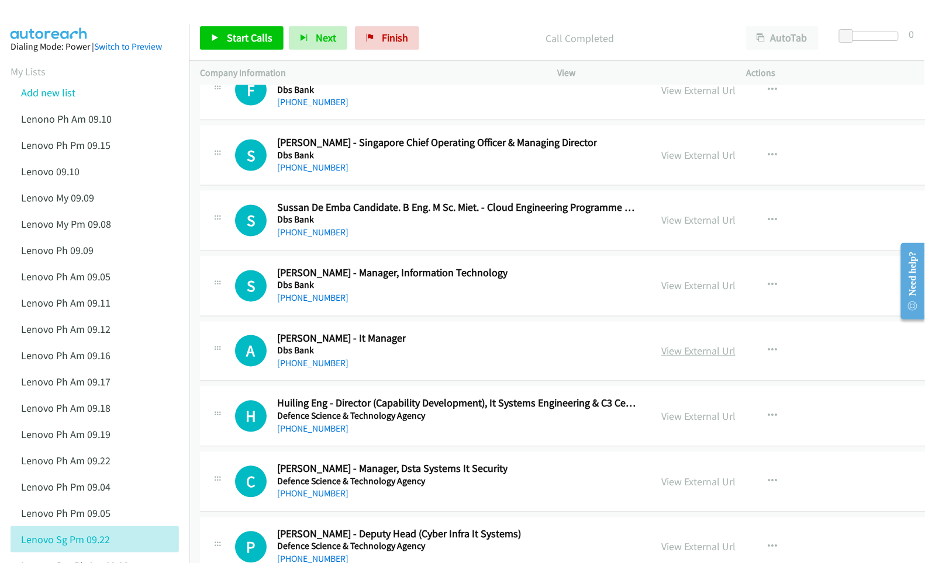
drag, startPoint x: 644, startPoint y: 339, endPoint x: 662, endPoint y: 407, distance: 70.9
click at [661, 293] on link "View External Url" at bounding box center [698, 285] width 74 height 13
click at [661, 358] on link "View External Url" at bounding box center [698, 351] width 74 height 13
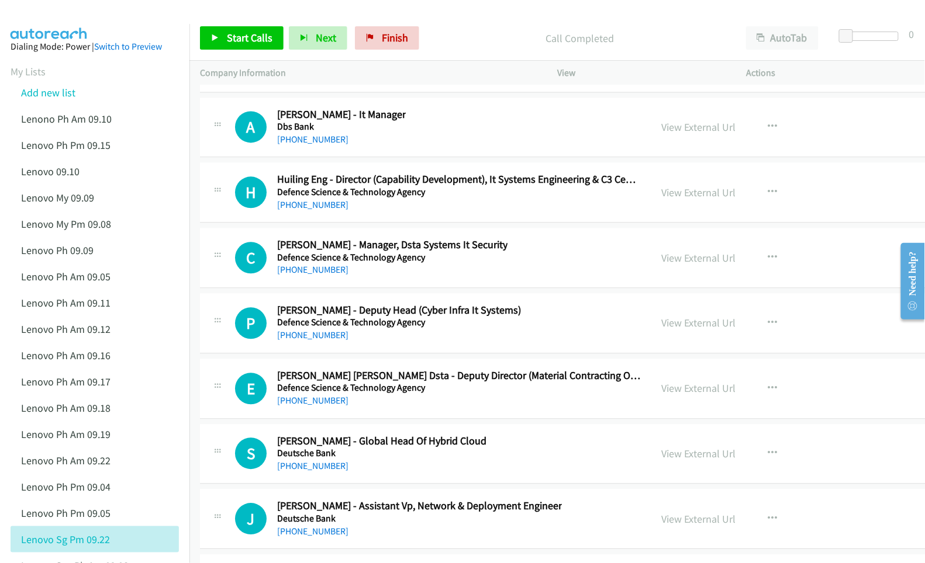
scroll to position [18860, 0]
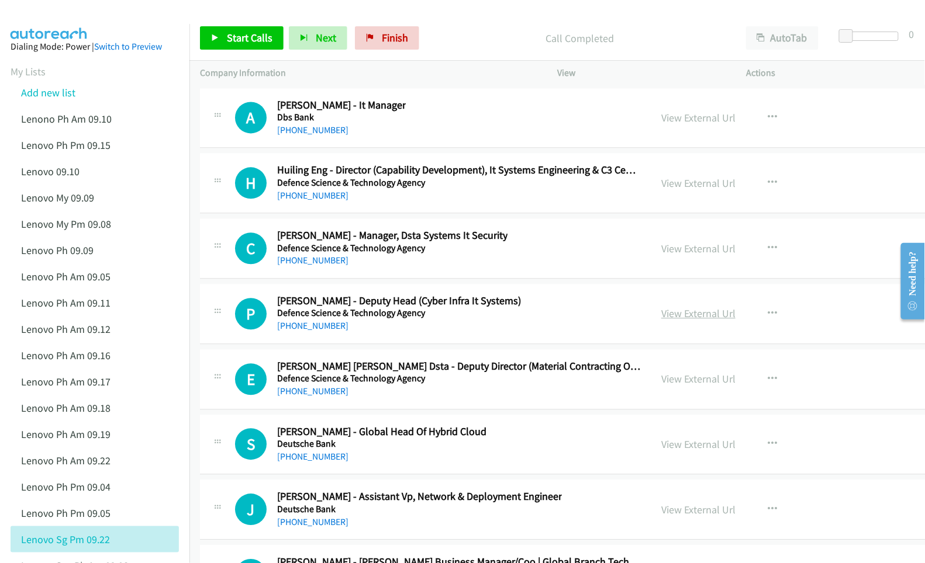
click at [676, 320] on link "View External Url" at bounding box center [698, 313] width 74 height 13
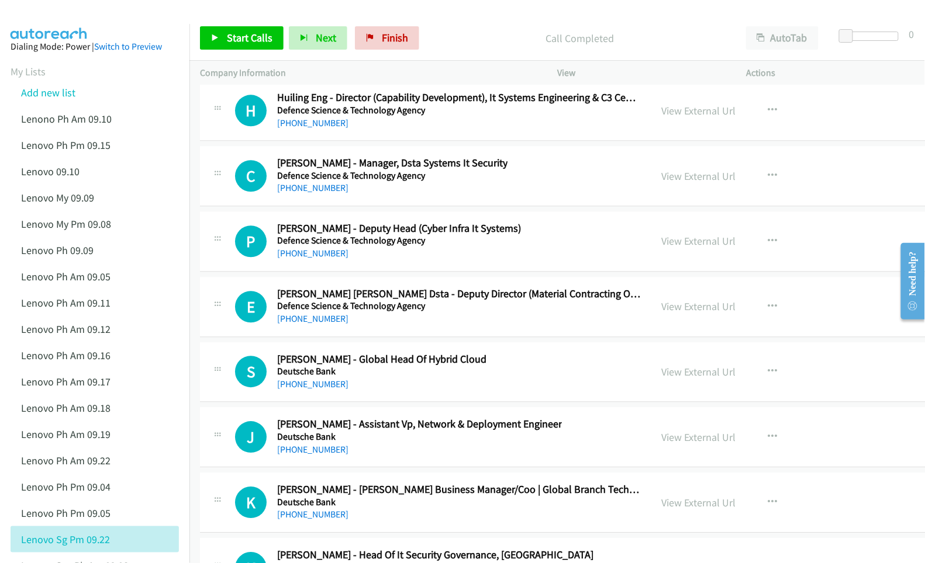
scroll to position [18938, 0]
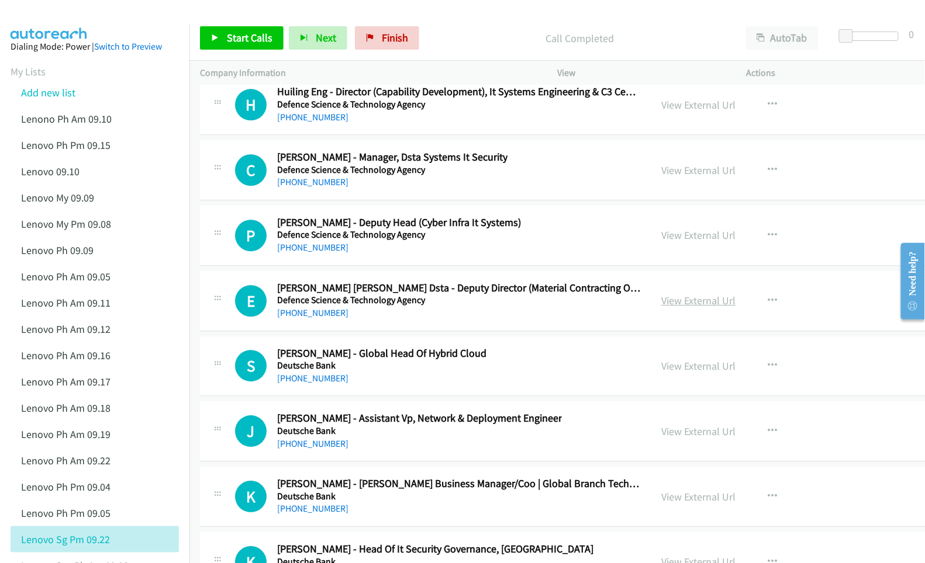
click at [661, 307] on link "View External Url" at bounding box center [698, 300] width 74 height 13
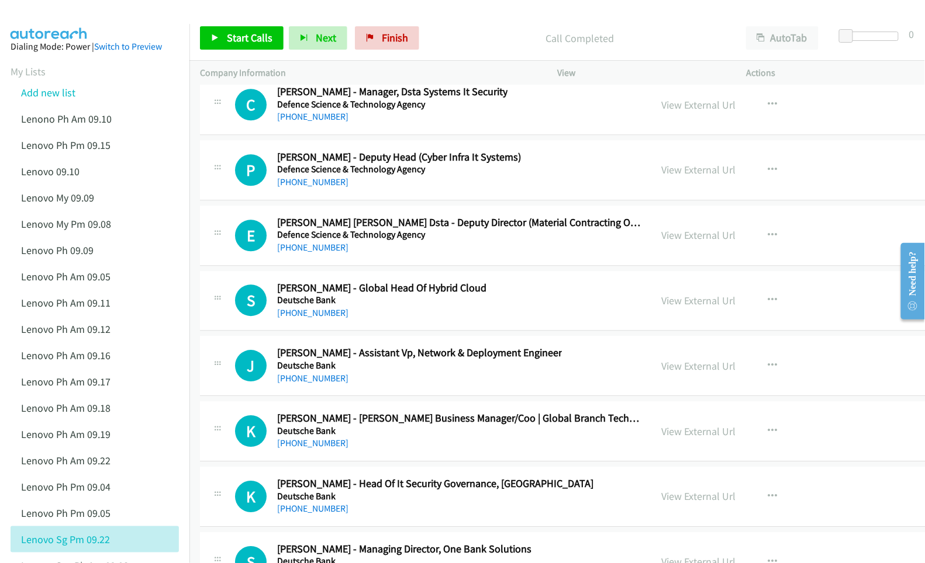
scroll to position [19016, 0]
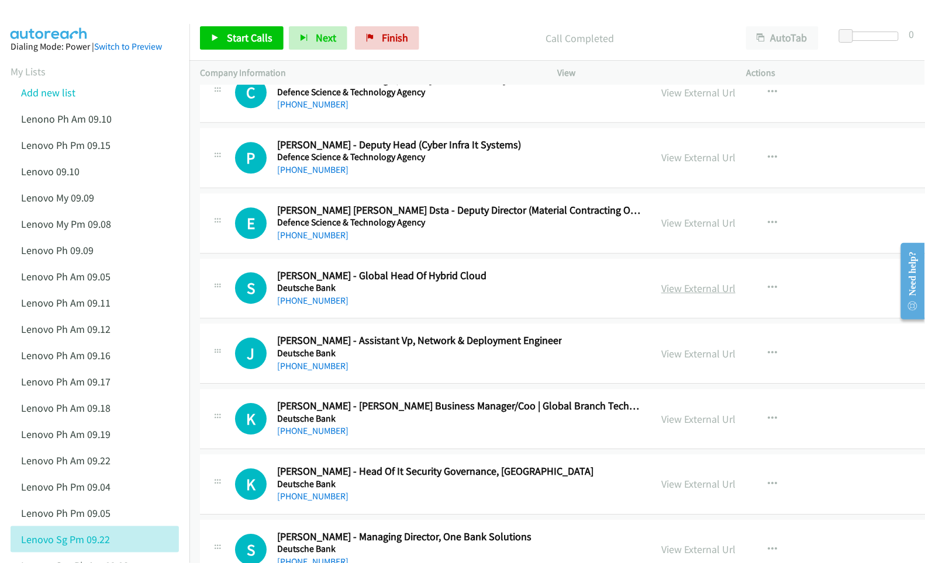
click at [676, 295] on link "View External Url" at bounding box center [698, 288] width 74 height 13
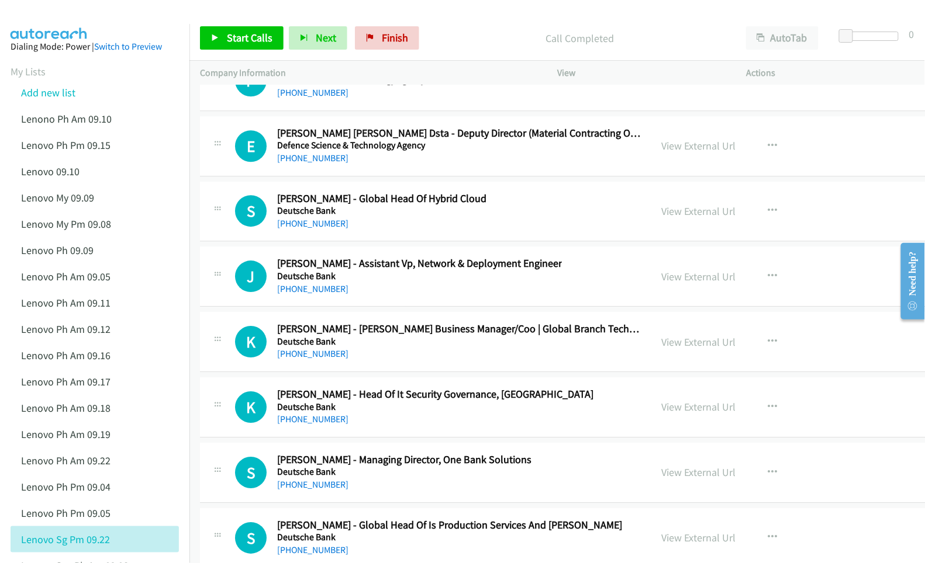
scroll to position [19094, 0]
click at [664, 283] on link "View External Url" at bounding box center [698, 275] width 74 height 13
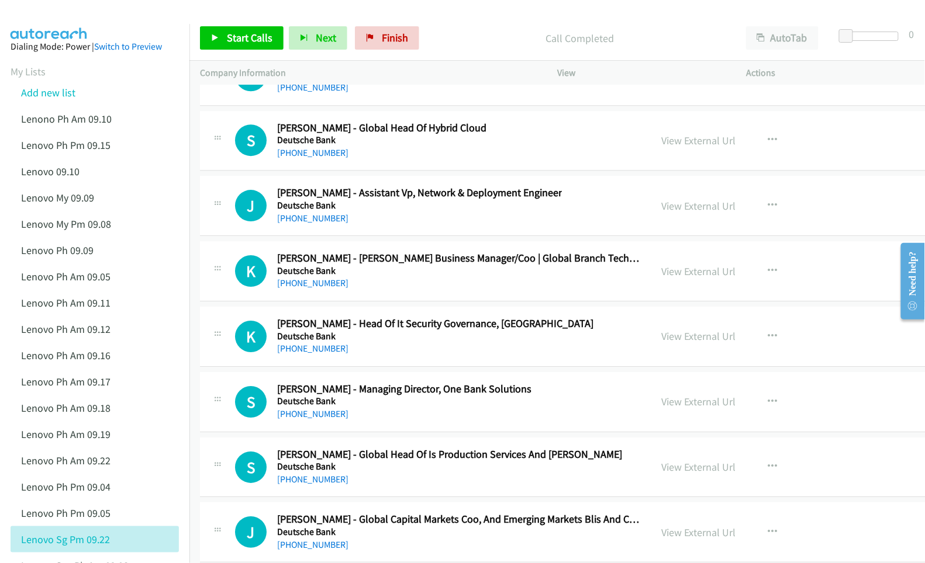
scroll to position [19172, 0]
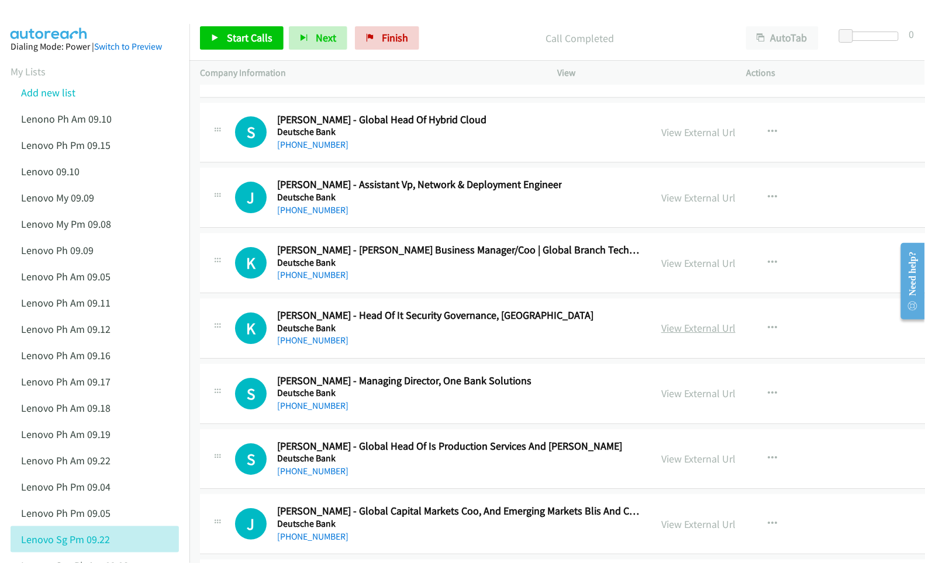
click at [664, 335] on link "View External Url" at bounding box center [698, 327] width 74 height 13
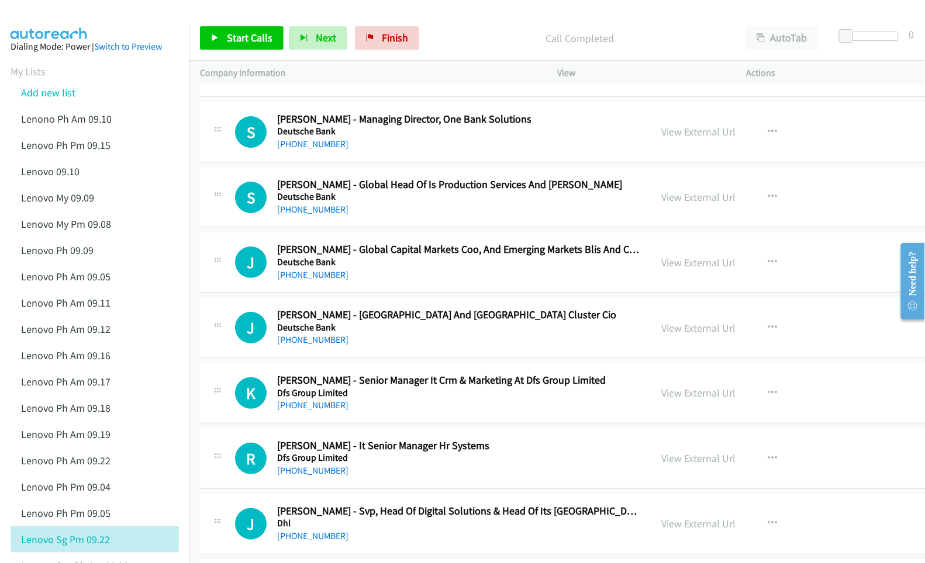
scroll to position [19484, 0]
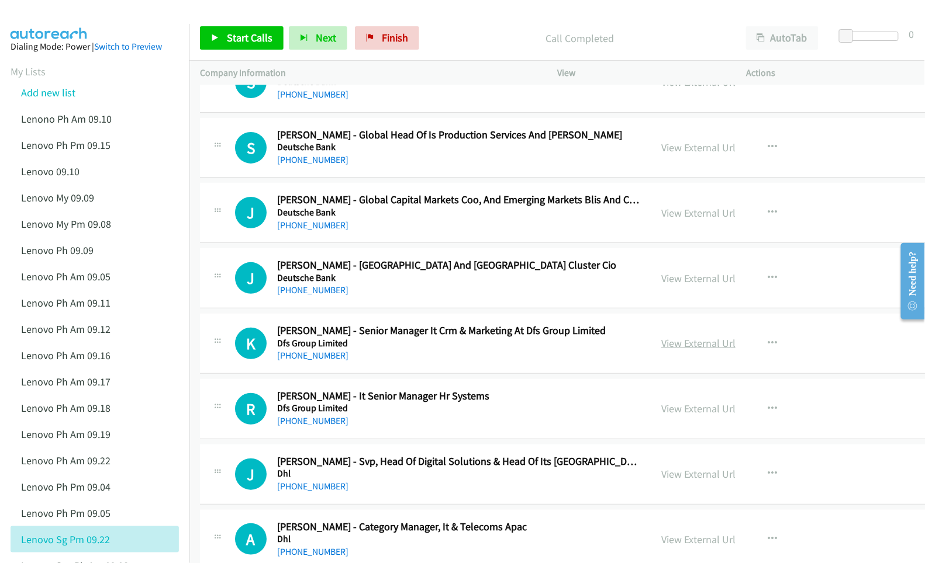
click at [661, 350] on link "View External Url" at bounding box center [698, 343] width 74 height 13
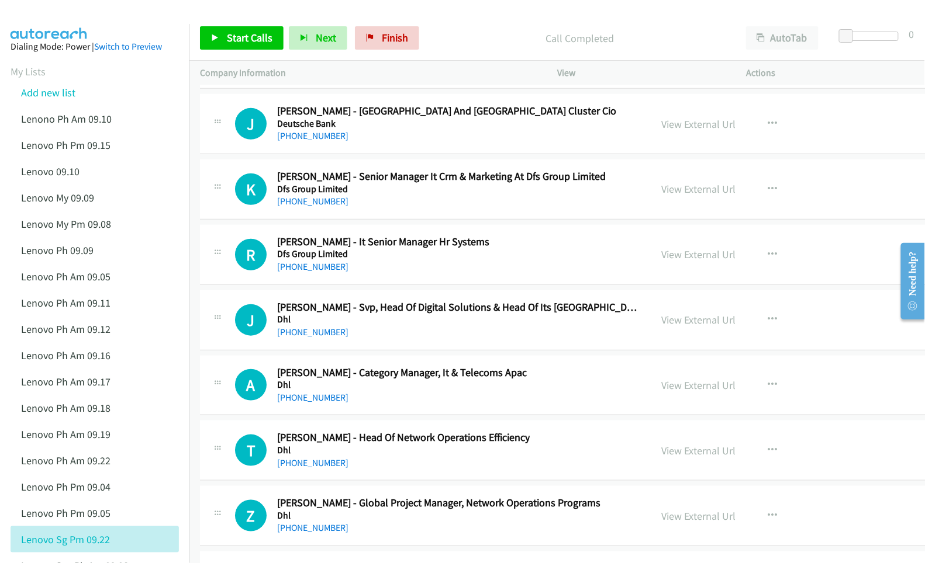
scroll to position [19640, 0]
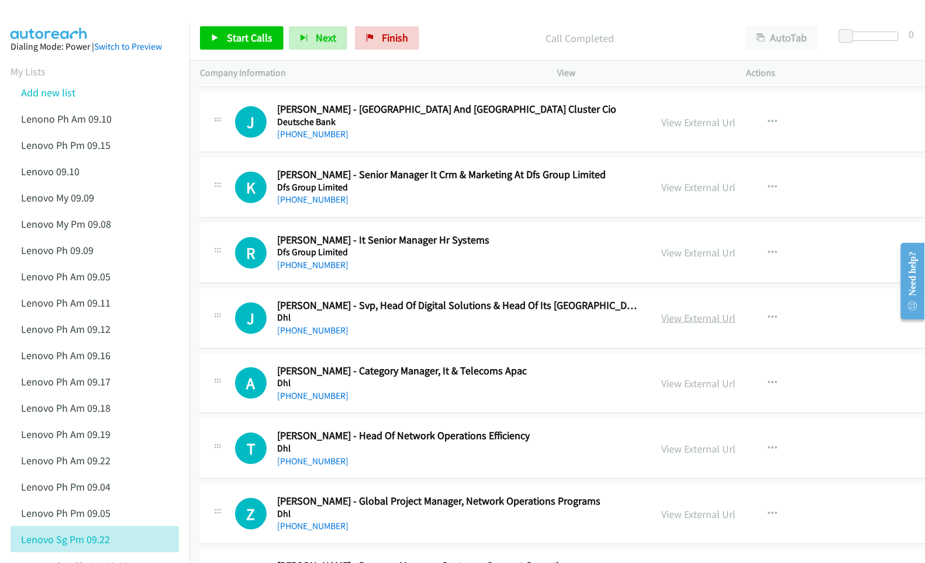
click at [669, 325] on link "View External Url" at bounding box center [698, 318] width 74 height 13
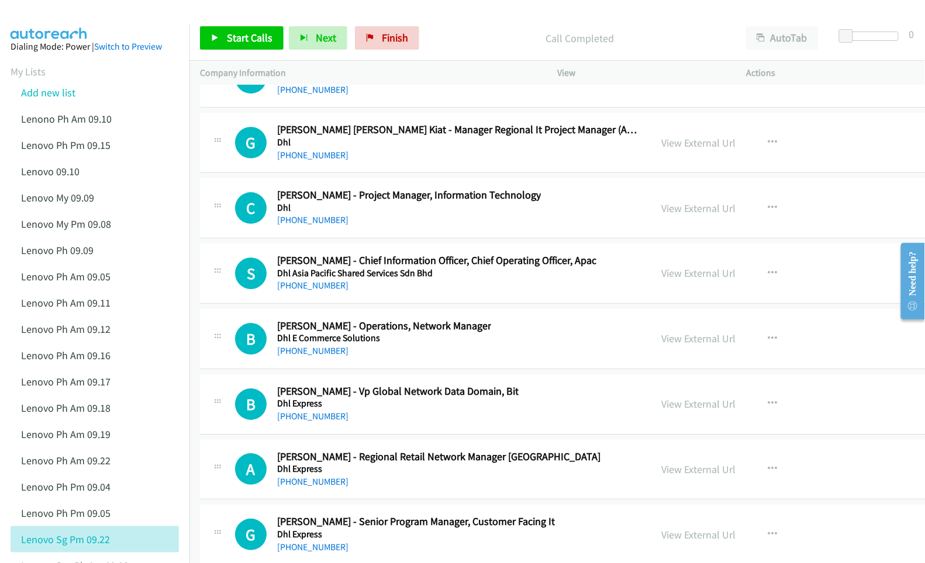
scroll to position [20653, 0]
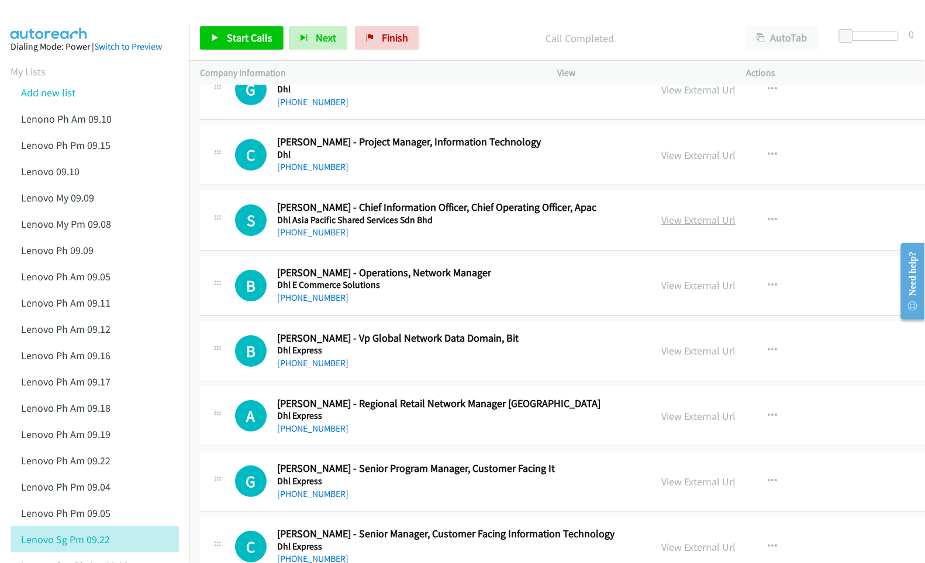
click at [661, 227] on link "View External Url" at bounding box center [698, 219] width 74 height 13
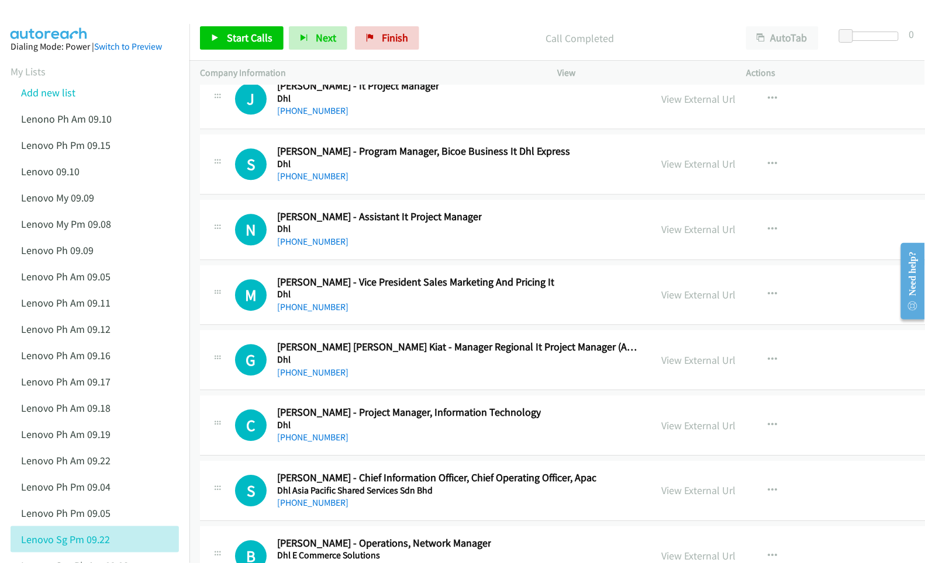
scroll to position [20341, 0]
